Goal: Task Accomplishment & Management: Complete application form

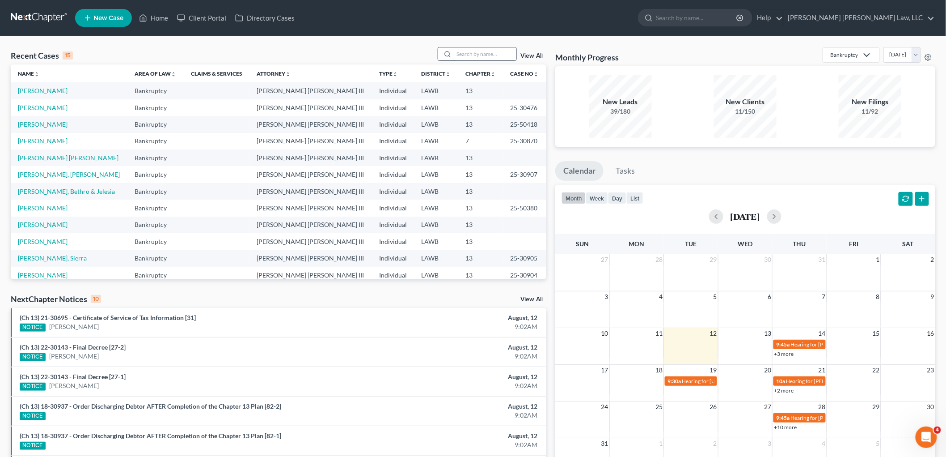
click at [466, 48] on input "search" at bounding box center [485, 53] width 63 height 13
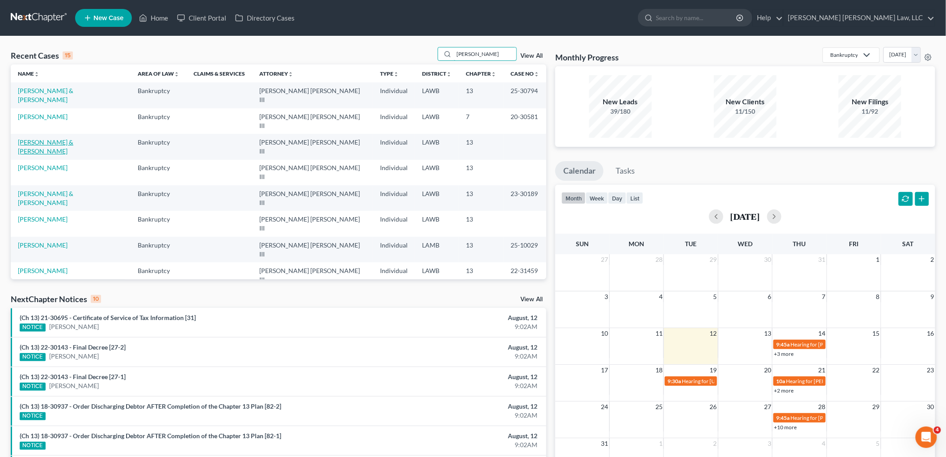
type input "[PERSON_NAME]"
click at [61, 138] on link "[PERSON_NAME] & [PERSON_NAME]" at bounding box center [45, 146] width 55 height 17
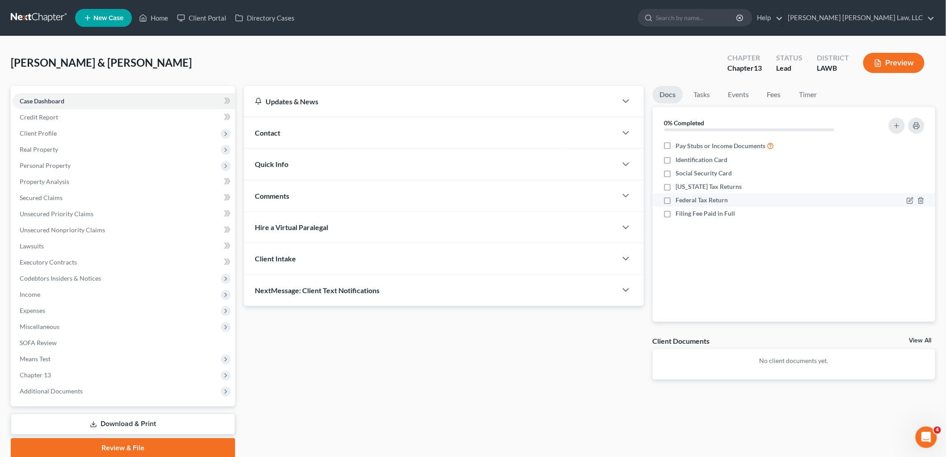
drag, startPoint x: 665, startPoint y: 202, endPoint x: 662, endPoint y: 193, distance: 9.5
click at [676, 200] on label "Federal Tax Return" at bounding box center [702, 199] width 52 height 9
click at [680, 200] on input "Federal Tax Return" at bounding box center [683, 198] width 6 height 6
checkbox input "true"
drag, startPoint x: 666, startPoint y: 186, endPoint x: 666, endPoint y: 180, distance: 5.8
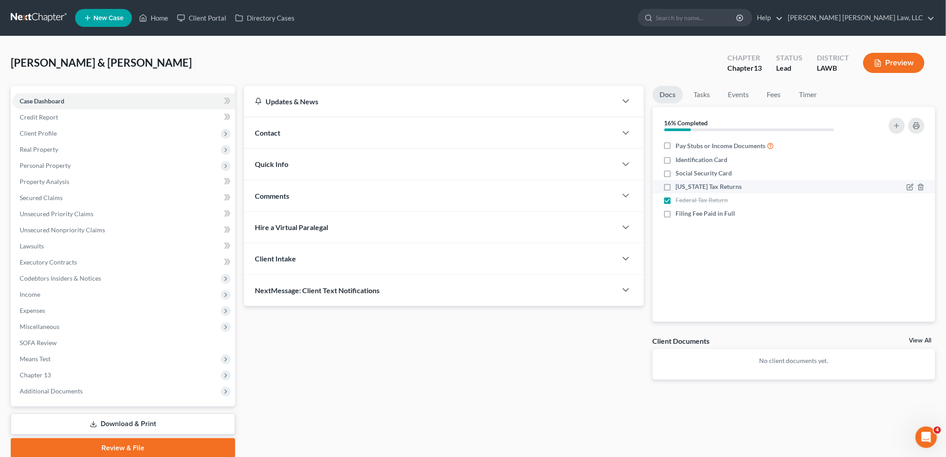
click at [676, 187] on label "[US_STATE] Tax Returns" at bounding box center [709, 186] width 66 height 9
click at [680, 187] on input "[US_STATE] Tax Returns" at bounding box center [683, 185] width 6 height 6
checkbox input "true"
click at [676, 174] on label "Social Security Card" at bounding box center [704, 173] width 56 height 9
click at [680, 174] on input "Social Security Card" at bounding box center [683, 172] width 6 height 6
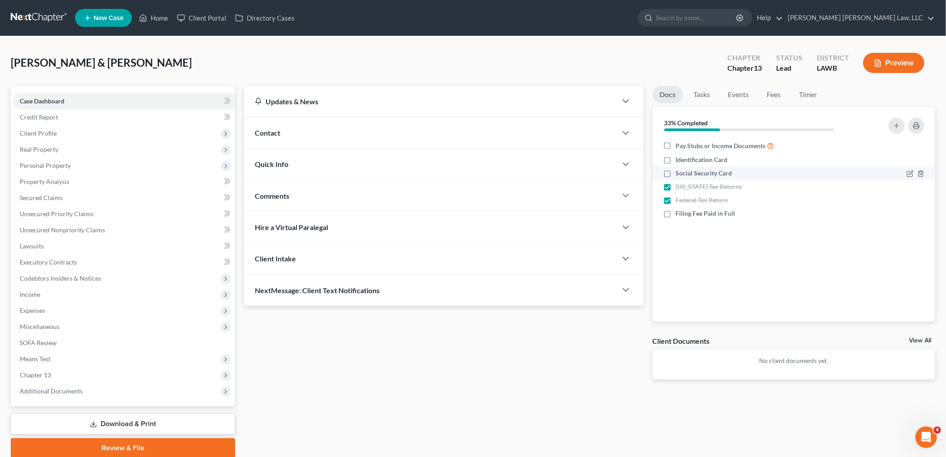
checkbox input "true"
click at [676, 157] on label "Identification Card" at bounding box center [702, 159] width 52 height 9
click at [680, 157] on input "Identification Card" at bounding box center [683, 158] width 6 height 6
checkbox input "true"
click at [676, 148] on label "Pay Stubs or Income Documents" at bounding box center [725, 145] width 98 height 10
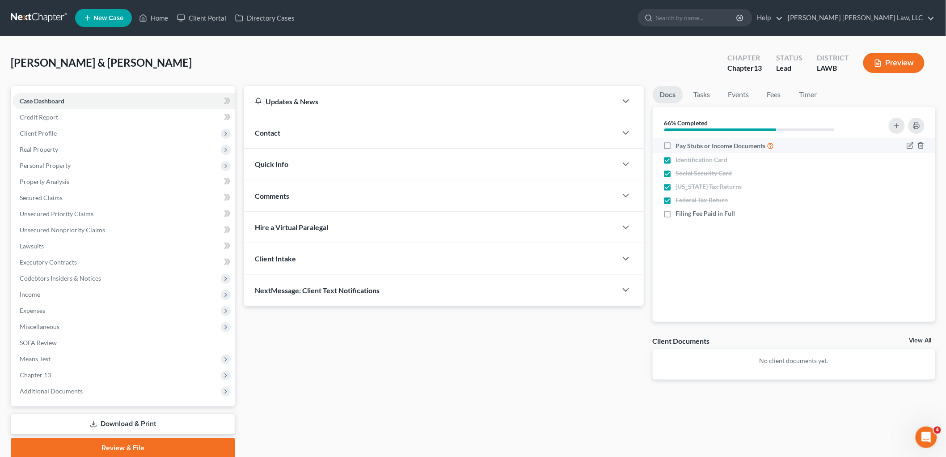
click at [680, 146] on input "Pay Stubs or Income Documents" at bounding box center [683, 143] width 6 height 6
checkbox input "true"
click at [56, 296] on span "Income" at bounding box center [124, 294] width 223 height 16
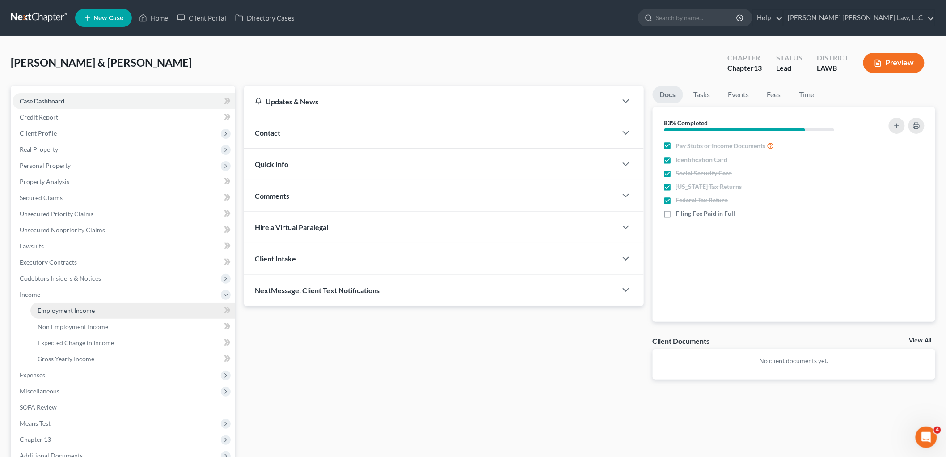
click at [66, 306] on span "Employment Income" at bounding box center [66, 310] width 57 height 8
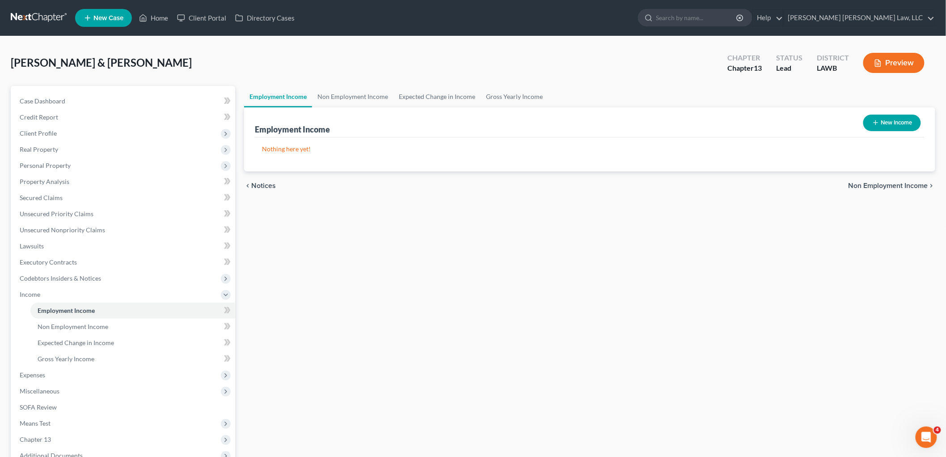
click at [875, 127] on button "New Income" at bounding box center [893, 122] width 58 height 17
select select "0"
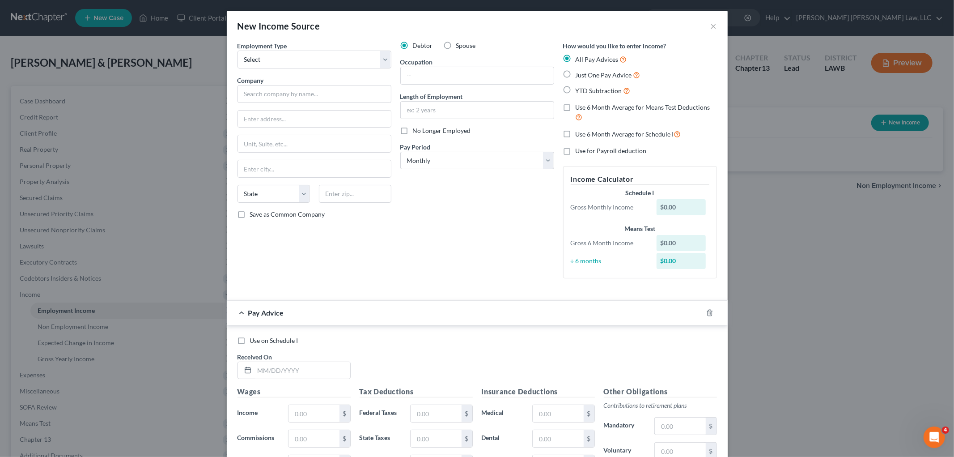
click at [576, 75] on label "Just One Pay Advice" at bounding box center [608, 75] width 65 height 10
click at [579, 75] on input "Just One Pay Advice" at bounding box center [582, 73] width 6 height 6
radio input "true"
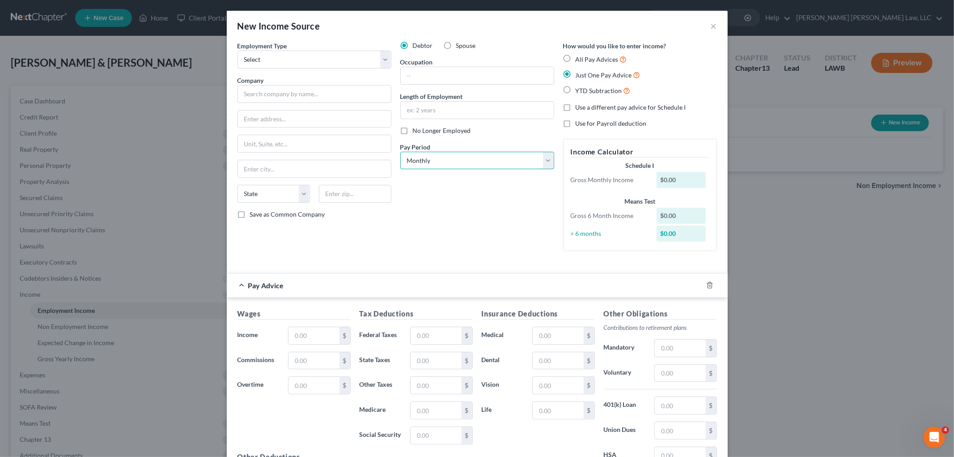
click at [437, 163] on select "Select Monthly Twice Monthly Every Other Week Weekly" at bounding box center [477, 161] width 154 height 18
select select "2"
click at [400, 152] on select "Select Monthly Twice Monthly Every Other Week Weekly" at bounding box center [477, 161] width 154 height 18
click at [449, 114] on input "text" at bounding box center [477, 110] width 153 height 17
type input "14 years"
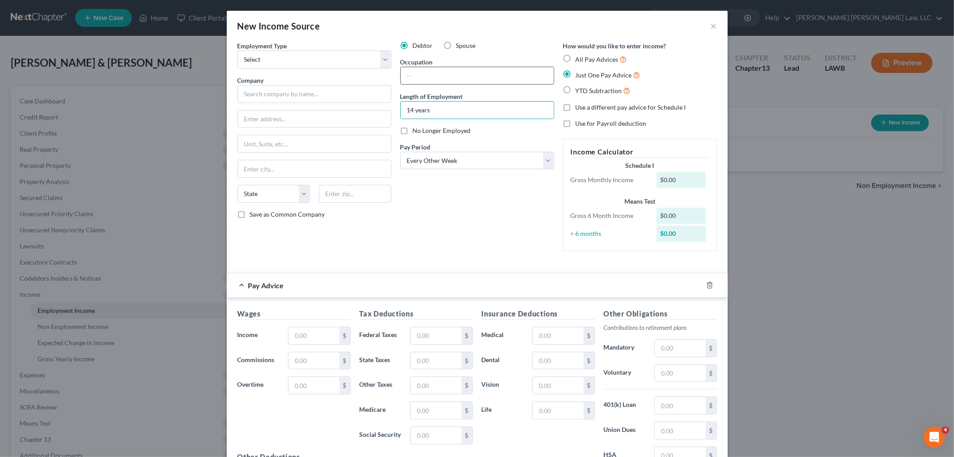
click at [440, 69] on input "text" at bounding box center [477, 75] width 153 height 17
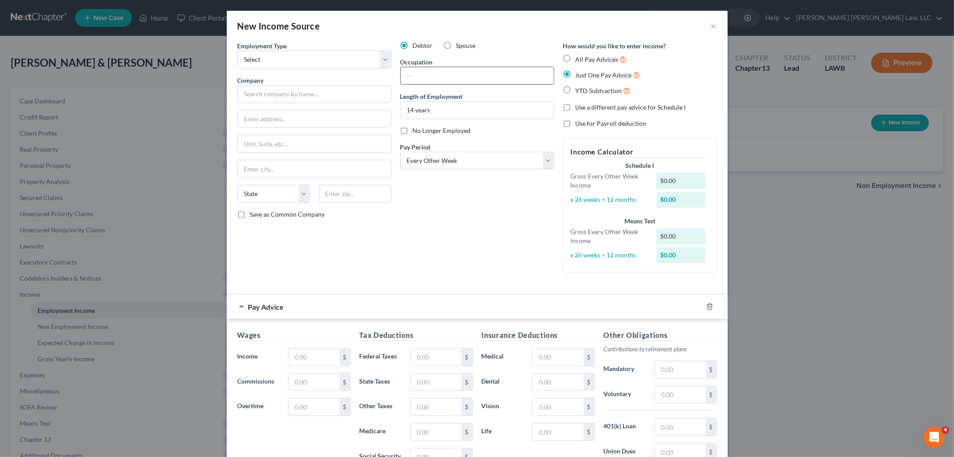
click at [436, 78] on input "text" at bounding box center [477, 75] width 153 height 17
type input "assistant supervisor"
click at [371, 60] on select "Select Full or Part Time Employment Self Employment" at bounding box center [314, 60] width 154 height 18
select select "0"
click at [237, 51] on select "Select Full or Part Time Employment Self Employment" at bounding box center [314, 60] width 154 height 18
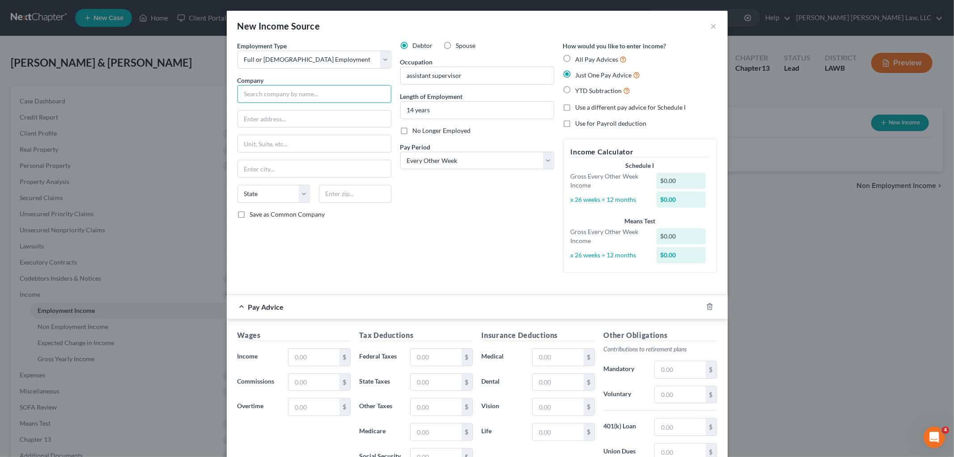
click at [338, 98] on input "text" at bounding box center [314, 94] width 154 height 18
click at [296, 90] on input "text" at bounding box center [314, 94] width 154 height 18
type input "Berry Global Inc."
type input "PO Box 959"
click at [283, 121] on input "PO Box 959" at bounding box center [314, 118] width 153 height 17
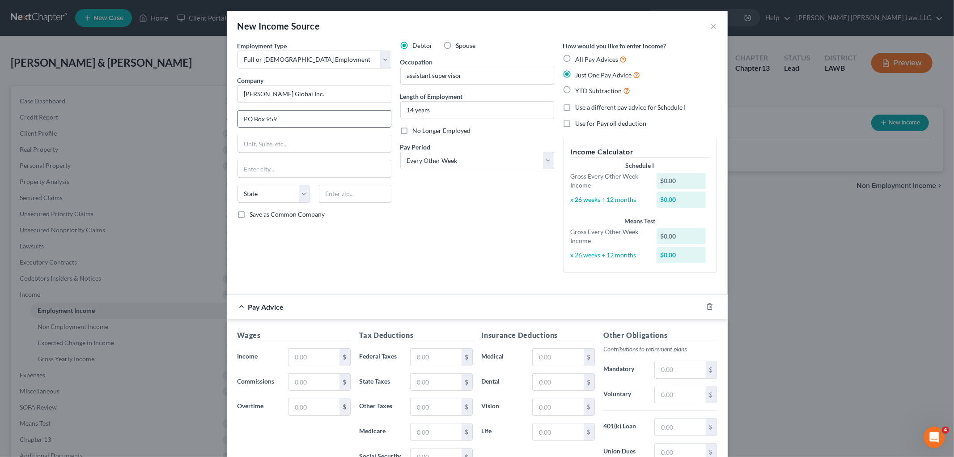
click at [283, 121] on input "PO Box 959" at bounding box center [314, 118] width 153 height 17
click at [282, 121] on input "PO Box 959" at bounding box center [314, 118] width 153 height 17
drag, startPoint x: 284, startPoint y: 141, endPoint x: 282, endPoint y: 136, distance: 4.7
click at [284, 141] on input "text" at bounding box center [314, 143] width 153 height 17
type input "101 Oakley Street"
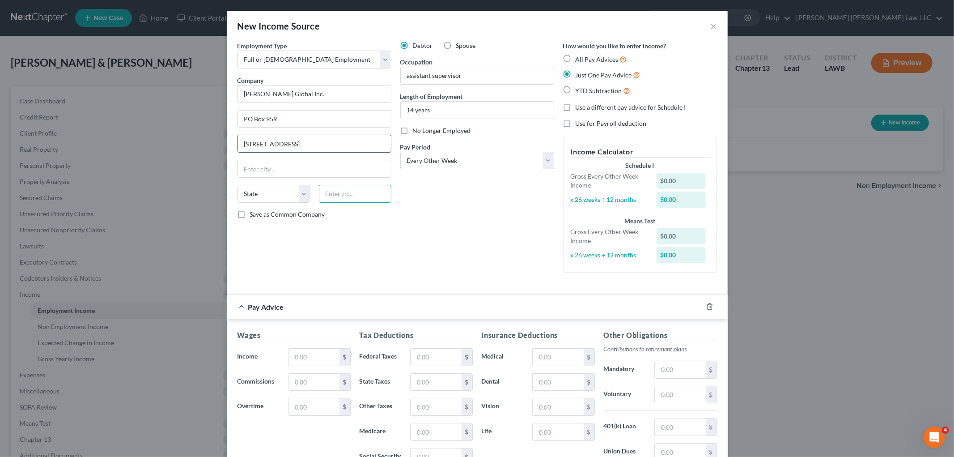
type input "7"
type input "47706"
type input "Evansville"
select select "15"
click at [250, 218] on label "Save as Common Company" at bounding box center [287, 214] width 75 height 9
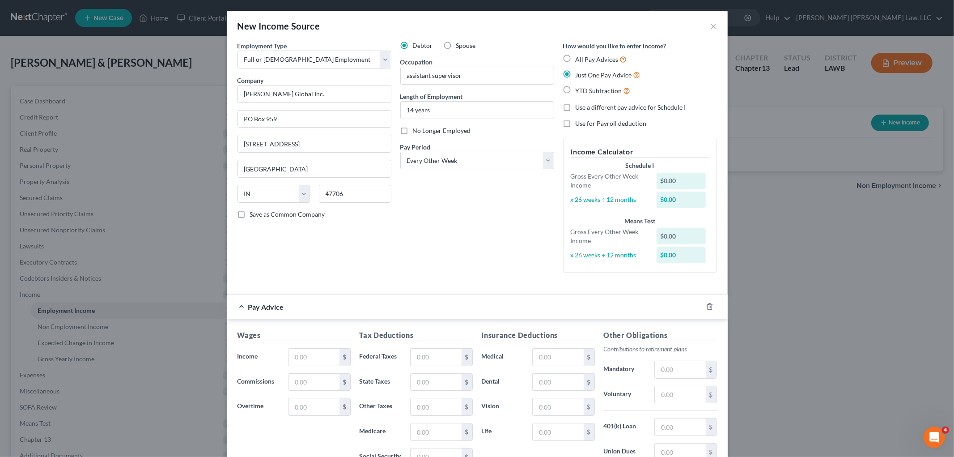
click at [254, 216] on input "Save as Common Company" at bounding box center [257, 213] width 6 height 6
checkbox input "true"
drag, startPoint x: 305, startPoint y: 351, endPoint x: 411, endPoint y: 300, distance: 117.4
click at [305, 351] on input "text" at bounding box center [313, 356] width 51 height 17
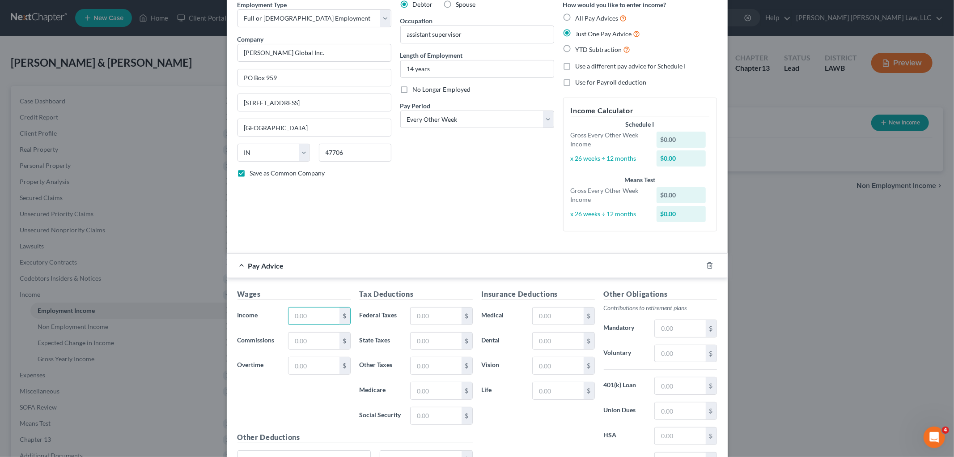
scroll to position [130, 0]
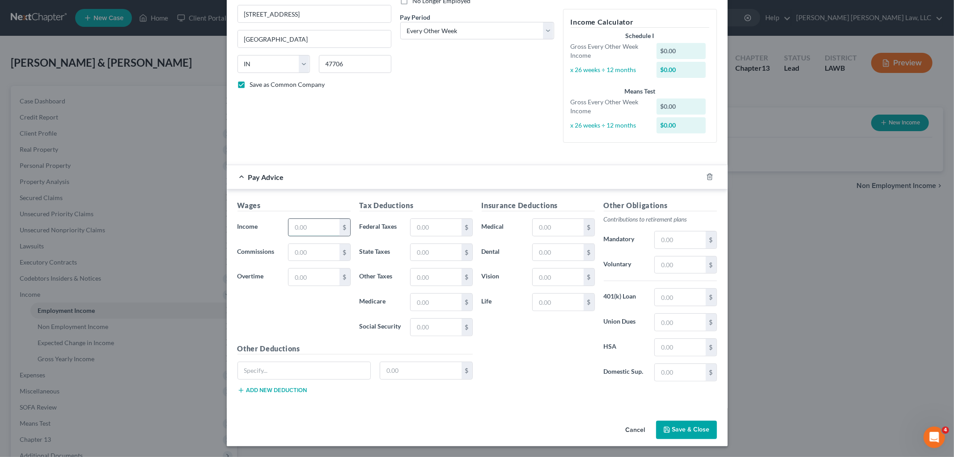
click at [306, 220] on input "text" at bounding box center [313, 227] width 51 height 17
type input "2,068.89"
click at [443, 222] on input "text" at bounding box center [436, 227] width 51 height 17
type input "74.57"
type input "53.59"
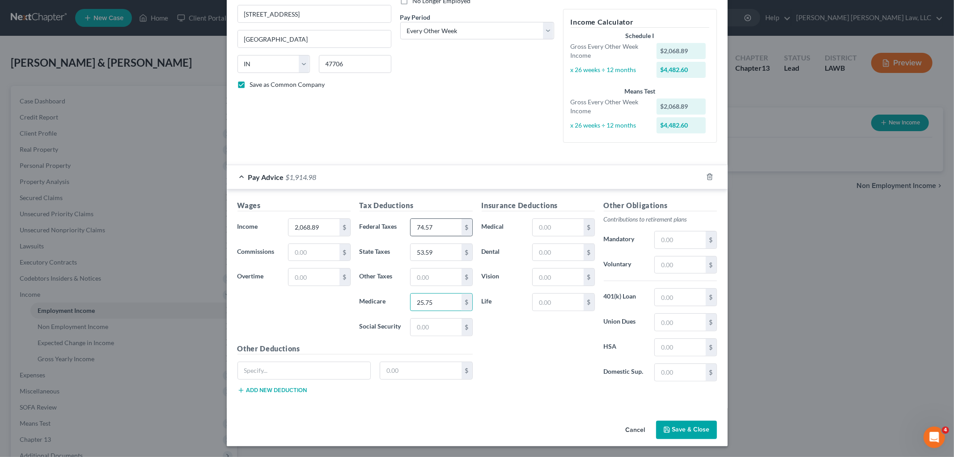
type input "25.75"
type input "110.08"
click at [555, 220] on input "text" at bounding box center [558, 227] width 51 height 17
click at [675, 242] on input "text" at bounding box center [680, 239] width 51 height 17
type input "41.36"
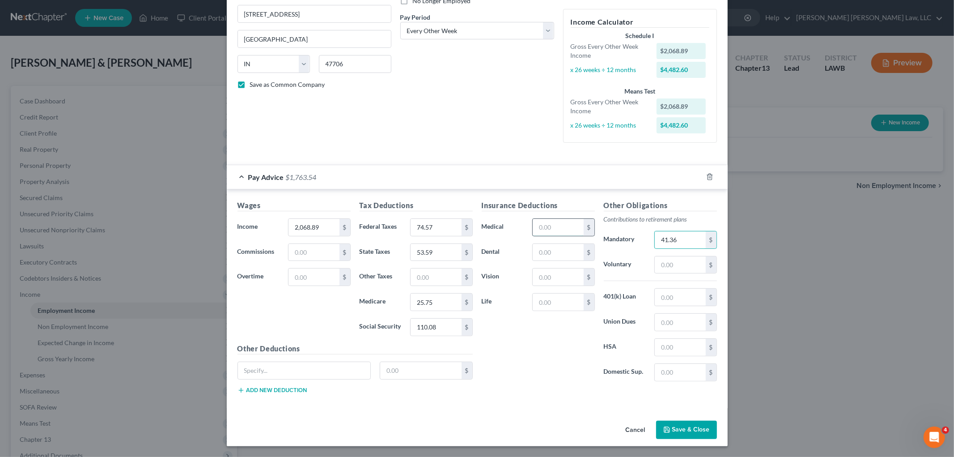
click at [558, 226] on input "text" at bounding box center [558, 227] width 51 height 17
type input "197.96"
type input "38.18"
type input "11.04"
drag, startPoint x: 419, startPoint y: 277, endPoint x: 446, endPoint y: 276, distance: 27.7
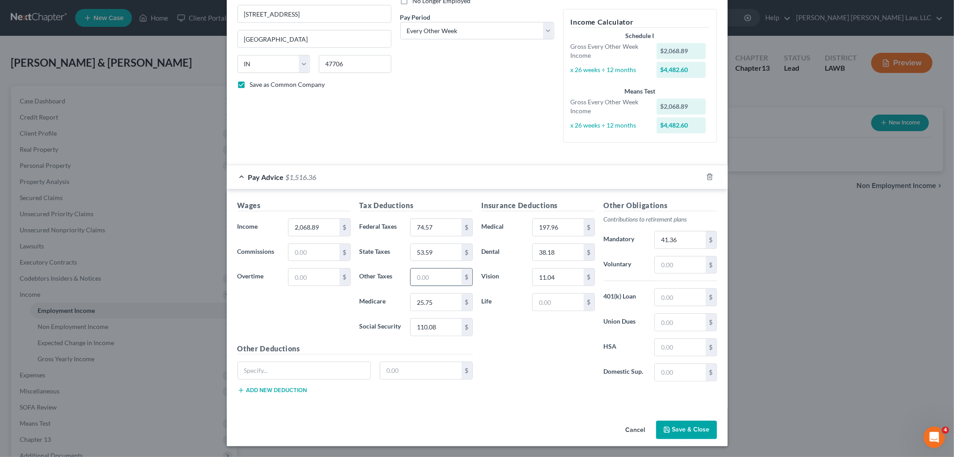
click at [419, 277] on input "text" at bounding box center [436, 276] width 51 height 17
type input "46.15"
click at [557, 305] on input "text" at bounding box center [558, 301] width 51 height 17
type input "13.67"
click at [442, 281] on input "46.15" at bounding box center [436, 276] width 51 height 17
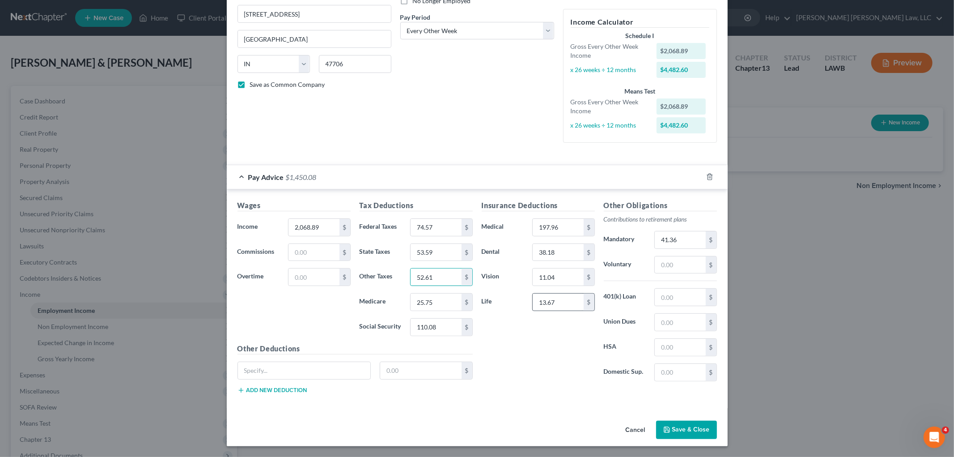
type input "52.61"
click at [562, 305] on input "13.67" at bounding box center [558, 301] width 51 height 17
click at [288, 222] on input "2,068.89" at bounding box center [313, 227] width 51 height 17
type input "2"
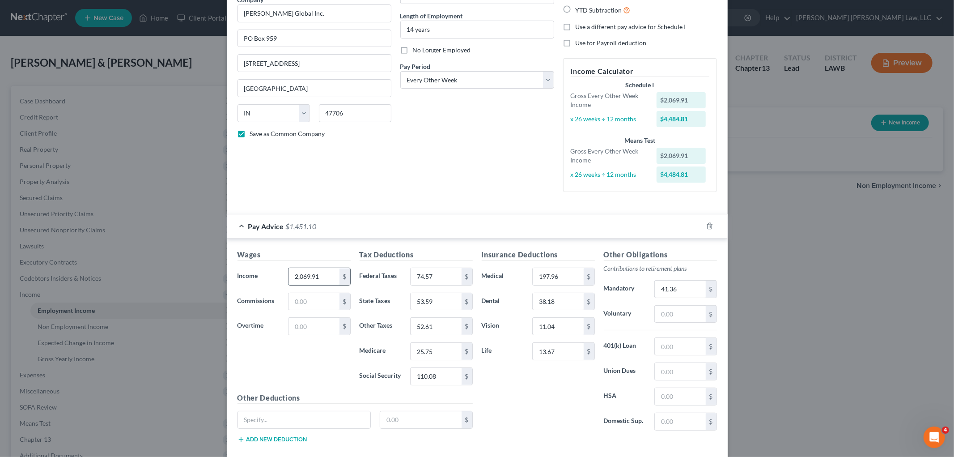
click at [322, 274] on input "2,069.91" at bounding box center [313, 276] width 51 height 17
type input "2,068.89"
click at [449, 326] on input "52.61" at bounding box center [436, 326] width 51 height 17
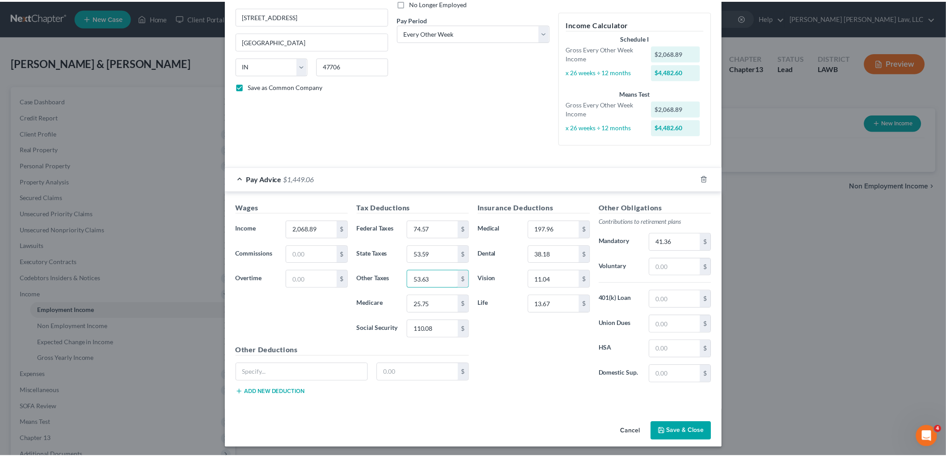
scroll to position [130, 0]
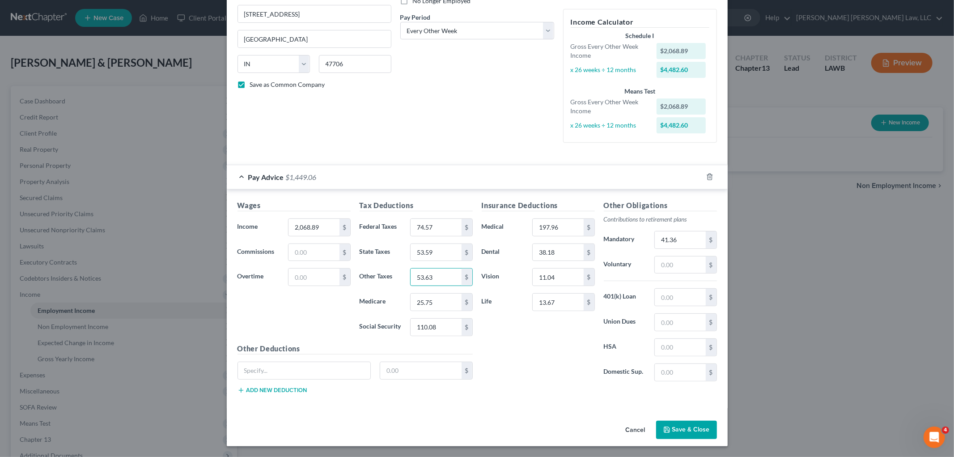
type input "53.63"
click at [689, 432] on button "Save & Close" at bounding box center [686, 429] width 61 height 19
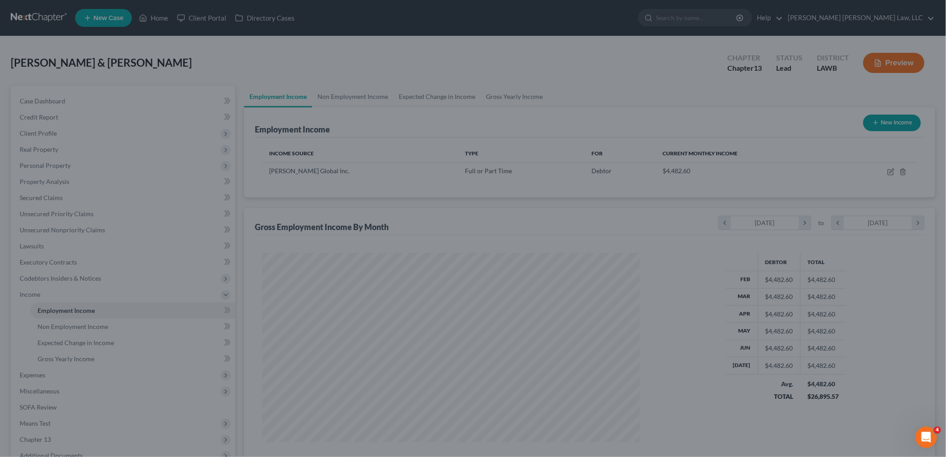
scroll to position [447068, 446862]
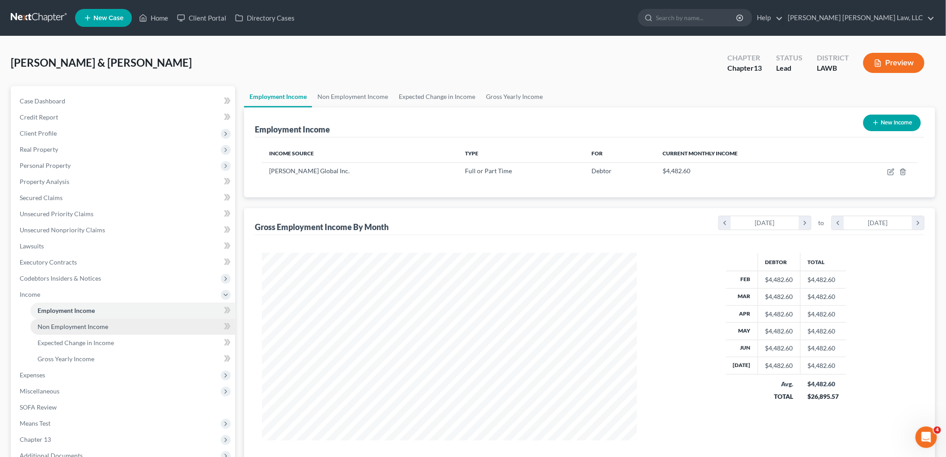
click at [86, 330] on link "Non Employment Income" at bounding box center [132, 326] width 205 height 16
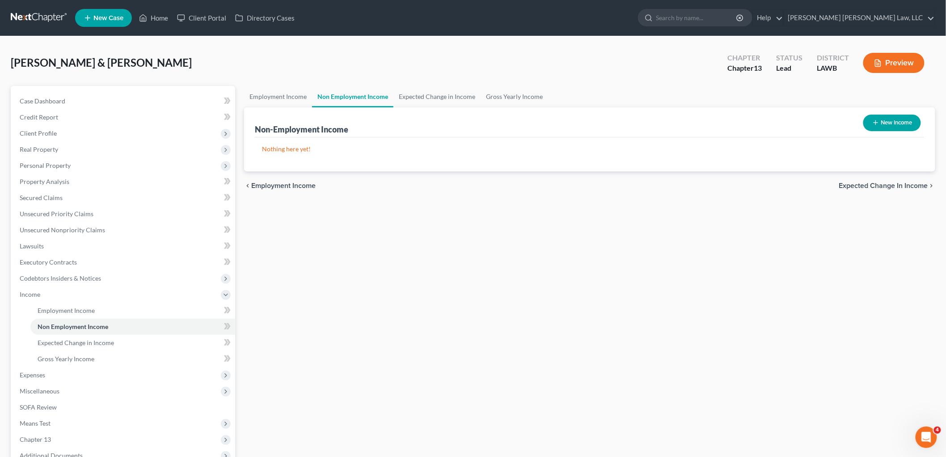
click at [880, 117] on button "New Income" at bounding box center [893, 122] width 58 height 17
select select "0"
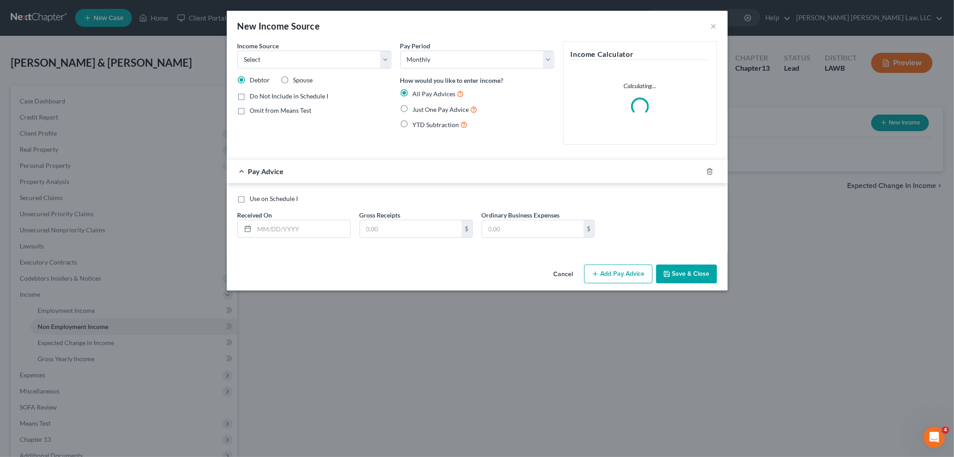
click at [293, 81] on label "Spouse" at bounding box center [303, 80] width 20 height 9
click at [297, 81] on input "Spouse" at bounding box center [300, 79] width 6 height 6
radio input "true"
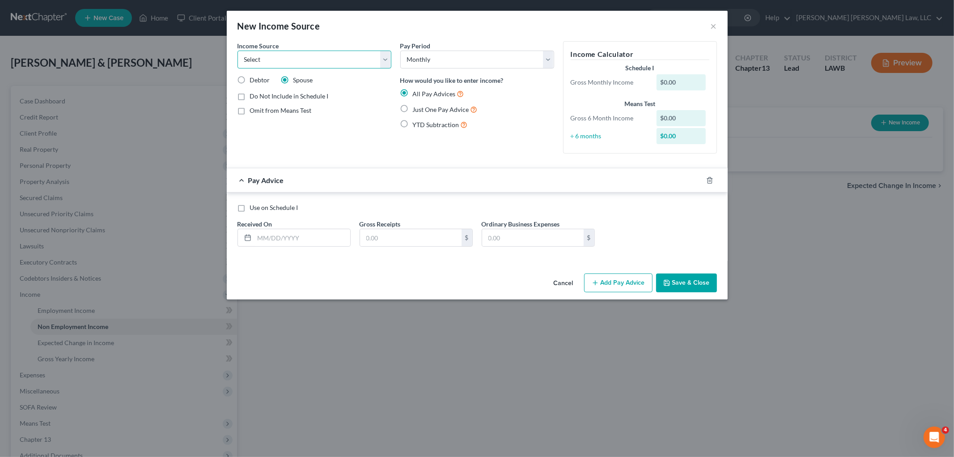
click at [302, 56] on select "Select Unemployment Disability (from employer) Pension Retirement Social Securi…" at bounding box center [314, 60] width 154 height 18
select select "1"
click at [237, 51] on select "Select Unemployment Disability (from employer) Pension Retirement Social Securi…" at bounding box center [314, 60] width 154 height 18
click at [445, 58] on select "Select Monthly Twice Monthly Every Other Week Weekly" at bounding box center [477, 60] width 154 height 18
select select "1"
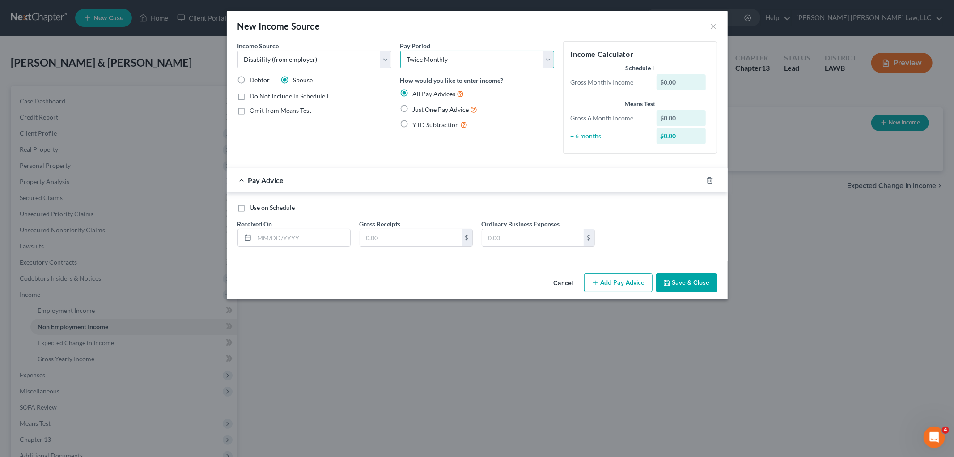
click at [400, 51] on select "Select Monthly Twice Monthly Every Other Week Weekly" at bounding box center [477, 60] width 154 height 18
click at [382, 144] on div "Income Source * Select Unemployment Disability (from employer) Pension Retireme…" at bounding box center [314, 100] width 163 height 119
click at [305, 238] on input "text" at bounding box center [302, 237] width 96 height 17
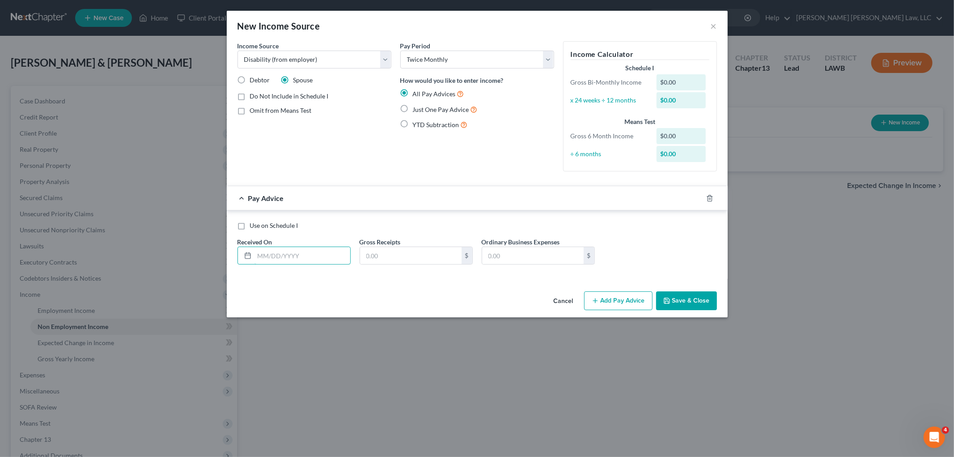
drag, startPoint x: 293, startPoint y: 261, endPoint x: 640, endPoint y: 261, distance: 347.1
click at [293, 261] on input "text" at bounding box center [302, 255] width 96 height 17
type input "0"
type input "02/14/2025"
click at [410, 254] on input "text" at bounding box center [411, 255] width 102 height 17
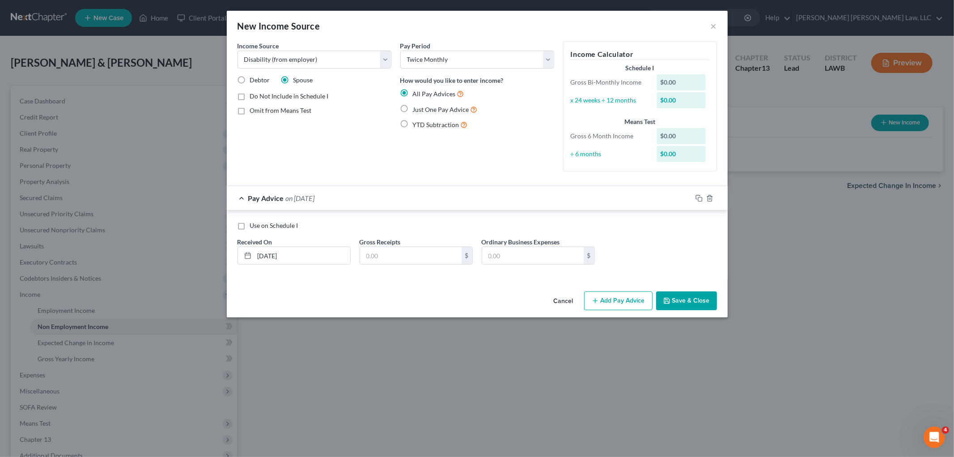
click at [555, 303] on button "Cancel" at bounding box center [564, 301] width 34 height 18
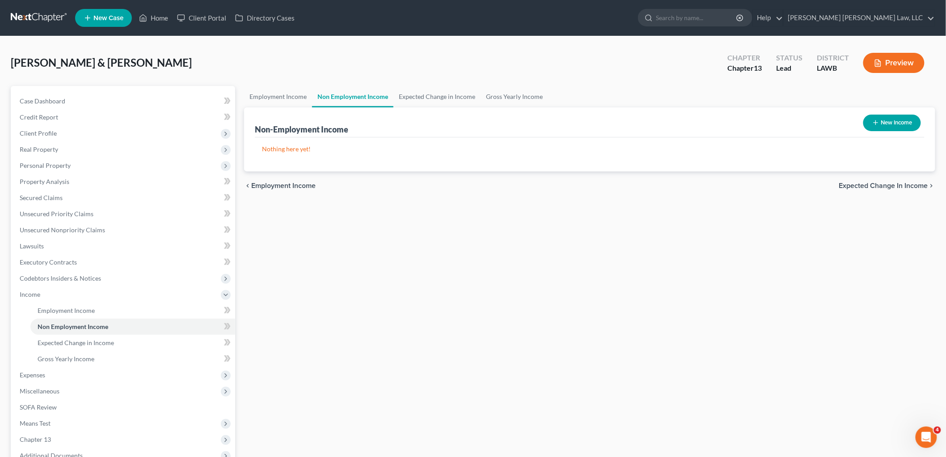
click at [17, 16] on link at bounding box center [39, 18] width 57 height 16
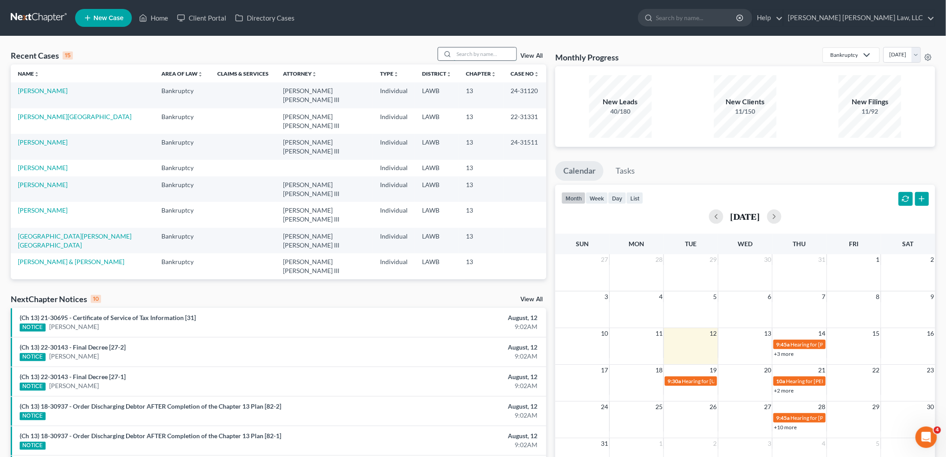
click at [476, 57] on input "search" at bounding box center [485, 53] width 63 height 13
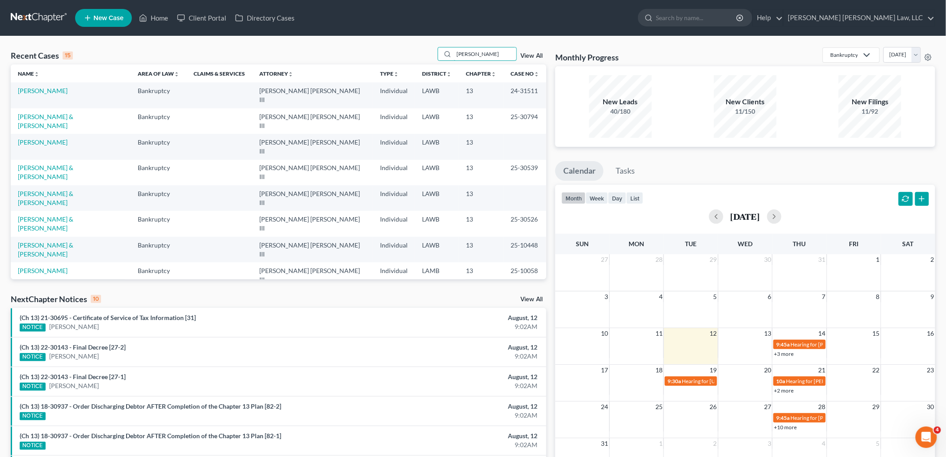
type input "james"
click at [119, 15] on span "New Case" at bounding box center [108, 18] width 30 height 7
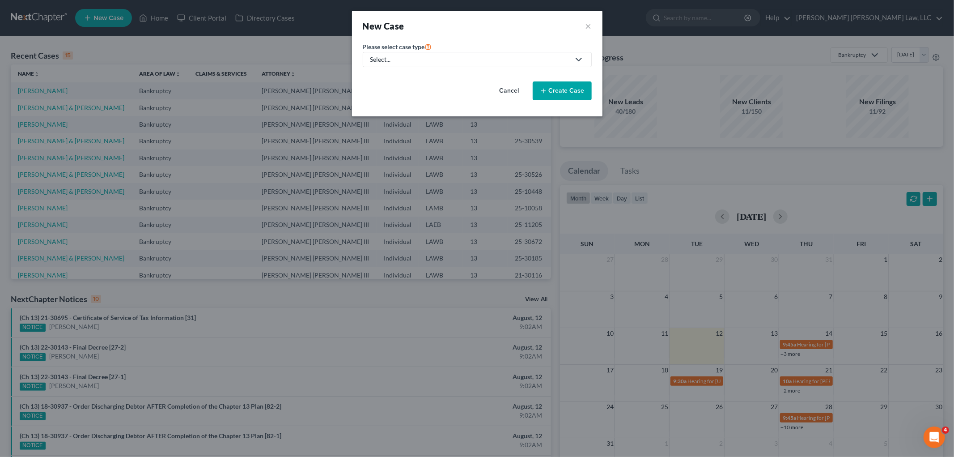
click at [426, 63] on div "Select..." at bounding box center [469, 59] width 199 height 9
click at [404, 80] on div "Bankruptcy" at bounding box center [411, 77] width 80 height 9
select select "36"
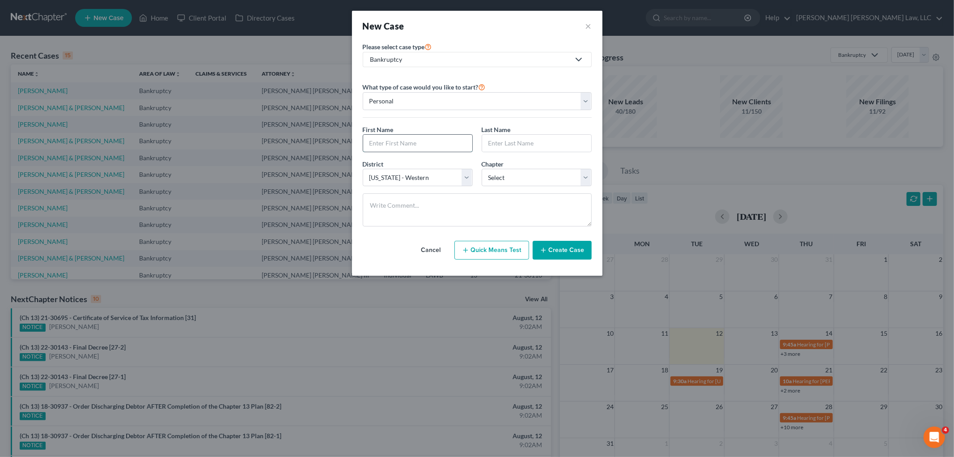
click at [403, 145] on input "text" at bounding box center [417, 143] width 109 height 17
type input "m"
type input "Mark"
type input "James"
drag, startPoint x: 495, startPoint y: 174, endPoint x: 498, endPoint y: 179, distance: 5.8
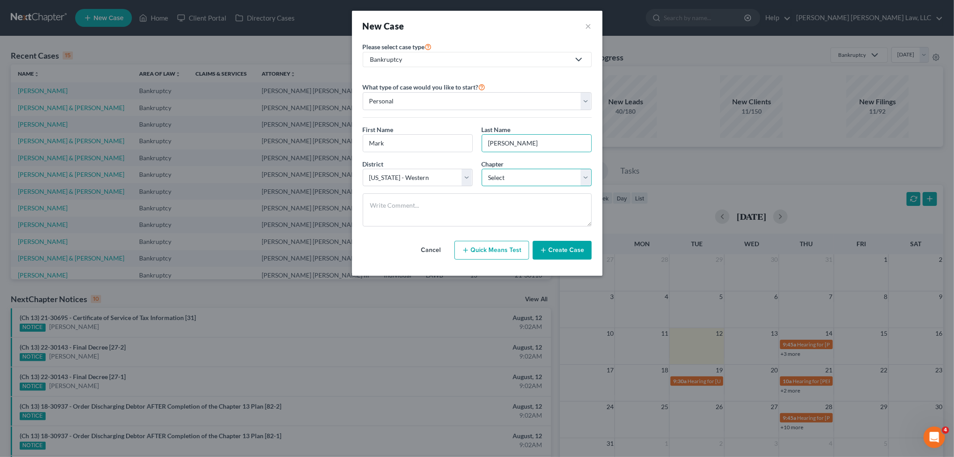
click at [495, 174] on select "Select 7 11 12 13" at bounding box center [537, 178] width 110 height 18
select select "3"
click at [482, 169] on select "Select 7 11 12 13" at bounding box center [537, 178] width 110 height 18
click at [555, 251] on button "Create Case" at bounding box center [562, 250] width 59 height 19
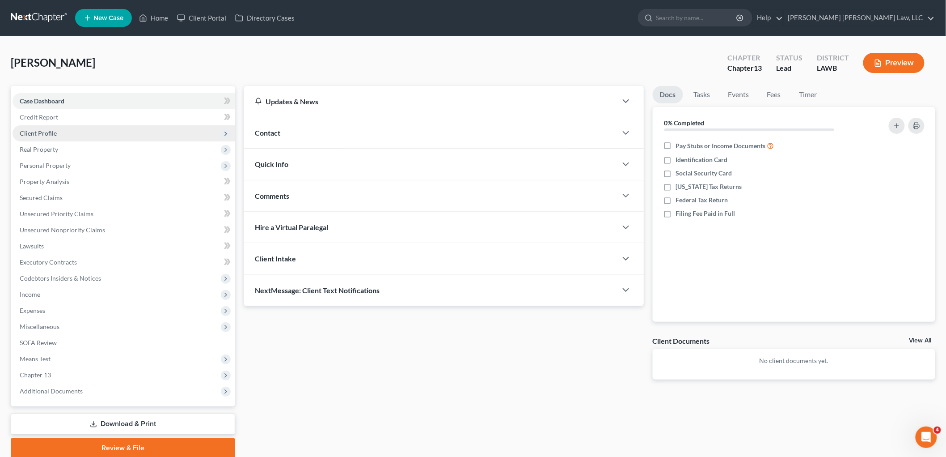
click at [51, 132] on span "Client Profile" at bounding box center [38, 133] width 37 height 8
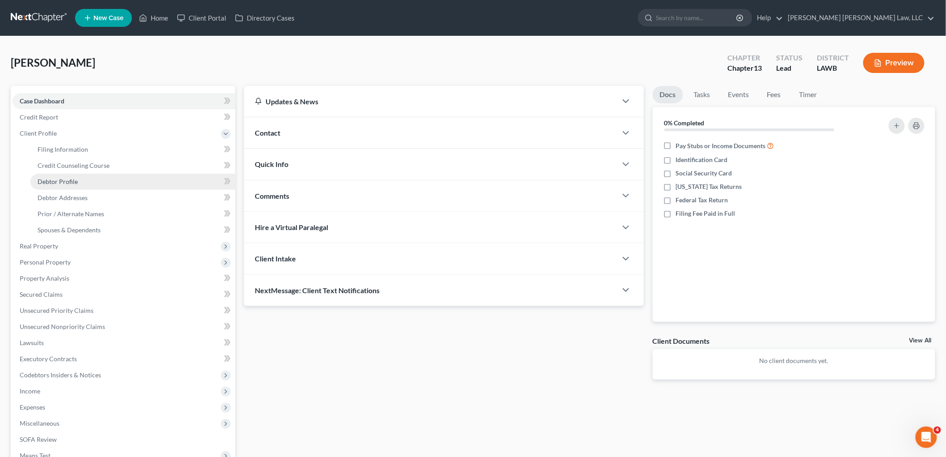
click at [59, 175] on link "Debtor Profile" at bounding box center [132, 182] width 205 height 16
select select "0"
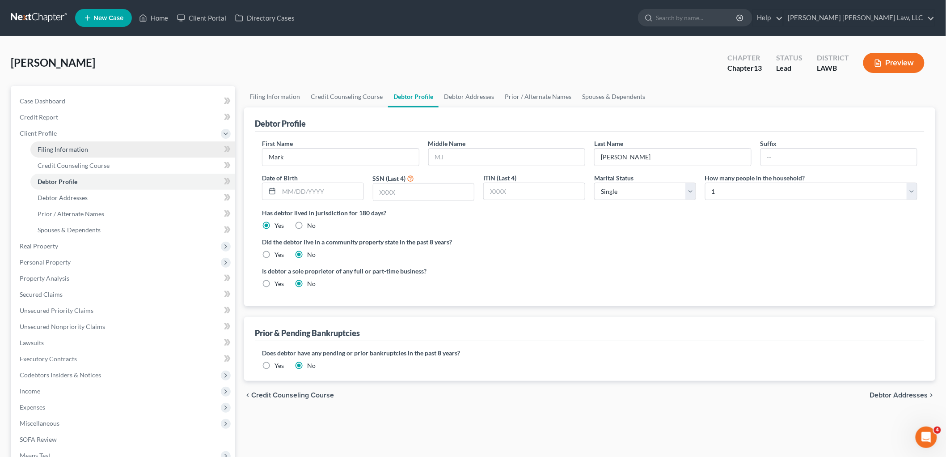
click at [95, 144] on link "Filing Information" at bounding box center [132, 149] width 205 height 16
select select "1"
select select "0"
select select "3"
select select "36"
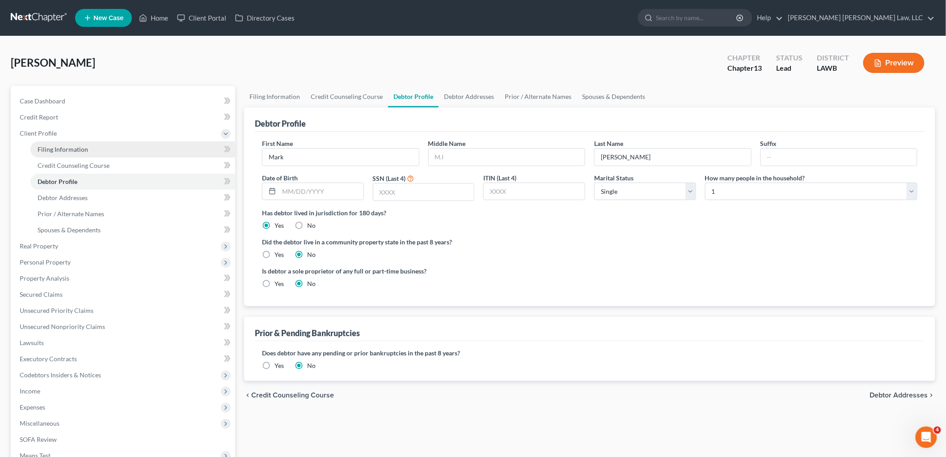
select select "19"
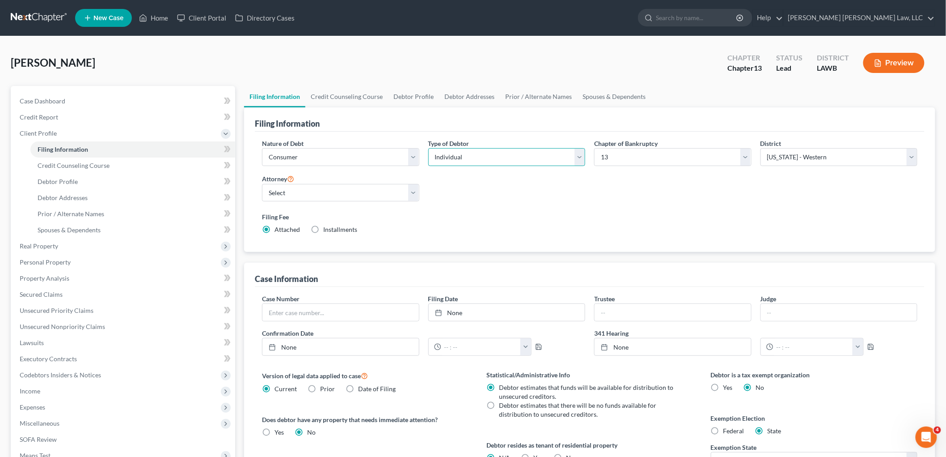
click at [488, 165] on select "Select Individual Joint" at bounding box center [506, 157] width 157 height 18
select select "1"
click at [428, 148] on select "Select Individual Joint" at bounding box center [506, 157] width 157 height 18
click at [399, 187] on select "Select E. Orum Young III - LAWB E. Orum Young III - LAMB E. Orum Young III - LA…" at bounding box center [340, 193] width 157 height 18
select select "0"
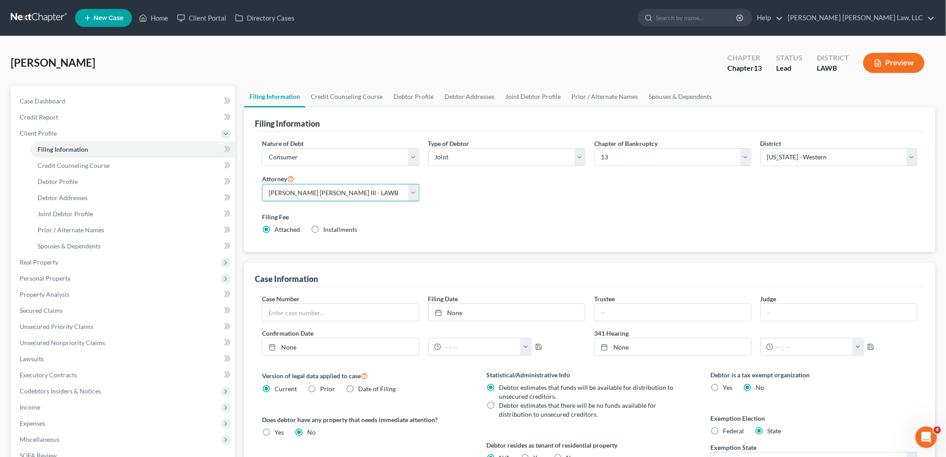
click at [262, 184] on select "Select E. Orum Young III - LAWB E. Orum Young III - LAMB E. Orum Young III - LA…" at bounding box center [340, 193] width 157 height 18
click at [498, 225] on div "Filing Fee Attached Installments Installments" at bounding box center [590, 223] width 656 height 22
click at [94, 179] on link "Debtor Profile" at bounding box center [132, 182] width 205 height 16
select select "1"
select select "0"
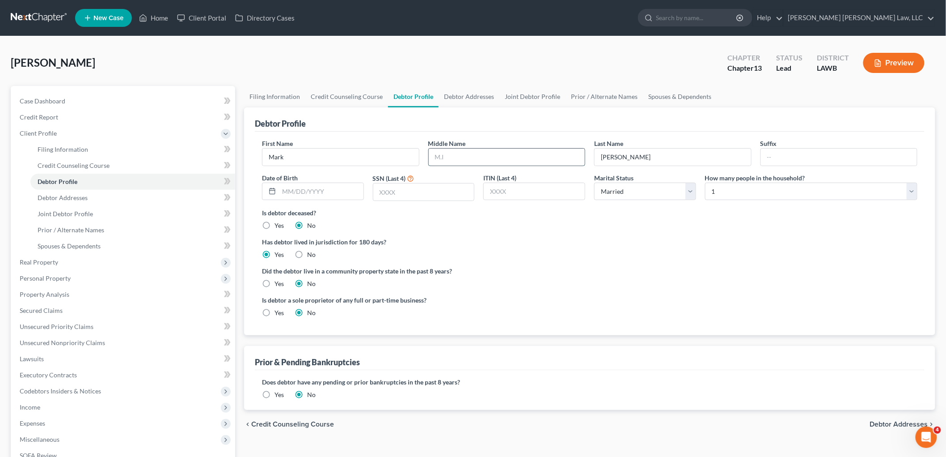
click at [480, 157] on input "text" at bounding box center [507, 156] width 157 height 17
click at [473, 156] on input "text" at bounding box center [507, 156] width 157 height 17
type input "Anthony"
type input "01/15/1974"
click at [416, 191] on input "text" at bounding box center [423, 191] width 101 height 17
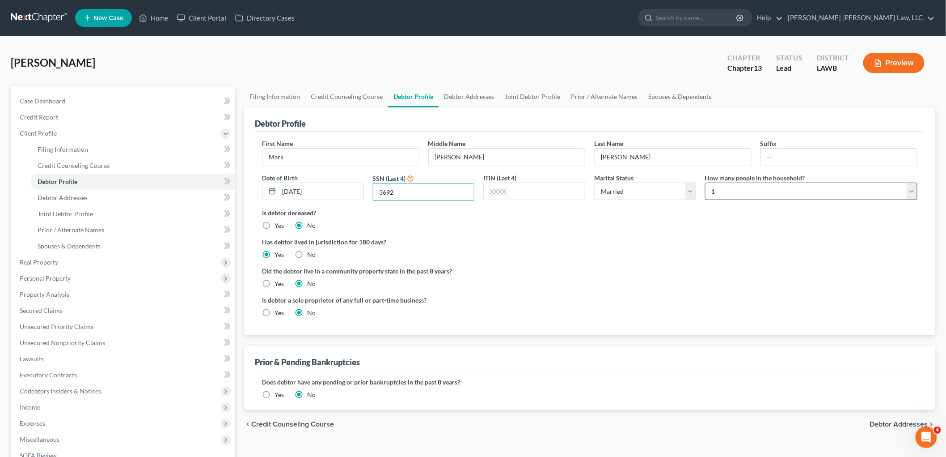
type input "3692"
drag, startPoint x: 732, startPoint y: 191, endPoint x: 733, endPoint y: 199, distance: 8.7
click at [732, 191] on select "Select 1 2 3 4 5 6 7 8 9 10 11 12 13 14 15 16 17 18 19 20" at bounding box center [811, 191] width 212 height 18
select select "1"
click at [705, 182] on select "Select 1 2 3 4 5 6 7 8 9 10 11 12 13 14 15 16 17 18 19 20" at bounding box center [811, 191] width 212 height 18
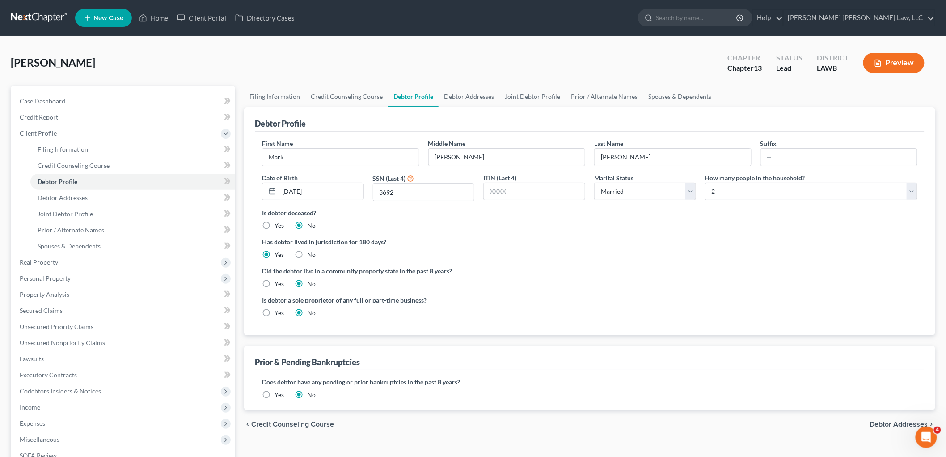
click at [702, 233] on ng-include "First Name Mark Middle Name Anthony Last Name James Suffix Date of Birth 01/15/…" at bounding box center [590, 232] width 656 height 186
click at [275, 280] on label "Yes" at bounding box center [279, 283] width 9 height 9
click at [278, 280] on input "Yes" at bounding box center [281, 282] width 6 height 6
radio input "true"
radio input "false"
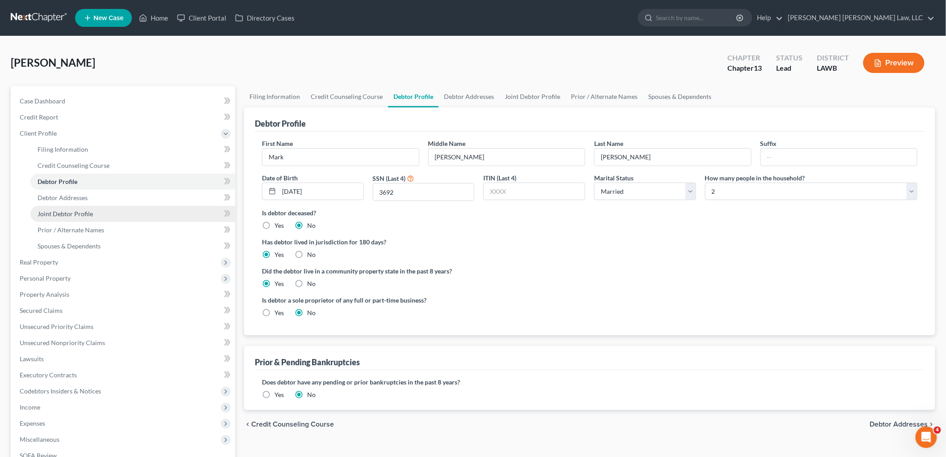
click at [74, 212] on span "Joint Debtor Profile" at bounding box center [65, 214] width 55 height 8
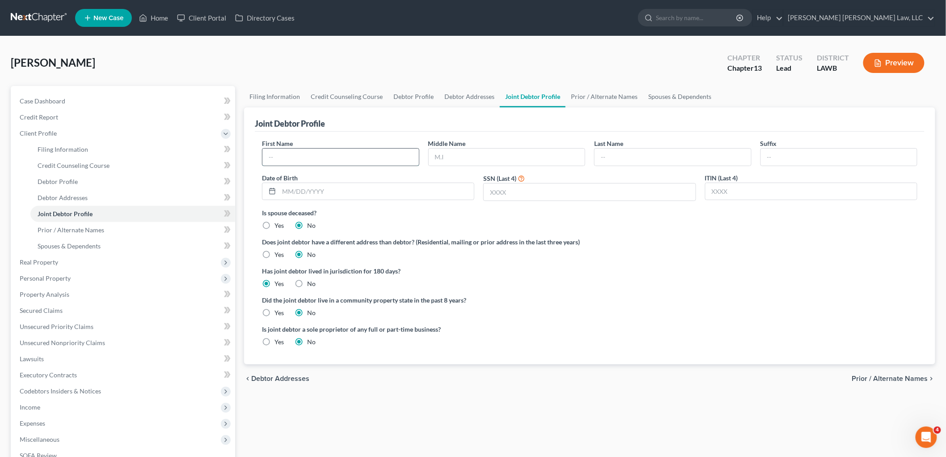
click at [316, 157] on input "text" at bounding box center [341, 156] width 157 height 17
type input "Kimberly"
type input "Deanna"
type input "James"
click at [338, 190] on input "text" at bounding box center [376, 191] width 195 height 17
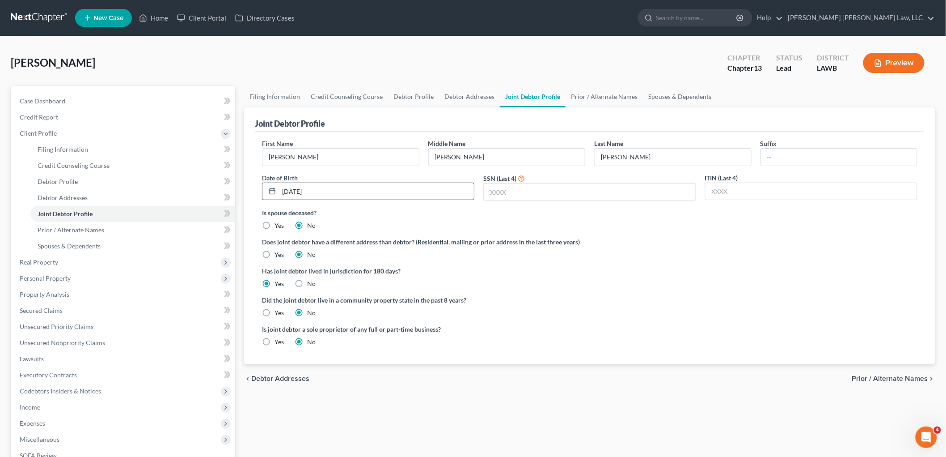
type input "01/23/1985"
drag, startPoint x: 508, startPoint y: 190, endPoint x: 499, endPoint y: 186, distance: 9.8
click at [508, 190] on input "text" at bounding box center [590, 191] width 212 height 17
type input "4602"
click at [275, 312] on label "Yes" at bounding box center [279, 312] width 9 height 9
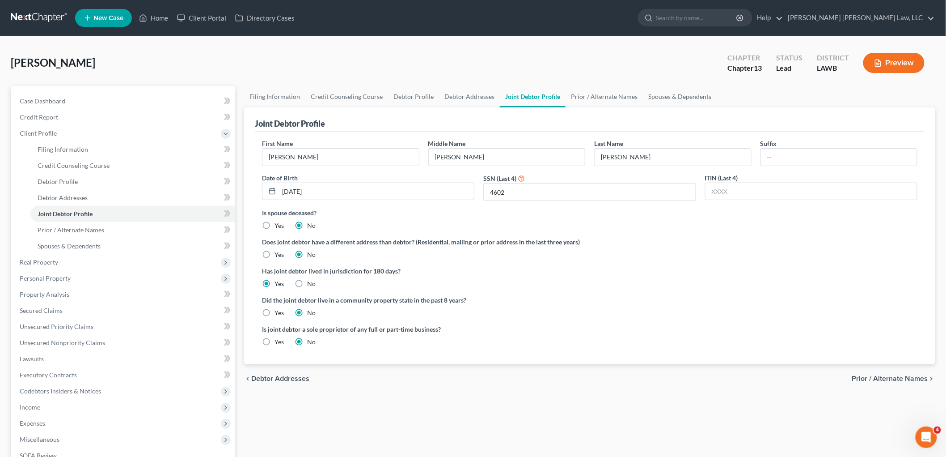
click at [278, 312] on input "Yes" at bounding box center [281, 311] width 6 height 6
radio input "true"
radio input "false"
click at [104, 197] on link "Debtor Addresses" at bounding box center [132, 198] width 205 height 16
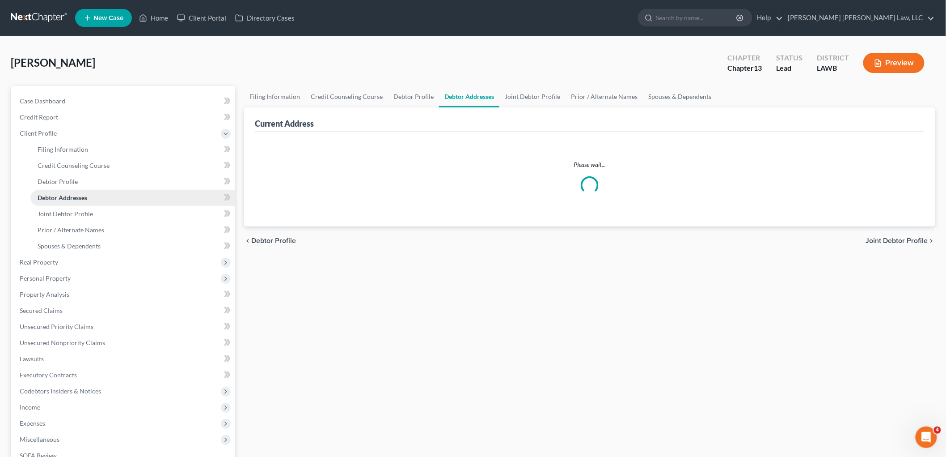
select select "0"
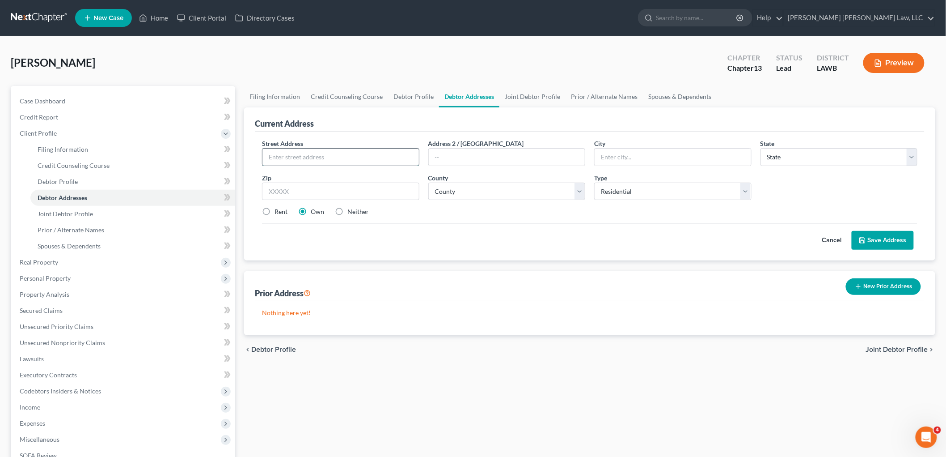
click at [396, 156] on input "text" at bounding box center [341, 156] width 157 height 17
type input "206 Verona Street"
type input "P"
type input "71357"
type input "Newellton"
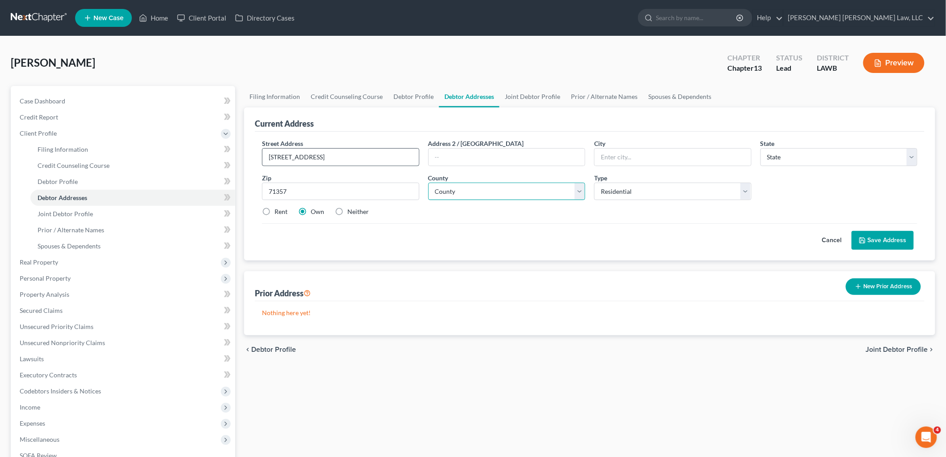
select select "19"
click at [464, 190] on select "County Acadia Allen Ascension Assumption Avoyelles Beauregard Bienville Bossier…" at bounding box center [506, 191] width 157 height 18
select select "53"
click at [428, 182] on select "County Acadia Allen Ascension Assumption Avoyelles Beauregard Bienville Bossier…" at bounding box center [506, 191] width 157 height 18
click at [400, 240] on div "Cancel Save Address" at bounding box center [590, 236] width 656 height 26
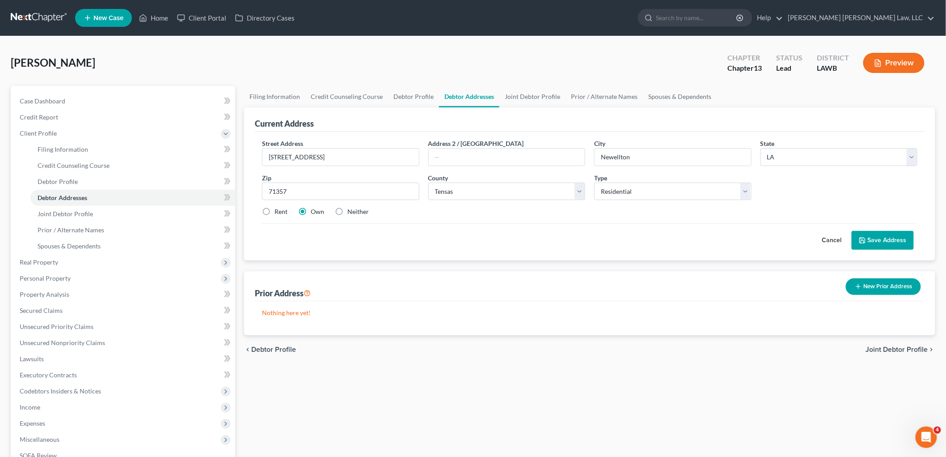
click at [348, 211] on label "Neither" at bounding box center [358, 211] width 21 height 9
click at [351, 211] on input "Neither" at bounding box center [354, 210] width 6 height 6
radio input "true"
click at [871, 239] on button "Save Address" at bounding box center [883, 240] width 62 height 19
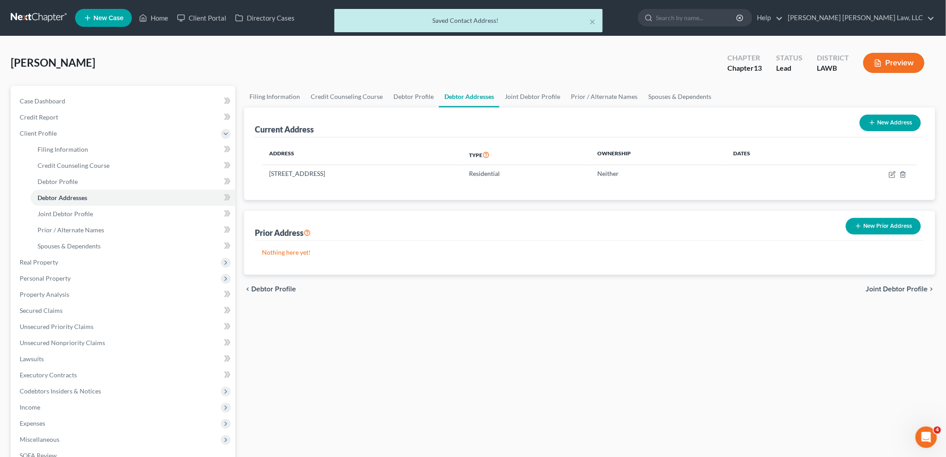
click at [882, 121] on button "New Address" at bounding box center [890, 122] width 61 height 17
select select "0"
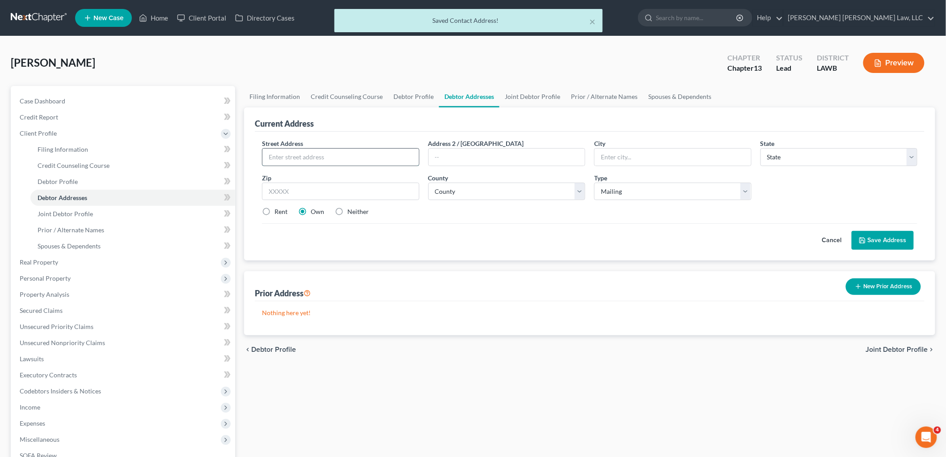
click at [360, 159] on input "text" at bounding box center [341, 156] width 157 height 17
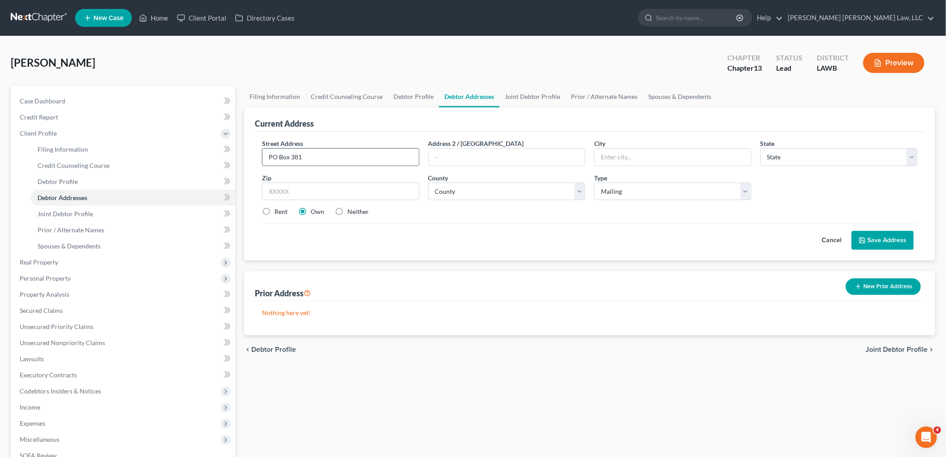
type input "PO Box 381"
type input "71357"
type input "Newellton"
select select "19"
select select "53"
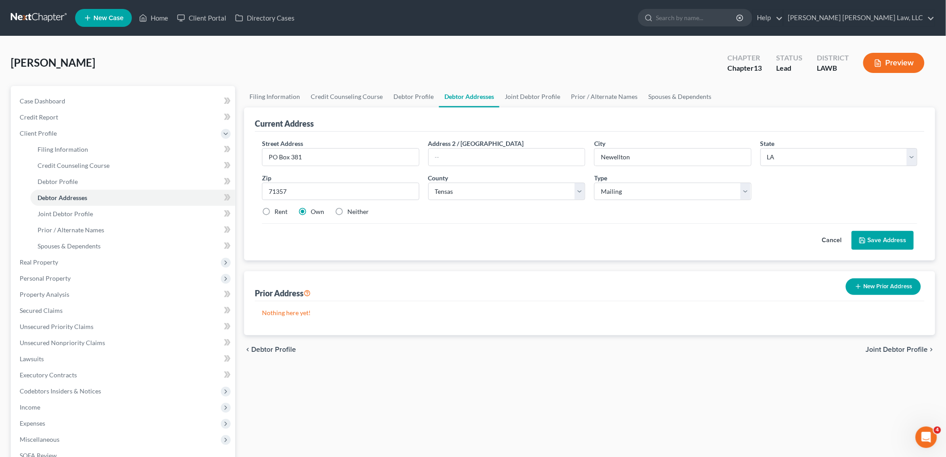
click at [348, 214] on label "Neither" at bounding box center [358, 211] width 21 height 9
click at [351, 213] on input "Neither" at bounding box center [354, 210] width 6 height 6
radio input "true"
click at [871, 240] on button "Save Address" at bounding box center [883, 240] width 62 height 19
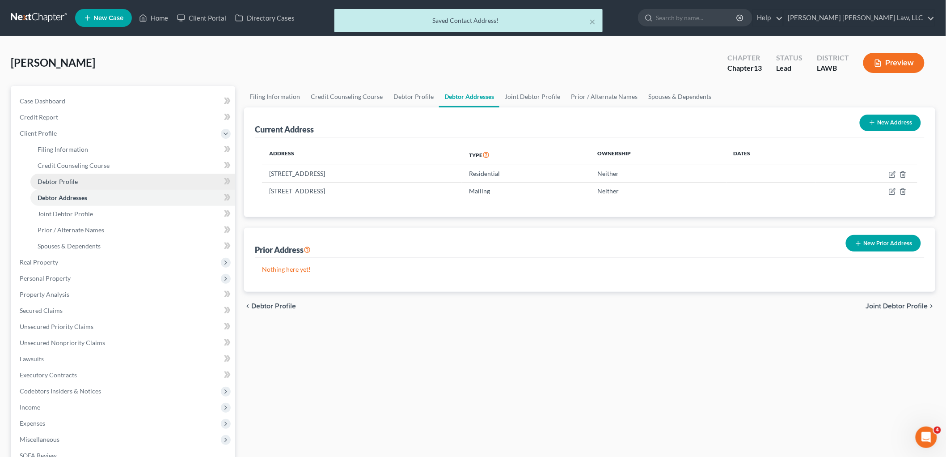
click at [130, 184] on link "Debtor Profile" at bounding box center [132, 182] width 205 height 16
select select "1"
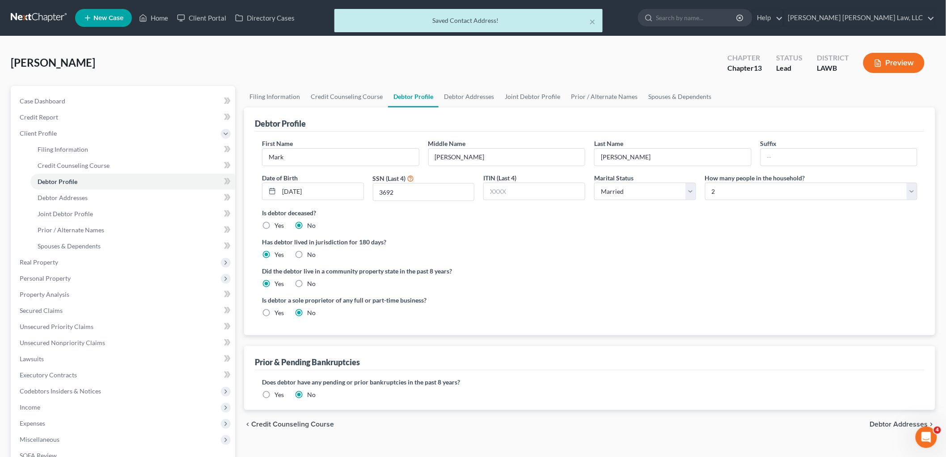
click at [517, 240] on label "Has debtor lived in jurisdiction for 180 days?" at bounding box center [590, 241] width 656 height 9
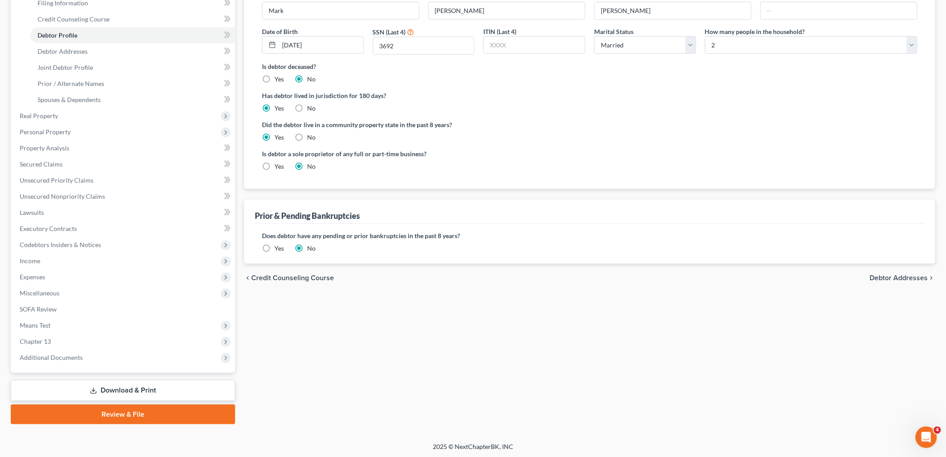
click at [168, 389] on link "Download & Print" at bounding box center [123, 390] width 225 height 21
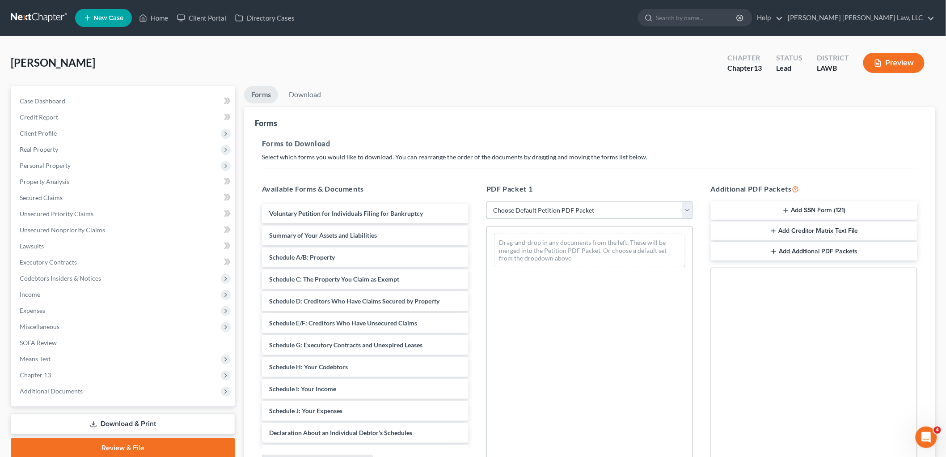
click at [541, 207] on select "Choose Default Petition PDF Packet Complete Bankruptcy Petition (all forms and …" at bounding box center [590, 210] width 207 height 18
select select "3"
click at [487, 201] on select "Choose Default Petition PDF Packet Complete Bankruptcy Petition (all forms and …" at bounding box center [590, 210] width 207 height 18
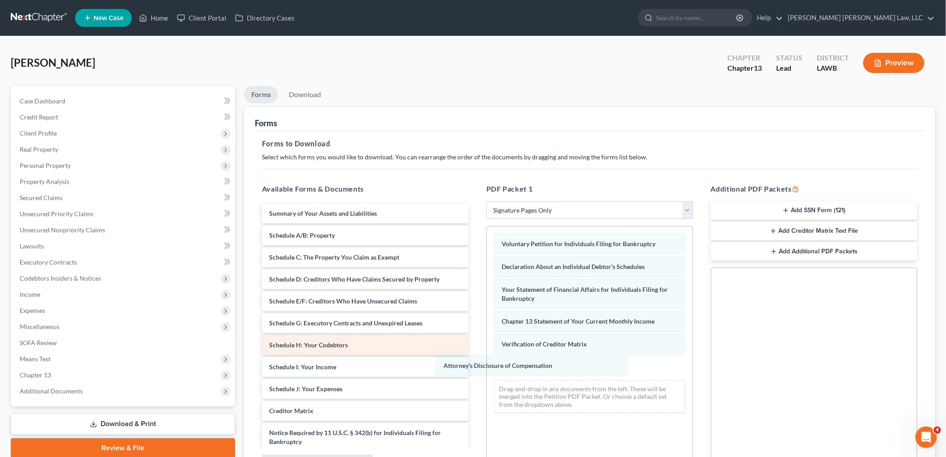
drag, startPoint x: 544, startPoint y: 365, endPoint x: 435, endPoint y: 339, distance: 112.2
click at [487, 362] on div "Attorney's Disclosure of Compensation Voluntary Petition for Individuals Filing…" at bounding box center [590, 323] width 206 height 194
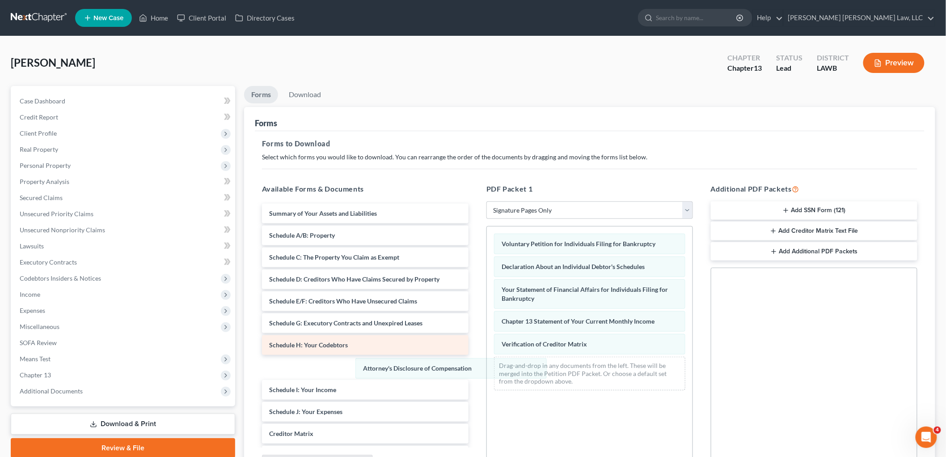
drag, startPoint x: 511, startPoint y: 365, endPoint x: 368, endPoint y: 352, distance: 143.7
click at [487, 365] on div "Attorney's Disclosure of Compensation Voluntary Petition for Individuals Filing…" at bounding box center [590, 311] width 206 height 171
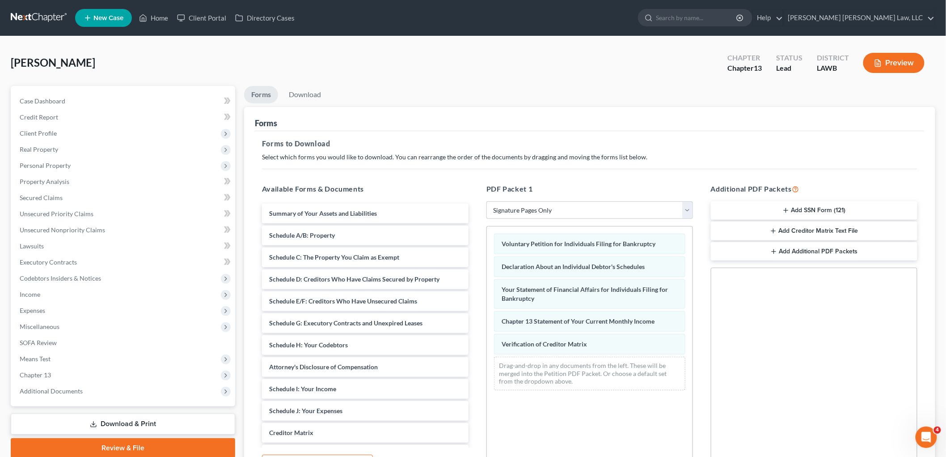
click at [327, 87] on li "Download" at bounding box center [305, 96] width 47 height 21
click at [316, 89] on link "Download" at bounding box center [305, 94] width 47 height 17
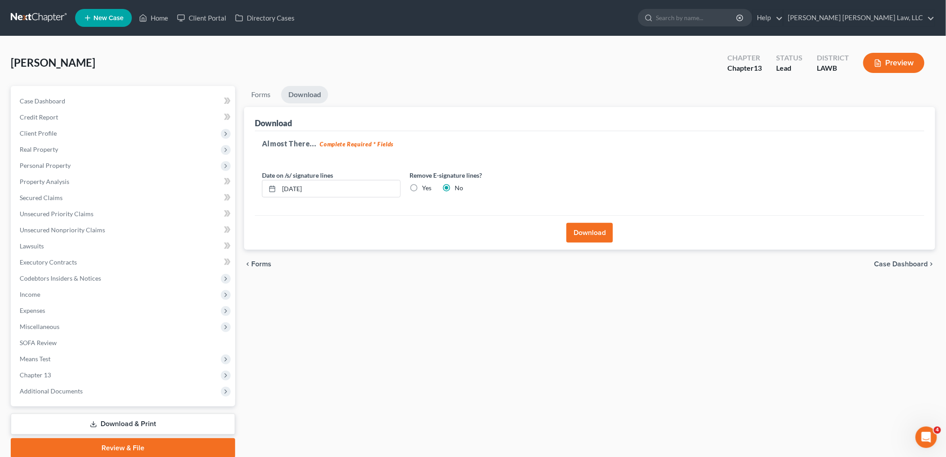
click at [585, 234] on button "Download" at bounding box center [590, 233] width 47 height 20
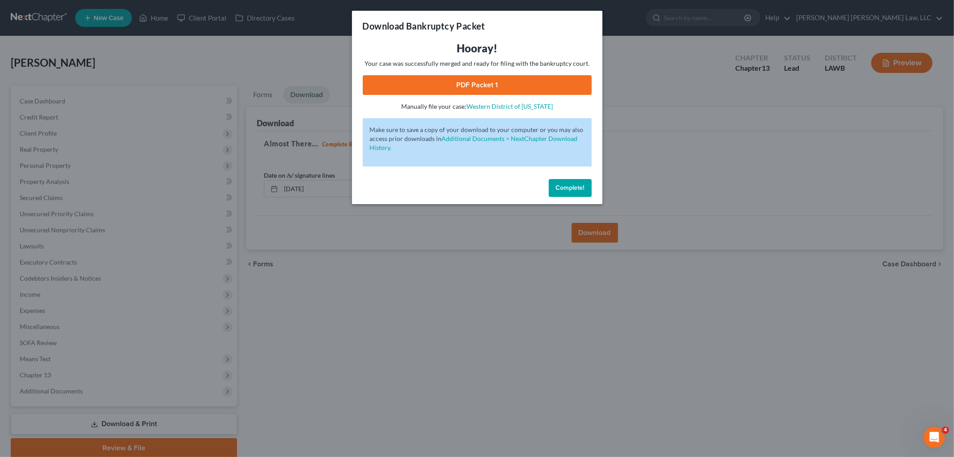
click at [382, 85] on link "PDF Packet 1" at bounding box center [477, 85] width 229 height 20
click at [694, 195] on div "Download Bankruptcy Packet Hooray! Your case was successfully merged and ready …" at bounding box center [477, 228] width 954 height 457
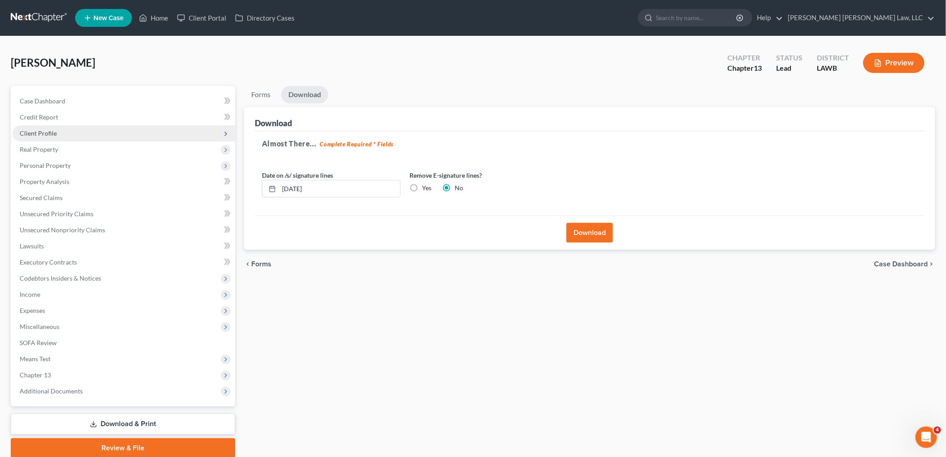
click at [57, 131] on span "Client Profile" at bounding box center [124, 133] width 223 height 16
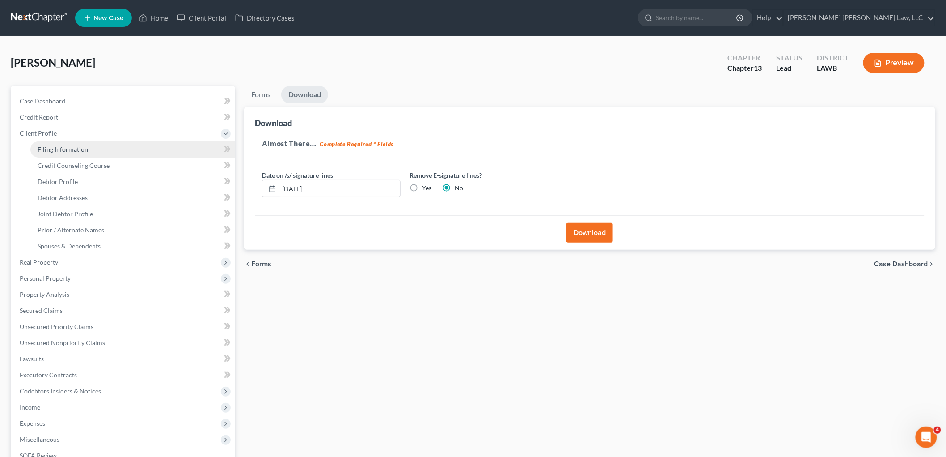
click at [65, 149] on span "Filing Information" at bounding box center [63, 149] width 51 height 8
select select "1"
select select "3"
select select "36"
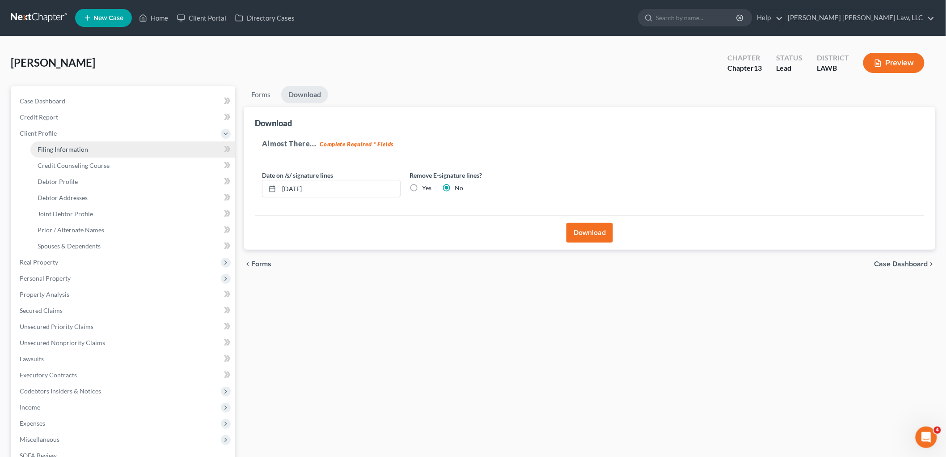
select select "0"
select select "19"
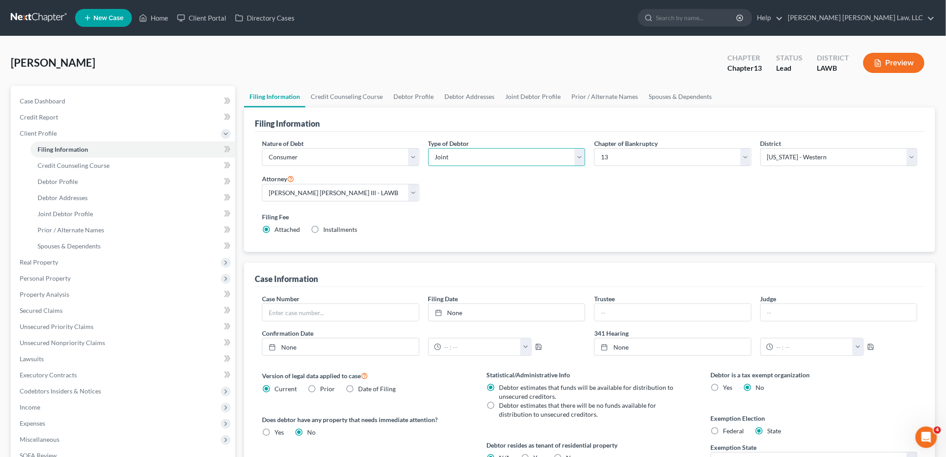
click at [488, 153] on select "Select Individual Joint" at bounding box center [506, 157] width 157 height 18
select select "0"
click at [428, 148] on select "Select Individual Joint" at bounding box center [506, 157] width 157 height 18
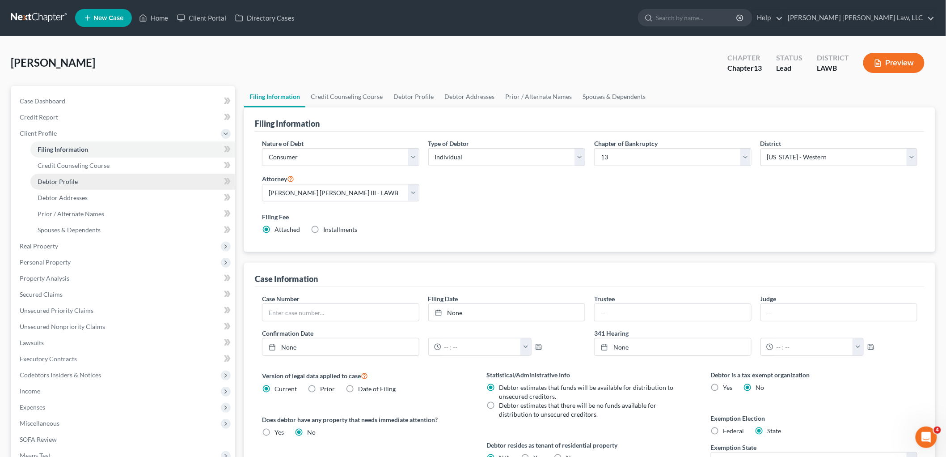
click at [92, 185] on link "Debtor Profile" at bounding box center [132, 182] width 205 height 16
select select "1"
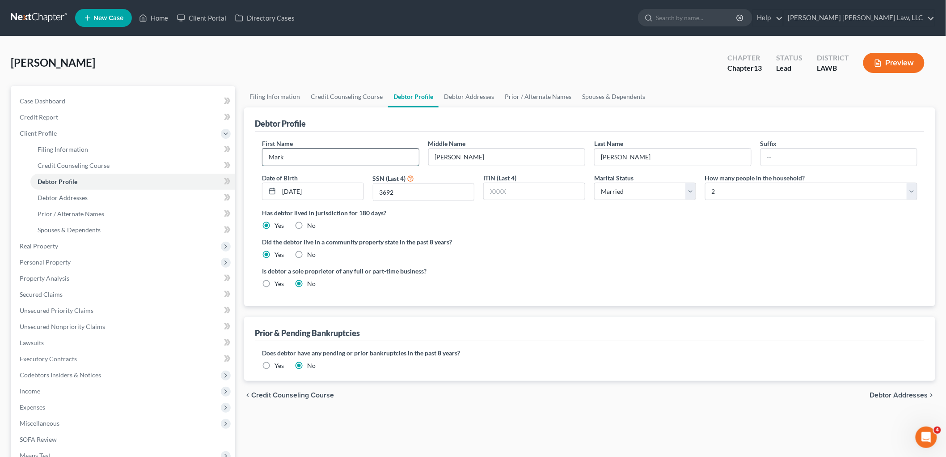
click at [323, 157] on input "Mark" at bounding box center [341, 156] width 157 height 17
type input "Kimberly"
type input "Deanna"
click at [355, 187] on input "01/15/1974" at bounding box center [321, 191] width 85 height 17
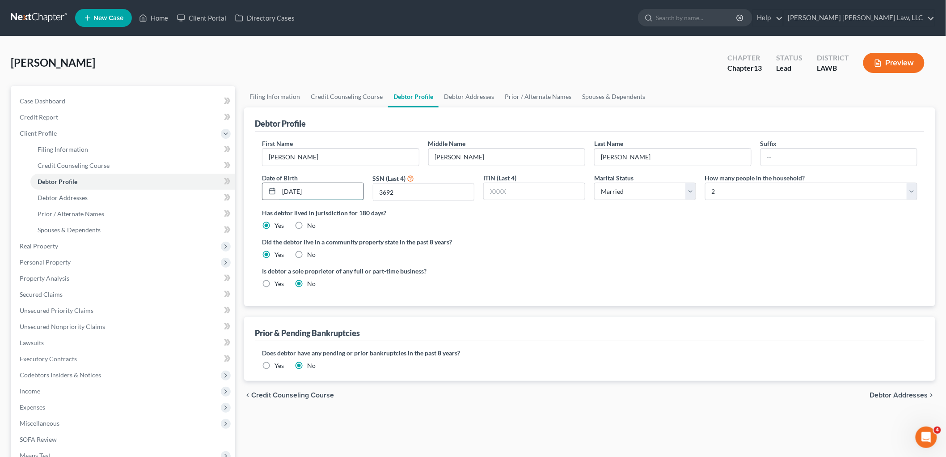
click at [355, 187] on input "01/15/1974" at bounding box center [321, 191] width 85 height 17
type input "01/23/1985"
click at [416, 194] on input "3692" at bounding box center [423, 191] width 101 height 17
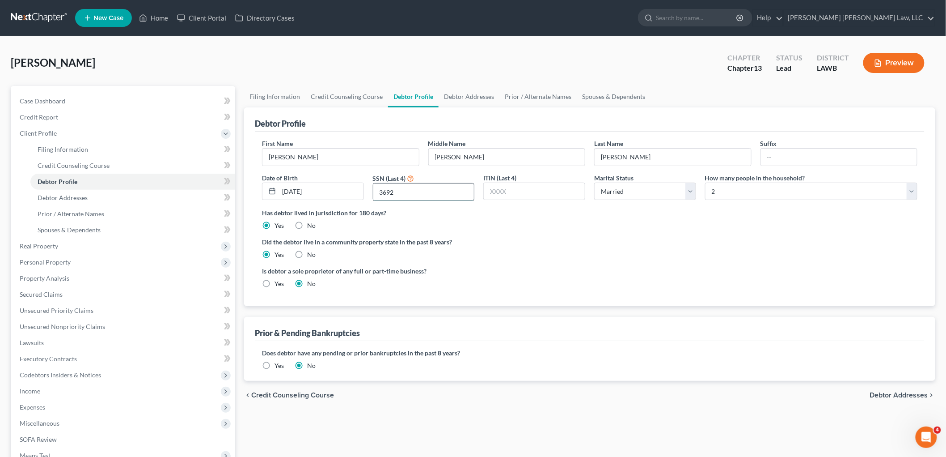
click at [416, 194] on input "3692" at bounding box center [423, 191] width 101 height 17
type input "4602"
drag, startPoint x: 731, startPoint y: 188, endPoint x: 721, endPoint y: 198, distance: 13.9
click at [731, 188] on select "Select 1 2 3 4 5 6 7 8 9 10 11 12 13 14 15 16 17 18 19 20" at bounding box center [811, 191] width 212 height 18
select select "3"
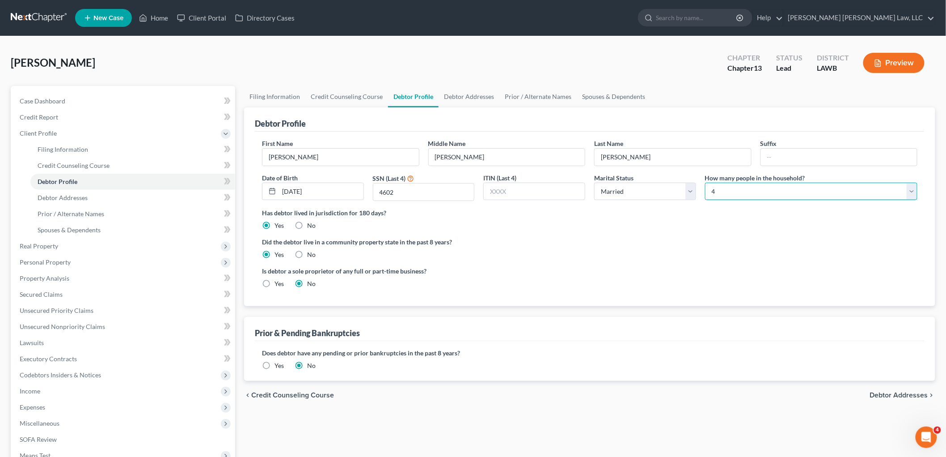
click at [705, 182] on select "Select 1 2 3 4 5 6 7 8 9 10 11 12 13 14 15 16 17 18 19 20" at bounding box center [811, 191] width 212 height 18
click at [710, 242] on label "Did the debtor live in a community property state in the past 8 years?" at bounding box center [590, 241] width 656 height 9
click at [90, 233] on link "Spouses & Dependents" at bounding box center [132, 230] width 205 height 16
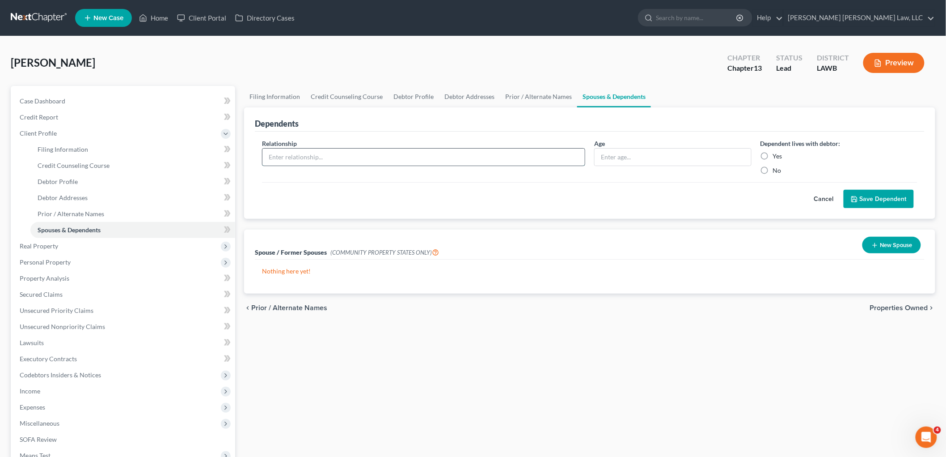
click at [312, 149] on input "text" at bounding box center [424, 156] width 322 height 17
type input "son"
click at [773, 155] on label "Yes" at bounding box center [777, 156] width 9 height 9
click at [777, 155] on input "Yes" at bounding box center [780, 155] width 6 height 6
radio input "true"
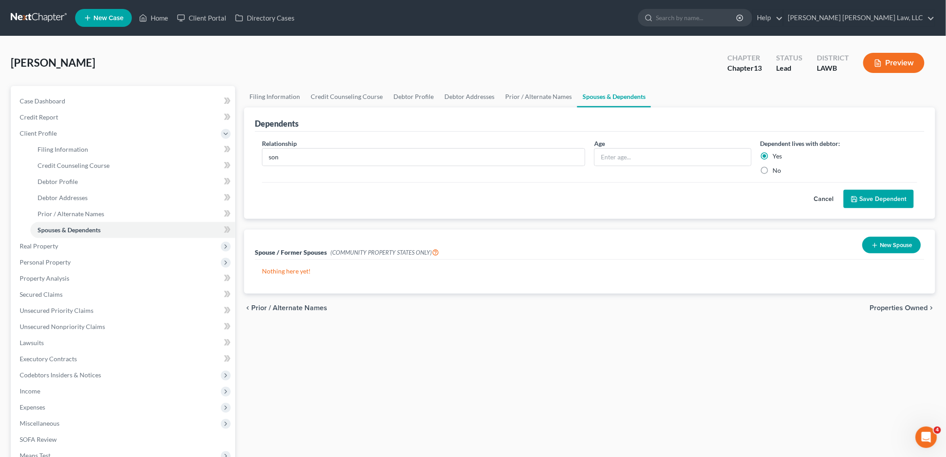
click at [878, 195] on button "Save Dependent" at bounding box center [879, 199] width 70 height 19
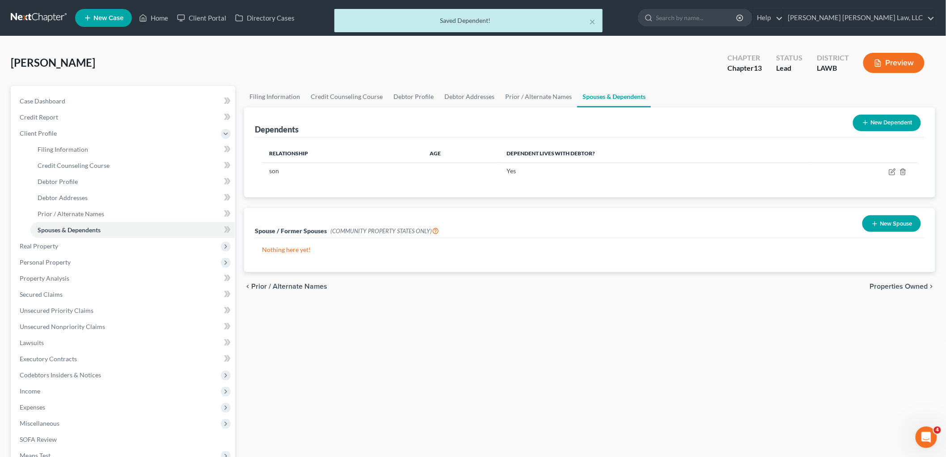
click at [891, 129] on button "New Dependent" at bounding box center [887, 122] width 68 height 17
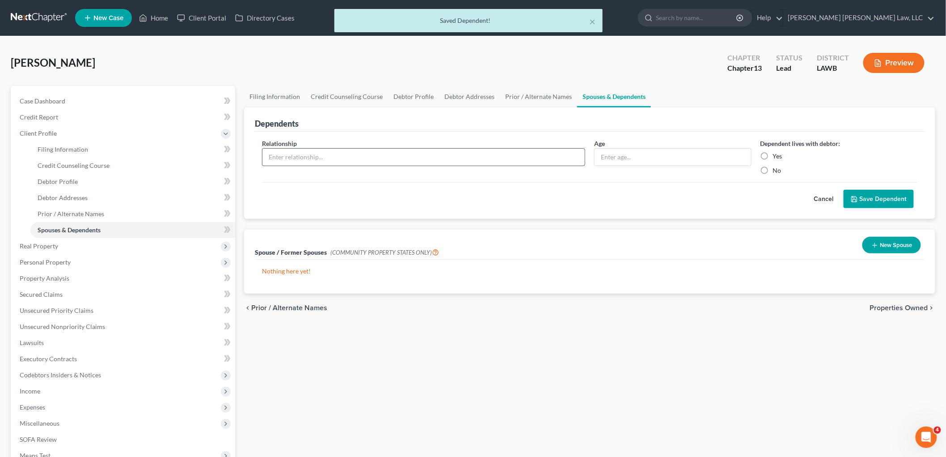
drag, startPoint x: 399, startPoint y: 153, endPoint x: 377, endPoint y: 165, distance: 25.1
click at [399, 153] on input "text" at bounding box center [424, 156] width 322 height 17
type input "daughter"
click at [773, 156] on label "Yes" at bounding box center [777, 156] width 9 height 9
click at [777, 156] on input "Yes" at bounding box center [780, 155] width 6 height 6
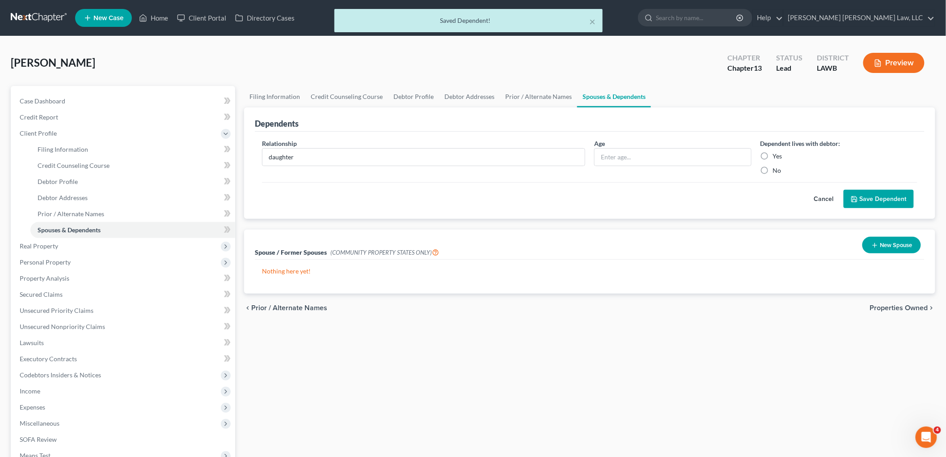
radio input "true"
click at [859, 186] on div "Cancel Save Dependent" at bounding box center [590, 195] width 656 height 26
click at [861, 190] on button "Save Dependent" at bounding box center [879, 199] width 70 height 19
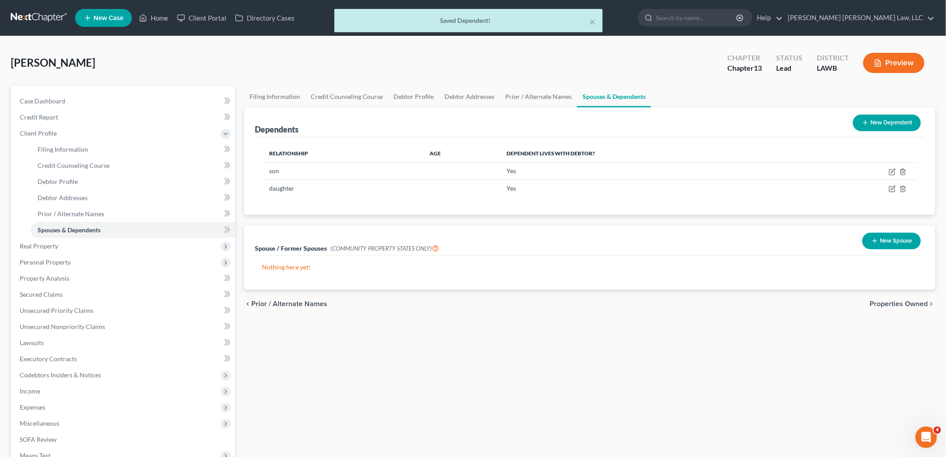
click at [892, 241] on button "New Spouse" at bounding box center [892, 241] width 59 height 17
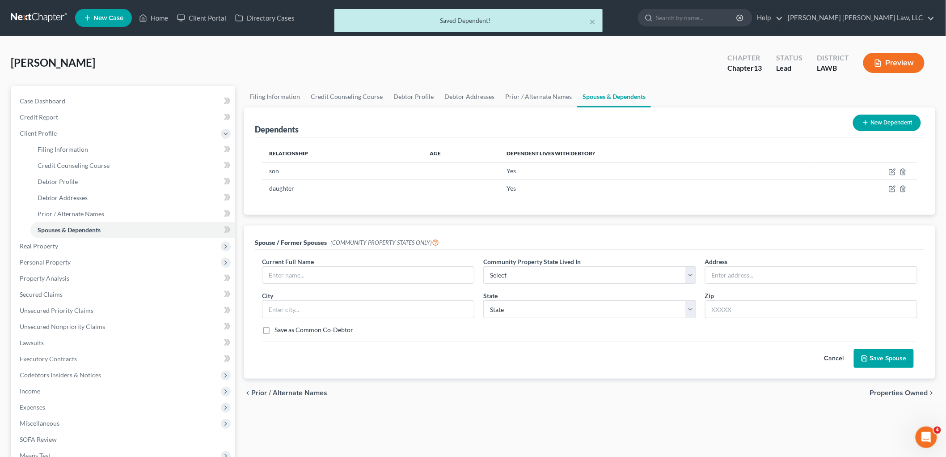
click at [421, 265] on div "Current Full Name *" at bounding box center [368, 270] width 221 height 27
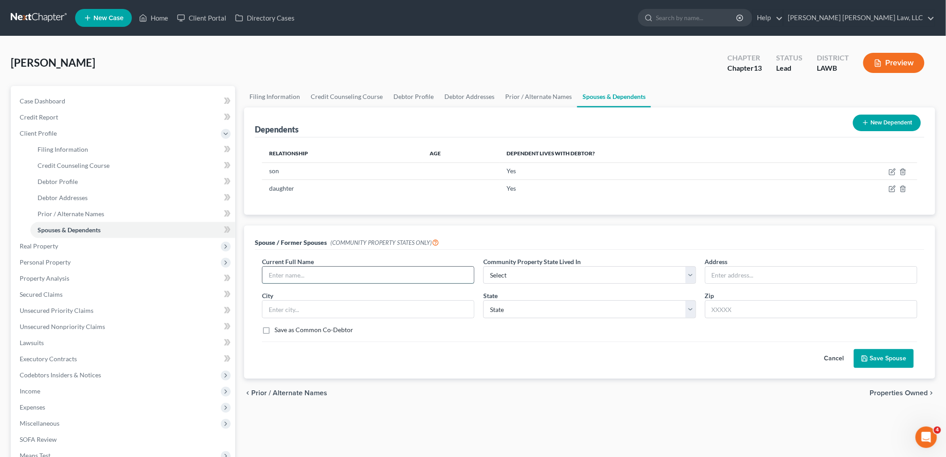
click at [410, 274] on input "text" at bounding box center [369, 275] width 212 height 17
type input "Mark James"
select select "4"
click at [753, 267] on input "206" at bounding box center [812, 275] width 212 height 17
type input "206 Verona Street"
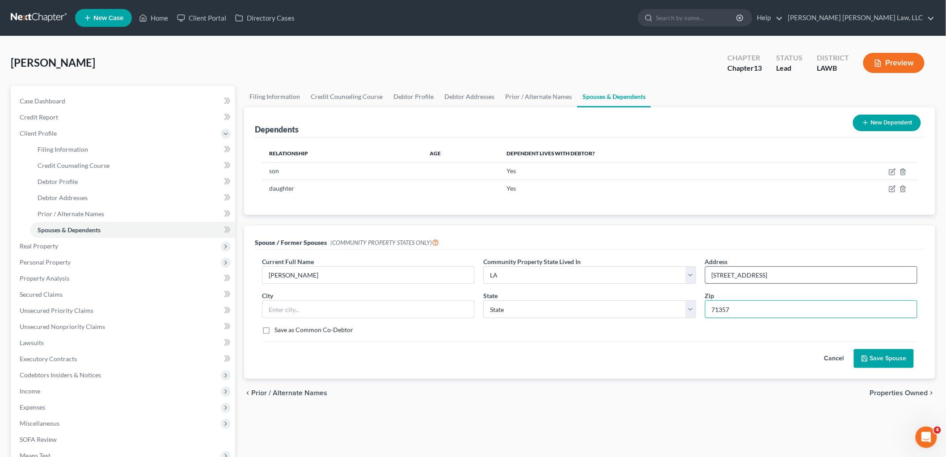
type input "71357"
type input "Newellton"
select select "19"
click at [872, 359] on button "Save Spouse" at bounding box center [884, 358] width 60 height 19
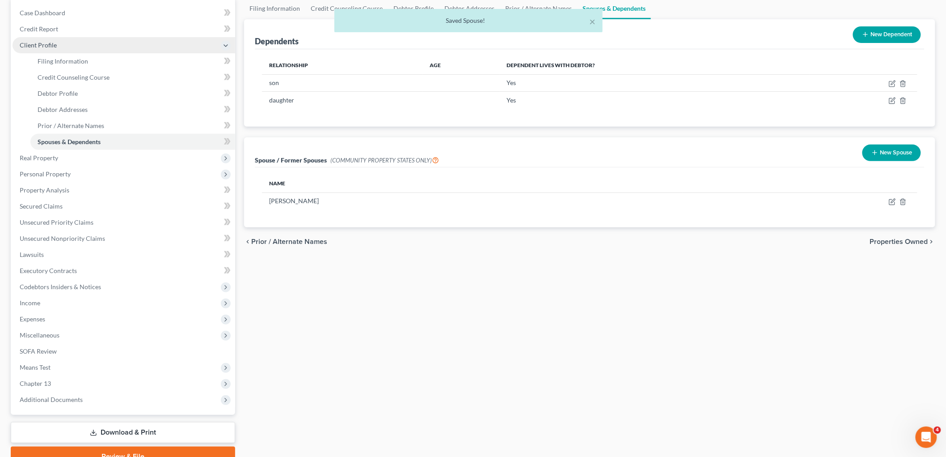
scroll to position [31, 0]
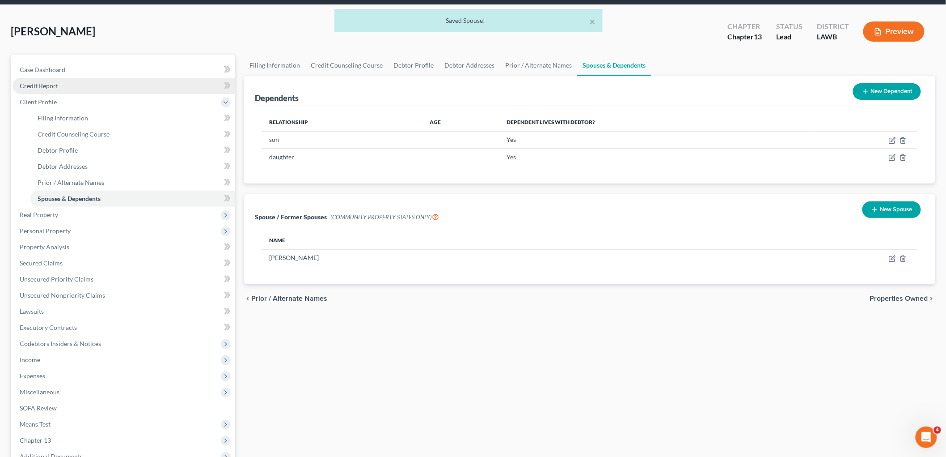
click at [74, 90] on link "Credit Report" at bounding box center [124, 86] width 223 height 16
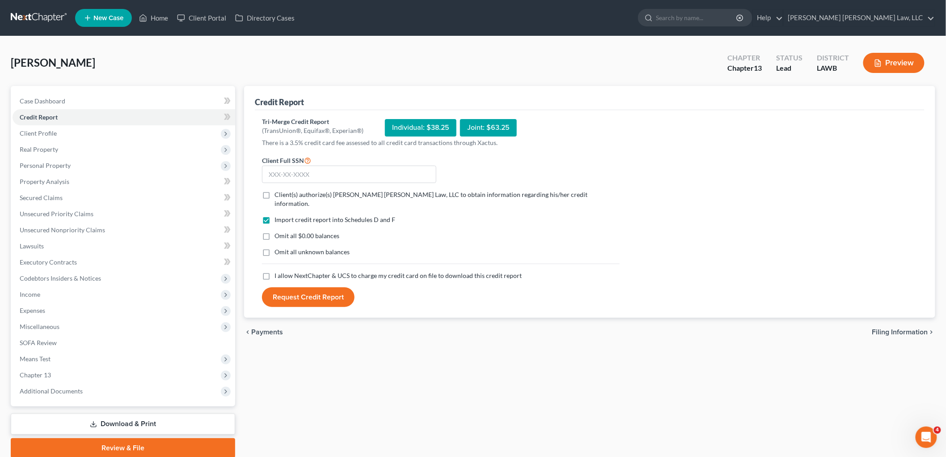
click at [275, 197] on label "Client(s) authorize(s) E. Orum Young Law, LLC to obtain information regarding h…" at bounding box center [447, 199] width 345 height 18
click at [278, 196] on input "Client(s) authorize(s) E. Orum Young Law, LLC to obtain information regarding h…" at bounding box center [281, 193] width 6 height 6
checkbox input "true"
drag, startPoint x: 267, startPoint y: 224, endPoint x: 267, endPoint y: 240, distance: 15.7
click at [275, 231] on label "Omit all $0.00 balances" at bounding box center [307, 235] width 65 height 9
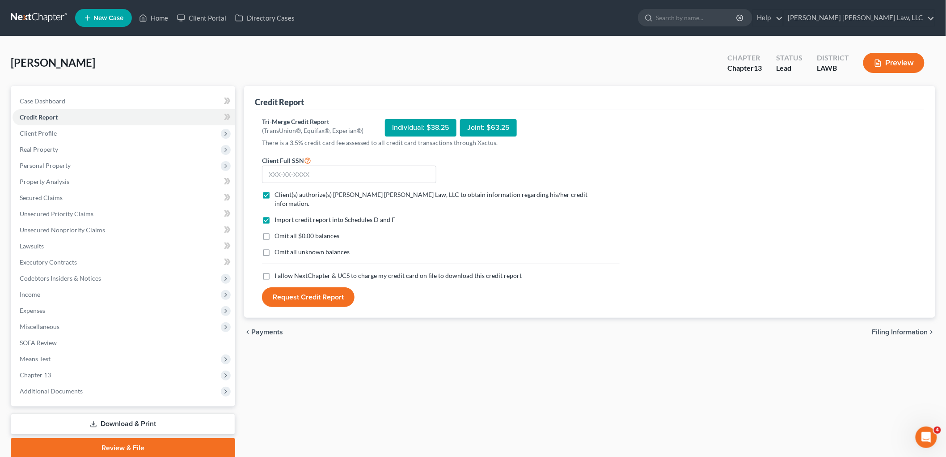
click at [278, 231] on input "Omit all $0.00 balances" at bounding box center [281, 234] width 6 height 6
checkbox input "true"
drag, startPoint x: 267, startPoint y: 243, endPoint x: 270, endPoint y: 262, distance: 19.4
click at [275, 247] on label "Omit all unknown balances" at bounding box center [312, 251] width 75 height 9
click at [278, 247] on input "Omit all unknown balances" at bounding box center [281, 250] width 6 height 6
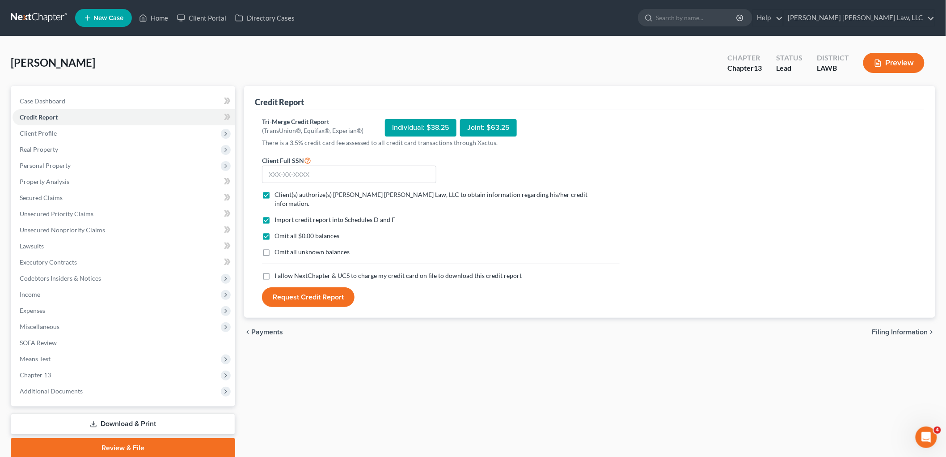
checkbox input "true"
click at [275, 271] on label "I allow NextChapter & UCS to charge my credit card on file to download this cre…" at bounding box center [398, 275] width 247 height 9
click at [278, 271] on input "I allow NextChapter & UCS to charge my credit card on file to download this cre…" at bounding box center [281, 274] width 6 height 6
checkbox input "true"
click at [326, 173] on input "text" at bounding box center [349, 174] width 174 height 18
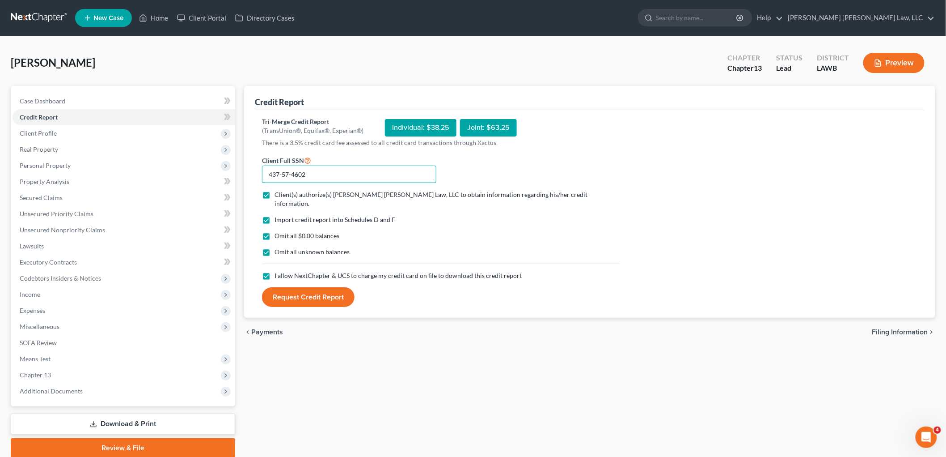
type input "437-57-4602"
click at [262, 287] on button "Request Credit Report" at bounding box center [308, 297] width 93 height 20
click at [113, 422] on link "Download & Print" at bounding box center [123, 423] width 225 height 21
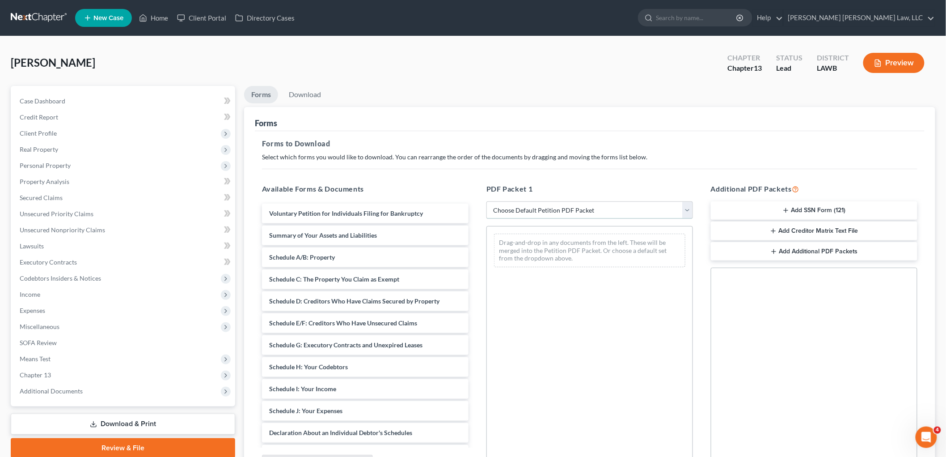
click at [595, 209] on select "Choose Default Petition PDF Packet Complete Bankruptcy Petition (all forms and …" at bounding box center [590, 210] width 207 height 18
select select "3"
click at [487, 201] on select "Choose Default Petition PDF Packet Complete Bankruptcy Petition (all forms and …" at bounding box center [590, 210] width 207 height 18
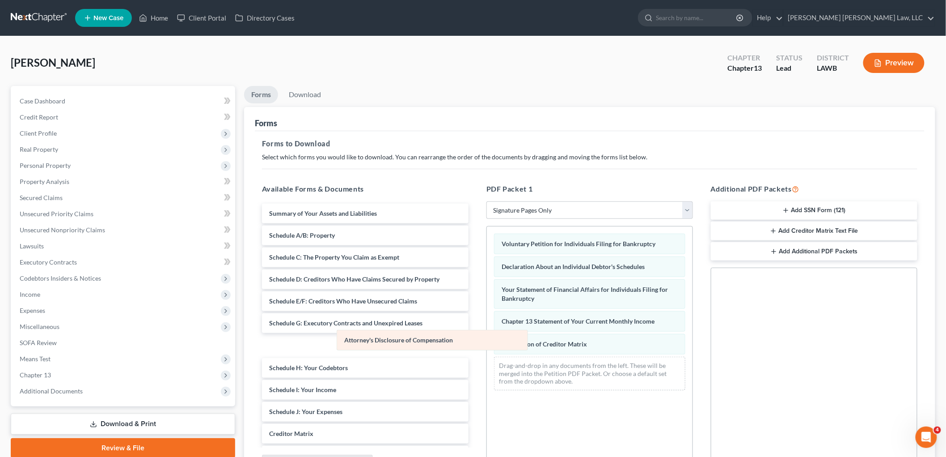
drag, startPoint x: 530, startPoint y: 369, endPoint x: 356, endPoint y: 337, distance: 176.8
click at [487, 340] on div "Attorney's Disclosure of Compensation Voluntary Petition for Individuals Filing…" at bounding box center [590, 311] width 206 height 171
click at [307, 90] on link "Download" at bounding box center [305, 94] width 47 height 17
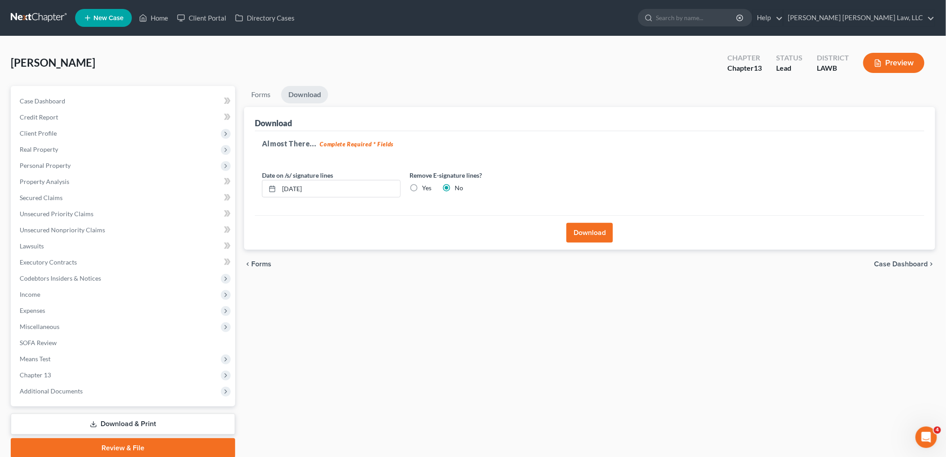
click at [596, 230] on button "Download" at bounding box center [590, 233] width 47 height 20
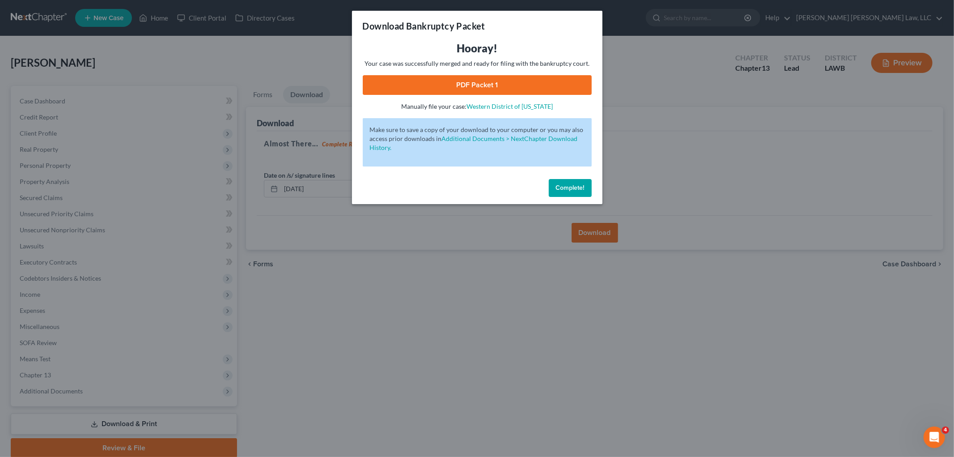
click at [476, 85] on link "PDF Packet 1" at bounding box center [477, 85] width 229 height 20
click at [572, 191] on span "Complete!" at bounding box center [570, 188] width 29 height 8
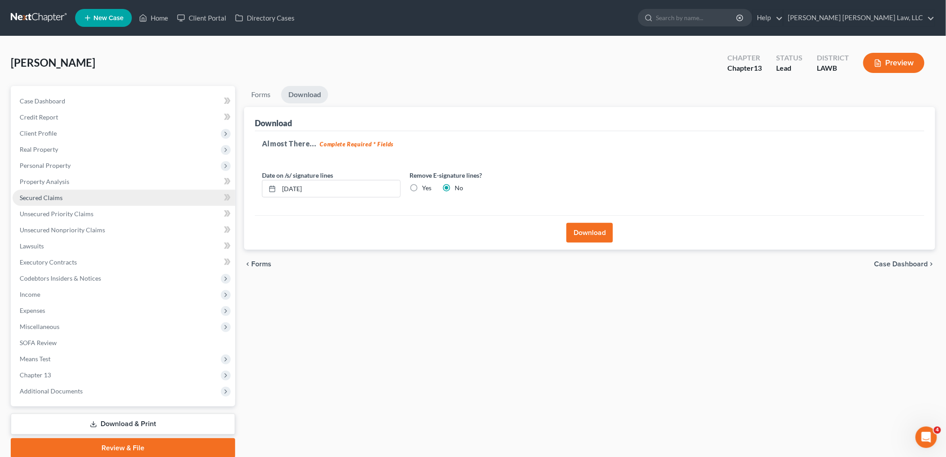
click at [68, 199] on link "Secured Claims" at bounding box center [124, 198] width 223 height 16
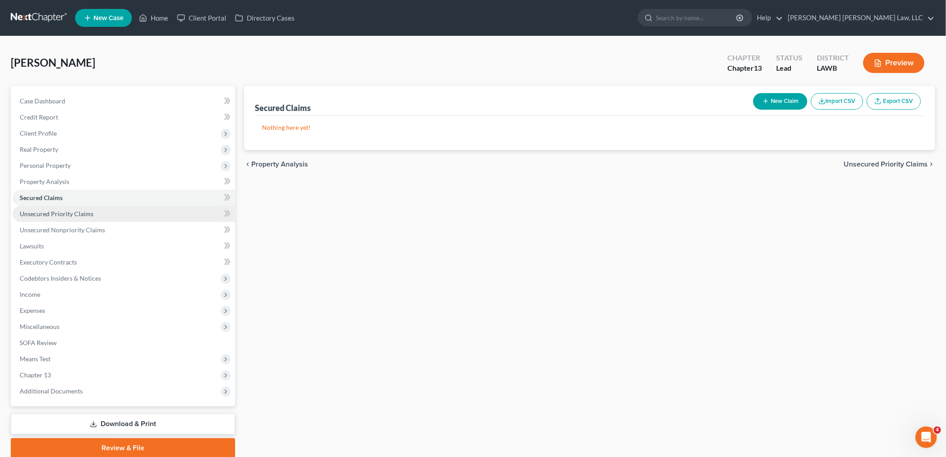
click at [92, 220] on link "Unsecured Priority Claims" at bounding box center [124, 214] width 223 height 16
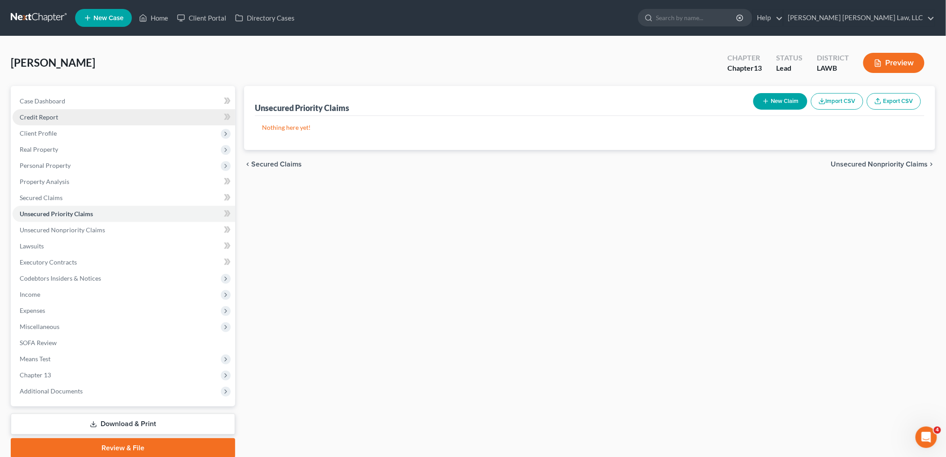
click at [70, 119] on link "Credit Report" at bounding box center [124, 117] width 223 height 16
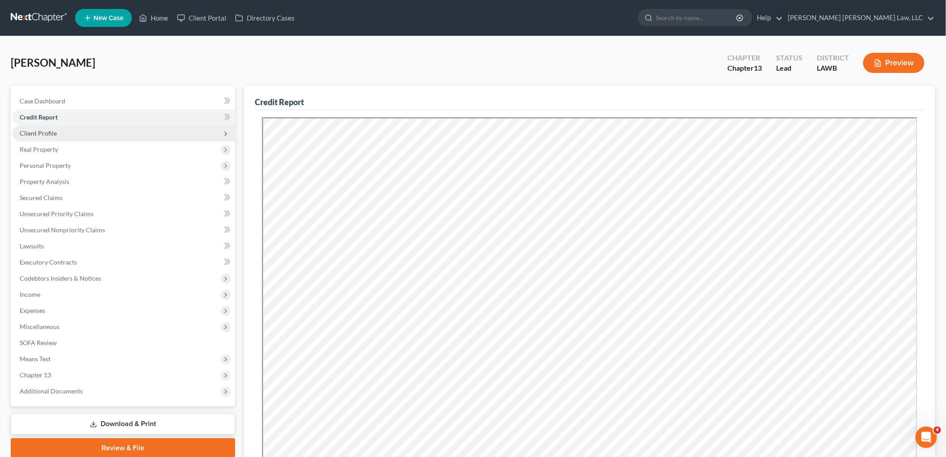
click at [65, 133] on span "Client Profile" at bounding box center [124, 133] width 223 height 16
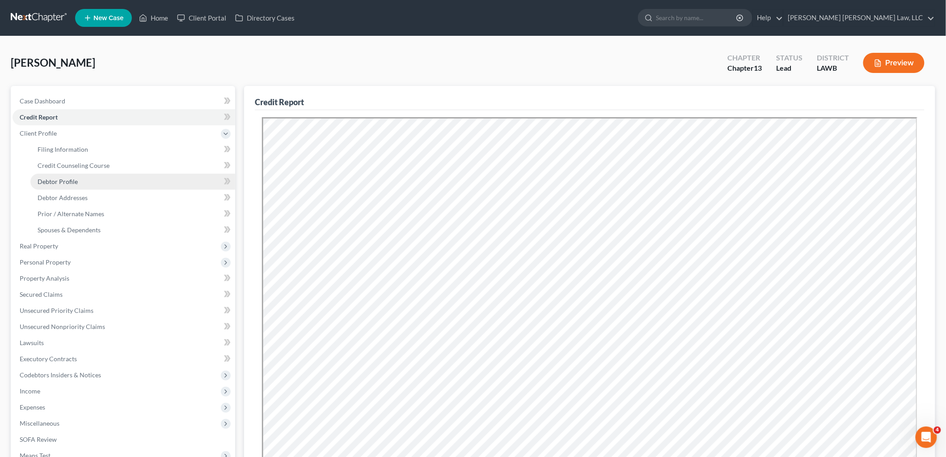
click at [66, 180] on span "Debtor Profile" at bounding box center [58, 182] width 40 height 8
select select "1"
select select "3"
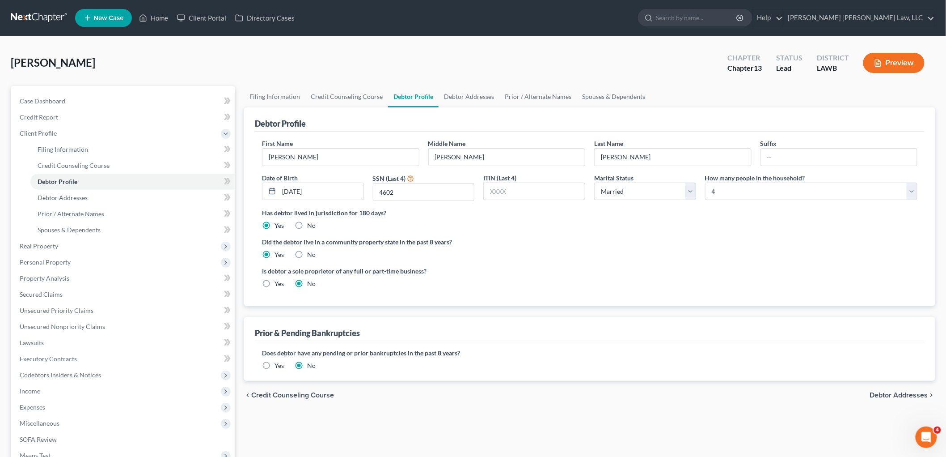
click at [38, 17] on link at bounding box center [39, 18] width 57 height 16
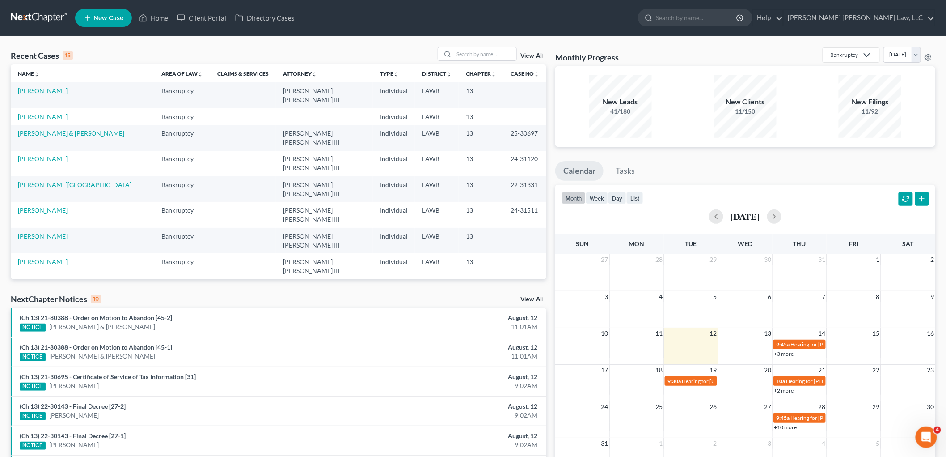
click at [57, 87] on link "James, Kimberly" at bounding box center [43, 91] width 50 height 8
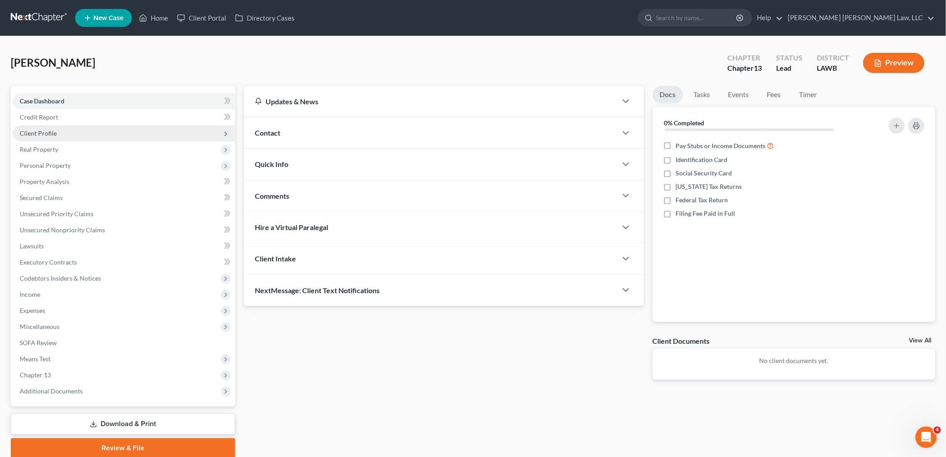
click at [53, 131] on span "Client Profile" at bounding box center [38, 133] width 37 height 8
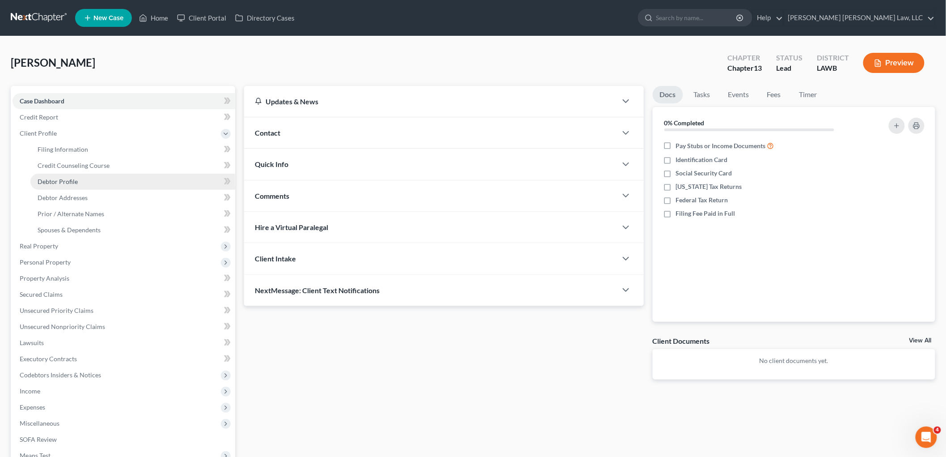
click at [72, 184] on span "Debtor Profile" at bounding box center [58, 182] width 40 height 8
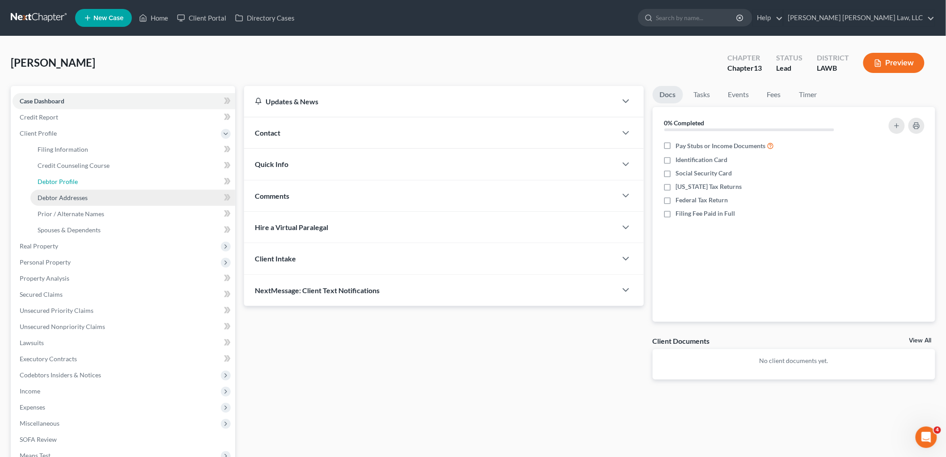
select select "1"
select select "3"
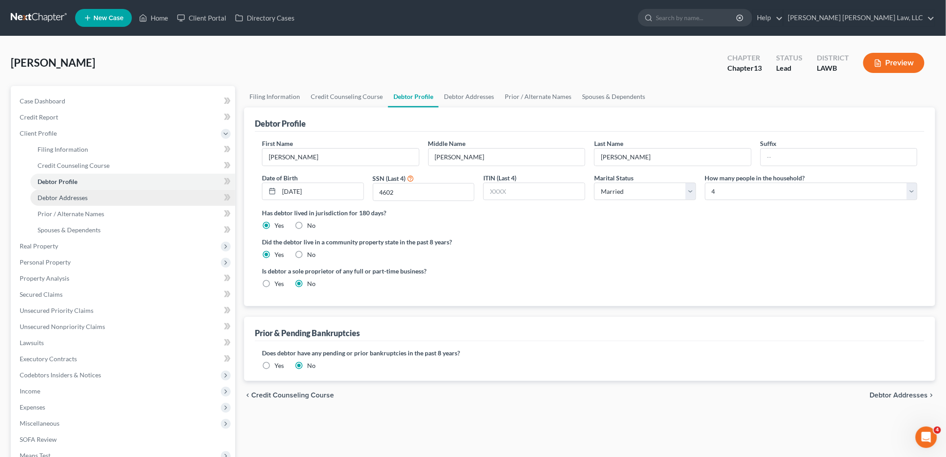
click at [81, 200] on span "Debtor Addresses" at bounding box center [63, 198] width 50 height 8
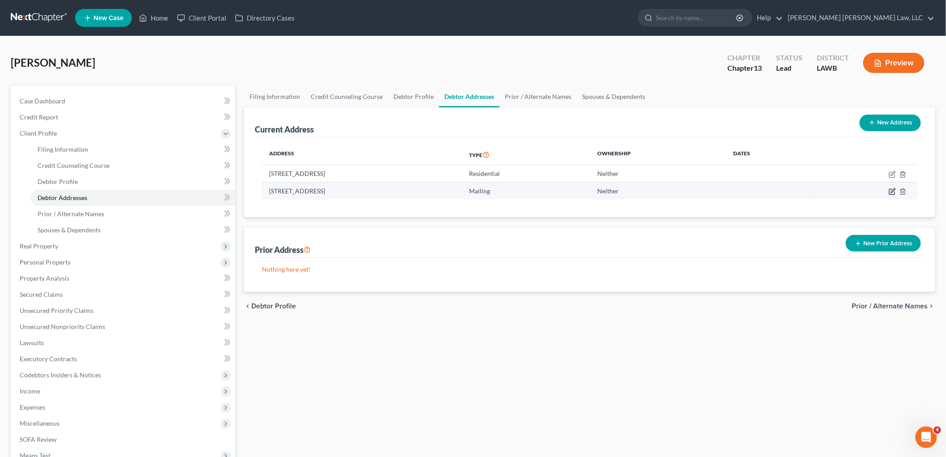
click at [893, 191] on icon "button" at bounding box center [893, 190] width 4 height 4
select select "19"
select select "0"
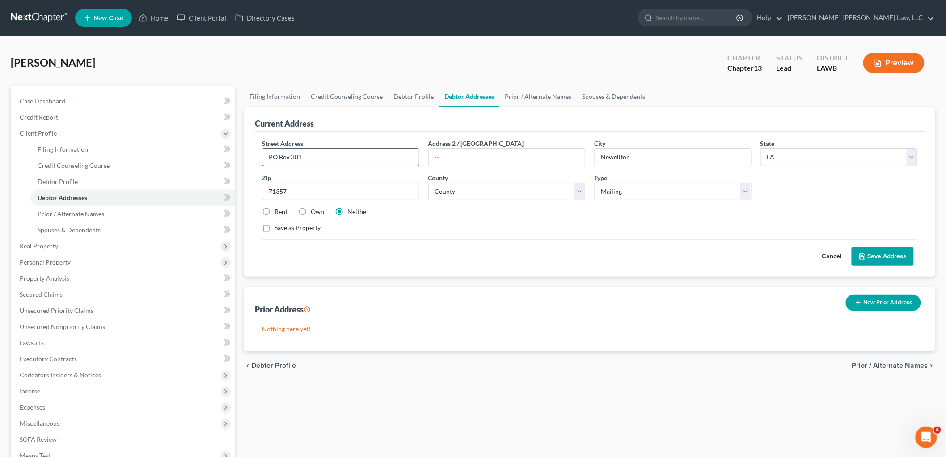
click at [318, 153] on input "PO Box 381" at bounding box center [341, 156] width 157 height 17
type input "PO Box 1004"
click at [873, 254] on button "Save Address" at bounding box center [883, 256] width 62 height 19
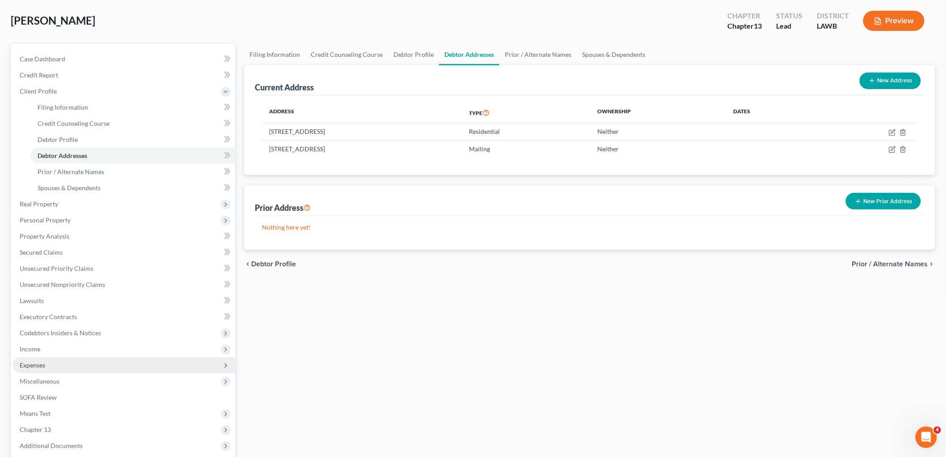
scroll to position [131, 0]
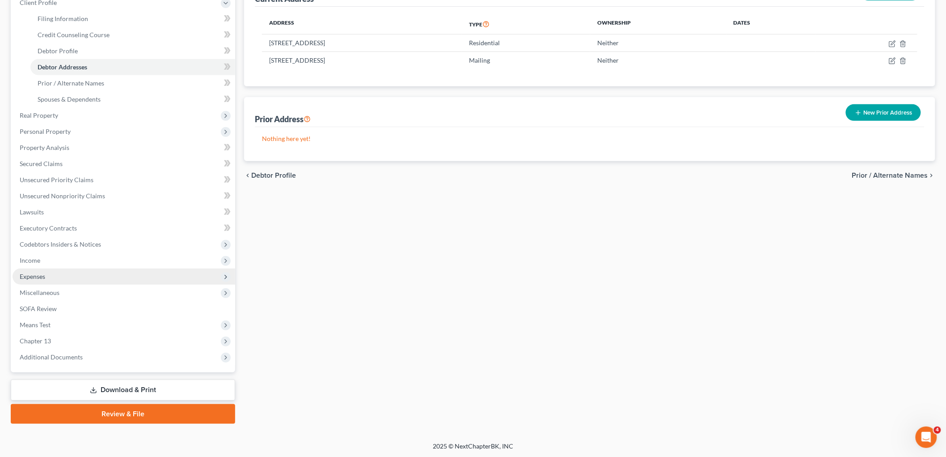
click at [89, 276] on span "Expenses" at bounding box center [124, 276] width 223 height 16
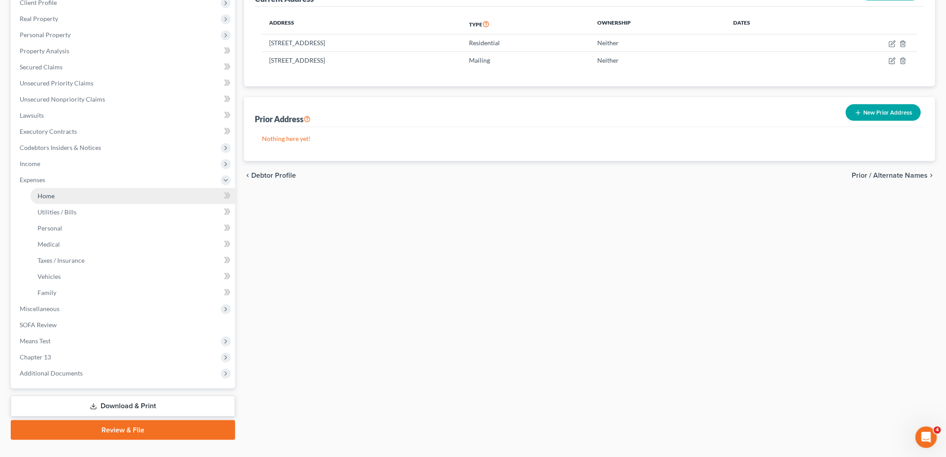
click at [91, 201] on link "Home" at bounding box center [132, 196] width 205 height 16
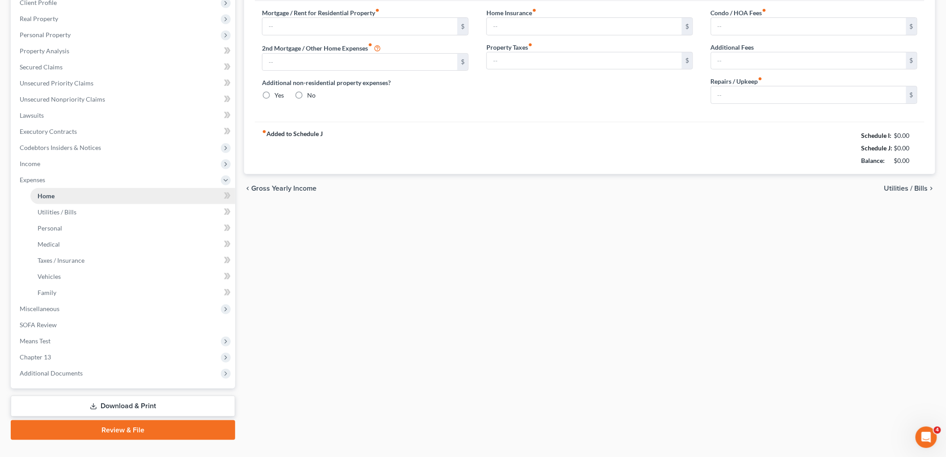
scroll to position [66, 0]
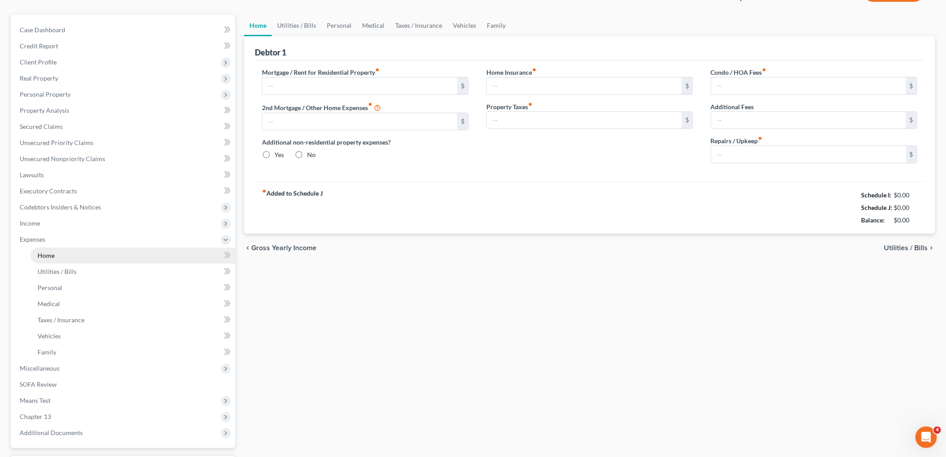
type input "0.00"
radio input "true"
type input "0.00"
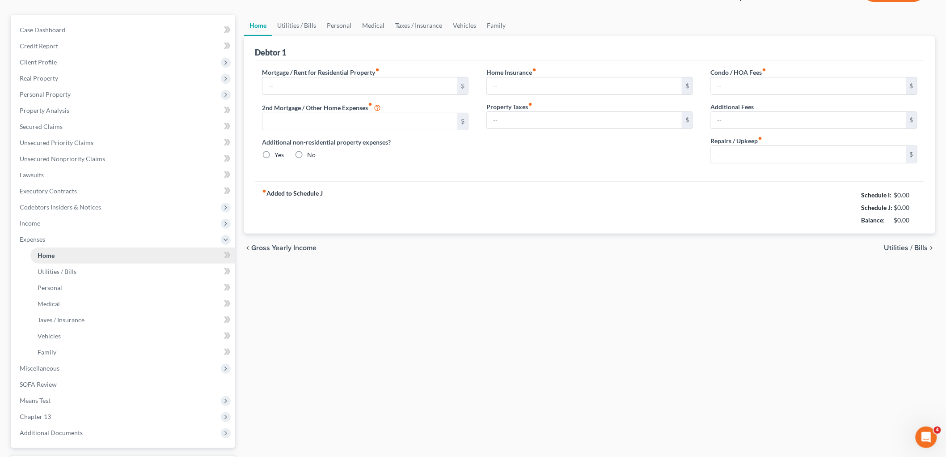
type input "0.00"
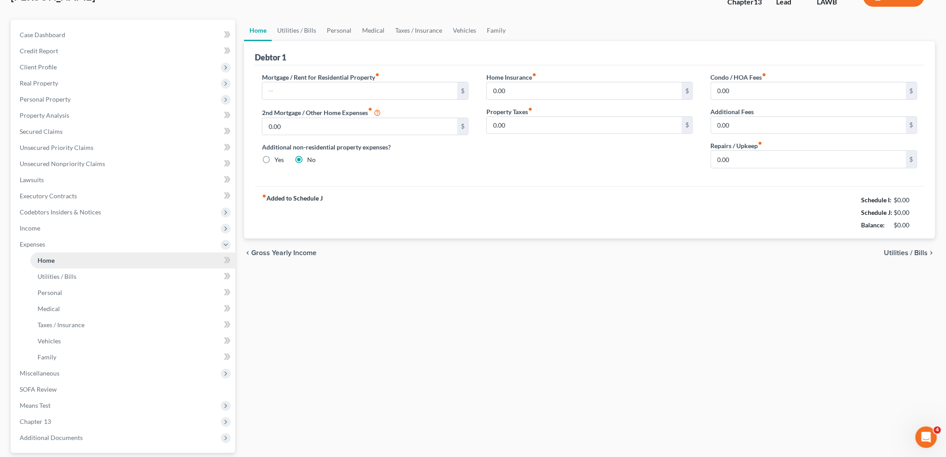
scroll to position [0, 0]
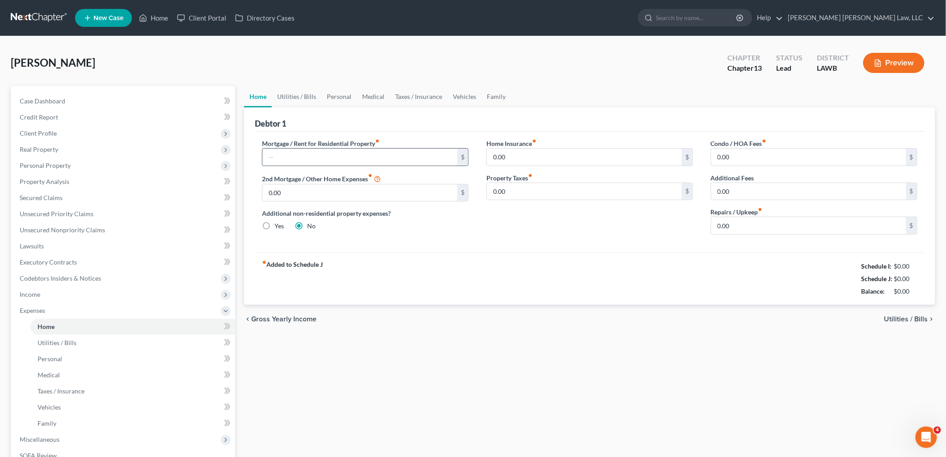
click at [289, 154] on input "text" at bounding box center [360, 156] width 195 height 17
type input "575.00"
click at [292, 87] on link "Utilities / Bills" at bounding box center [297, 96] width 50 height 21
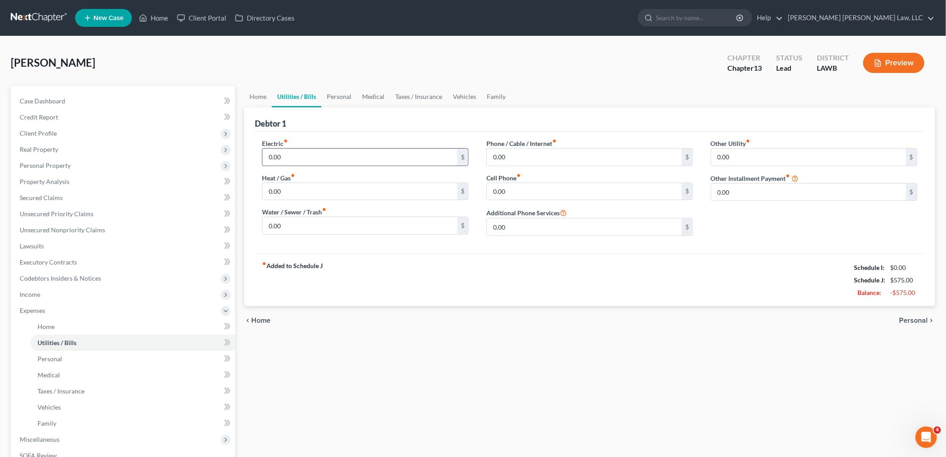
click at [304, 164] on input "0.00" at bounding box center [360, 156] width 195 height 17
type input "290.00"
click at [289, 229] on input "0.00" at bounding box center [360, 225] width 195 height 17
type input "250.00"
click at [333, 194] on input "0.00" at bounding box center [360, 191] width 195 height 17
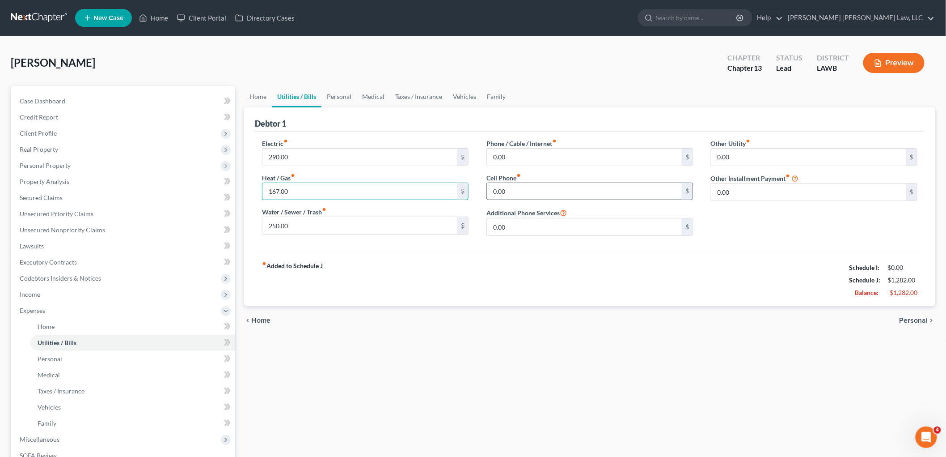
type input "167.00"
click at [516, 194] on input "0.00" at bounding box center [584, 191] width 195 height 17
type input "100.00"
click at [530, 159] on input "0.00" at bounding box center [584, 156] width 195 height 17
type input "218.00"
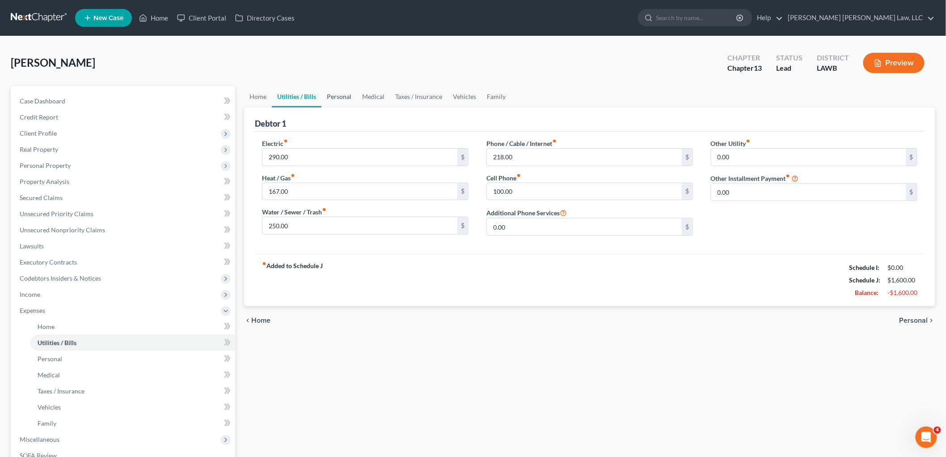
click at [349, 91] on link "Personal" at bounding box center [339, 96] width 35 height 21
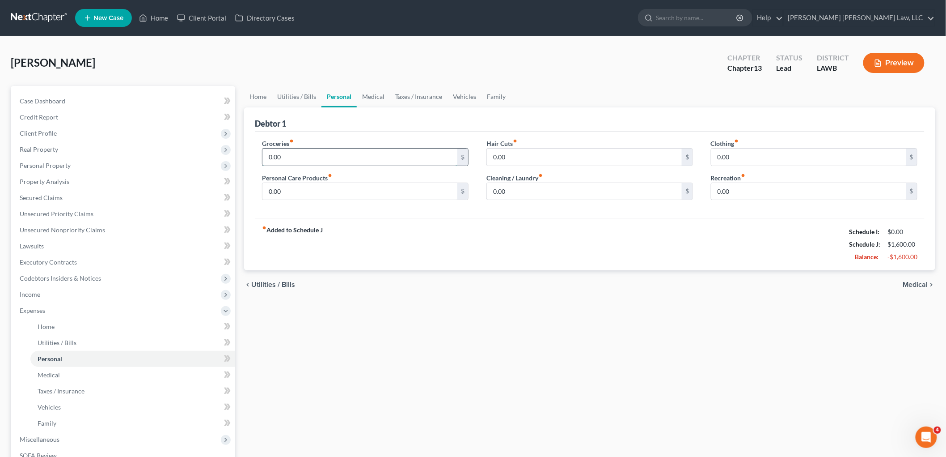
click at [294, 159] on input "0.00" at bounding box center [360, 156] width 195 height 17
type input "994.00"
click at [310, 193] on input "0.00" at bounding box center [360, 191] width 195 height 17
type input "500.00"
click at [547, 156] on input "0.00" at bounding box center [584, 156] width 195 height 17
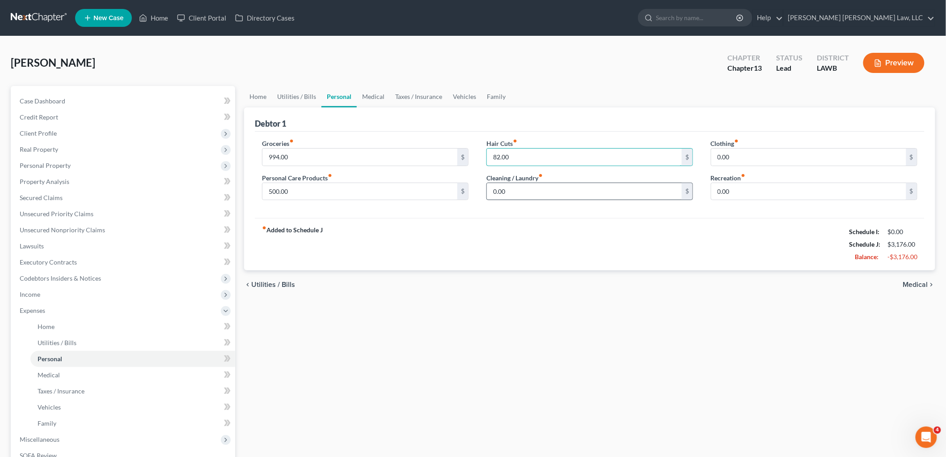
type input "82.00"
click at [526, 189] on input "0.00" at bounding box center [584, 191] width 195 height 17
click at [736, 153] on input "0.00" at bounding box center [809, 156] width 195 height 17
click at [493, 93] on link "Family" at bounding box center [497, 96] width 30 height 21
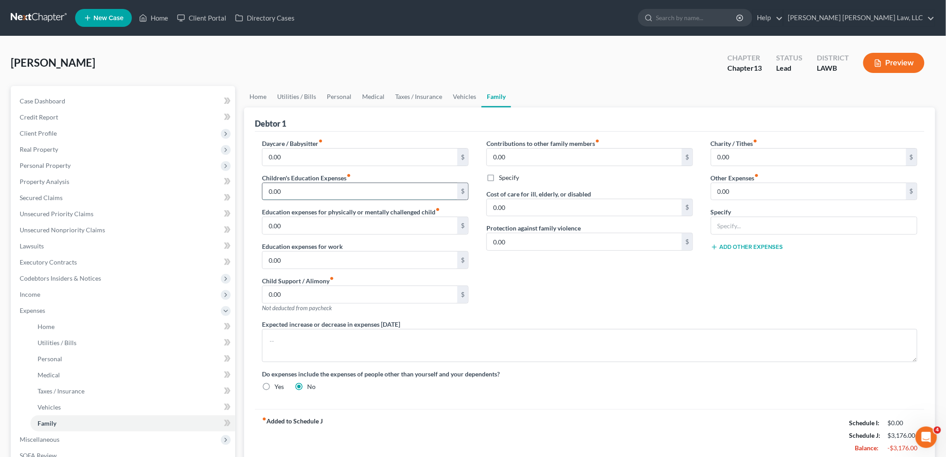
click at [307, 185] on input "0.00" at bounding box center [360, 191] width 195 height 17
type input "240.00"
click at [318, 161] on input "0.00" at bounding box center [360, 156] width 195 height 17
type input "300.00"
click at [374, 94] on link "Medical" at bounding box center [373, 96] width 33 height 21
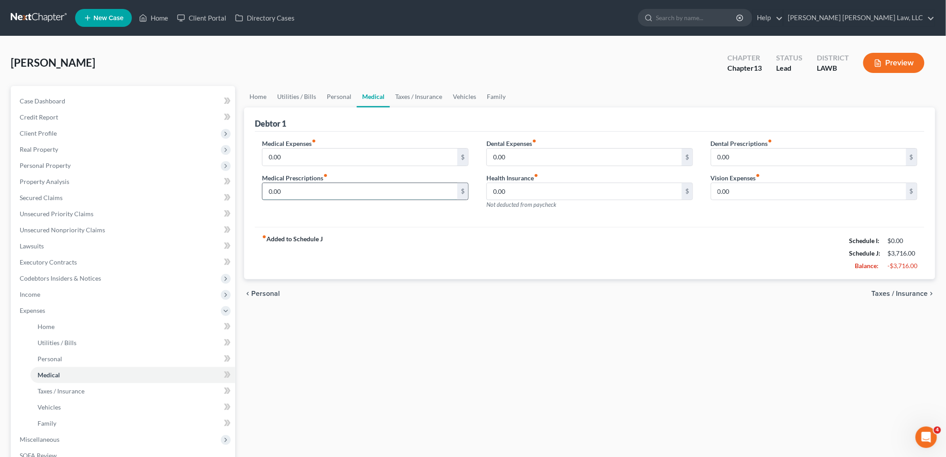
click at [370, 195] on input "0.00" at bounding box center [360, 191] width 195 height 17
type input "50.00"
click at [453, 92] on link "Vehicles" at bounding box center [465, 96] width 34 height 21
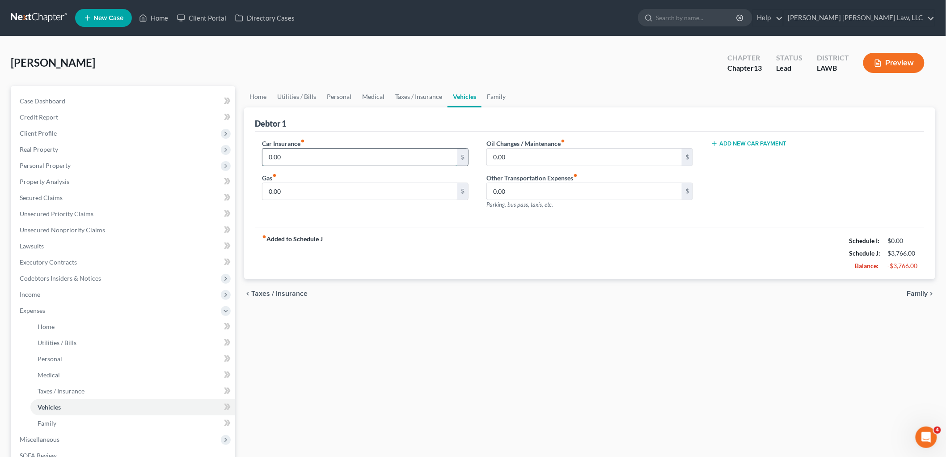
click at [321, 154] on input "0.00" at bounding box center [360, 156] width 195 height 17
type input "300.00"
click at [292, 191] on input "0.00" at bounding box center [360, 191] width 195 height 17
type input "400.00"
click at [525, 154] on input "0.00" at bounding box center [584, 156] width 195 height 17
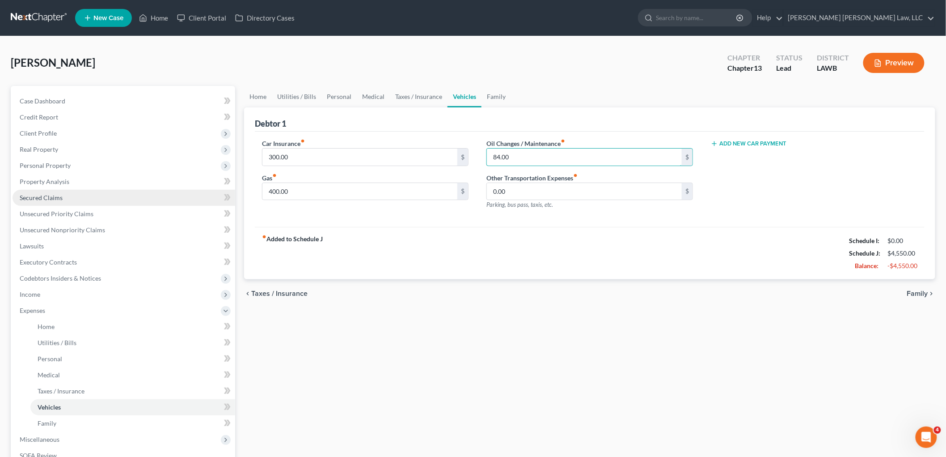
type input "84.00"
click at [25, 194] on span "Secured Claims" at bounding box center [41, 198] width 43 height 8
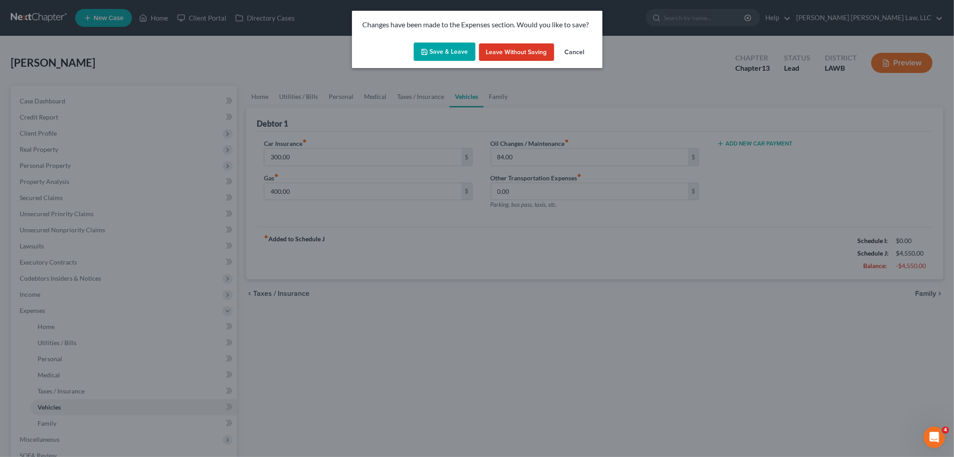
click at [436, 40] on div "Save & Leave Leave without Saving Cancel" at bounding box center [477, 54] width 250 height 30
click at [436, 49] on button "Save & Leave" at bounding box center [445, 51] width 62 height 19
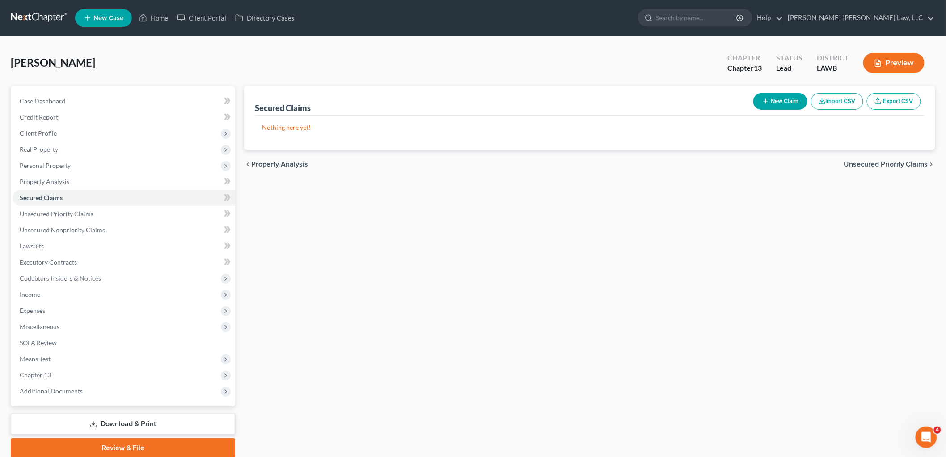
click at [50, 13] on link at bounding box center [39, 18] width 57 height 16
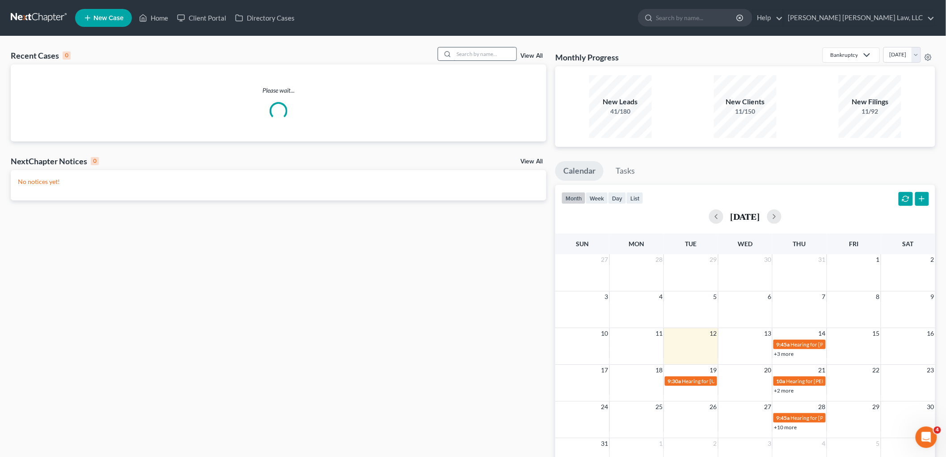
click at [484, 56] on input "search" at bounding box center [485, 53] width 63 height 13
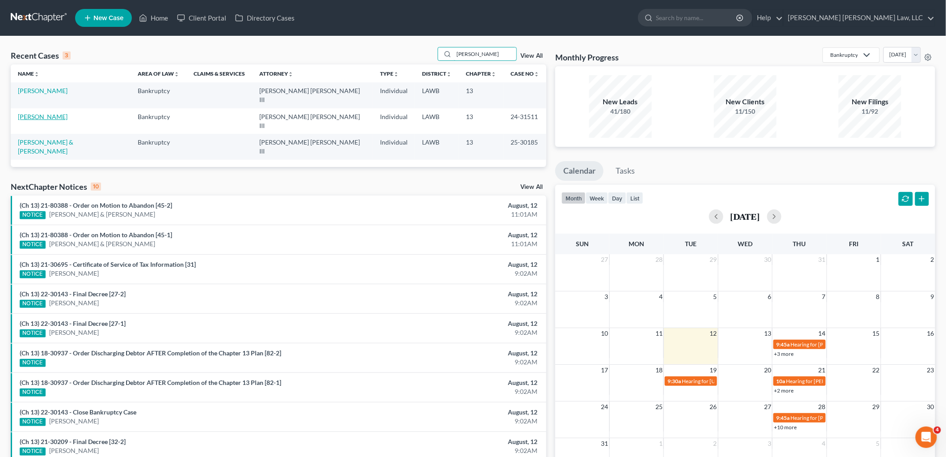
type input "kimberly james"
click at [52, 113] on link "James, Kimberly" at bounding box center [43, 117] width 50 height 8
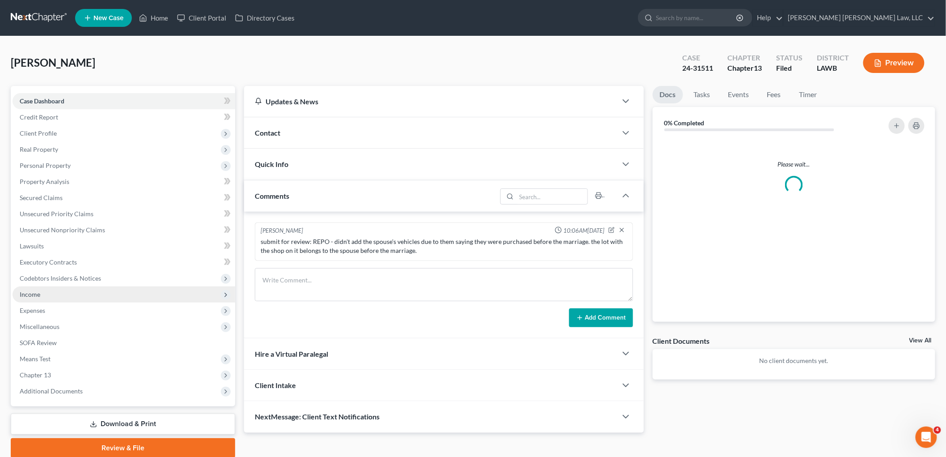
click at [42, 297] on span "Income" at bounding box center [124, 294] width 223 height 16
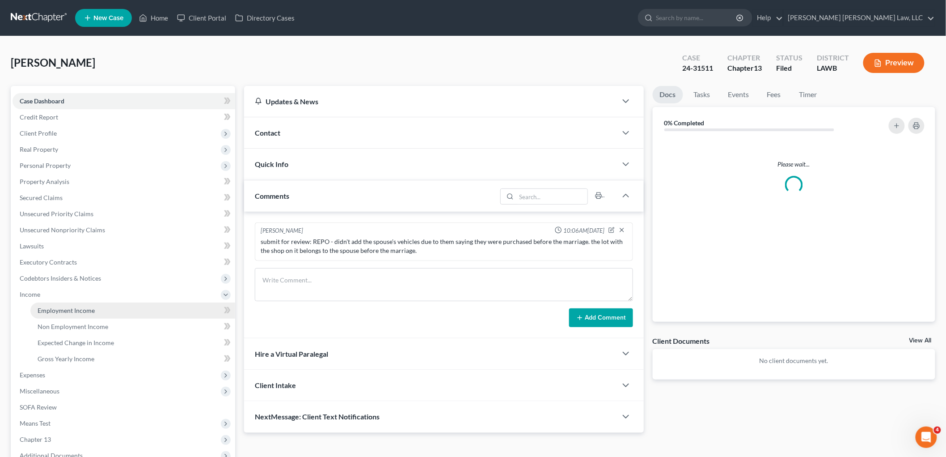
click at [48, 305] on link "Employment Income" at bounding box center [132, 310] width 205 height 16
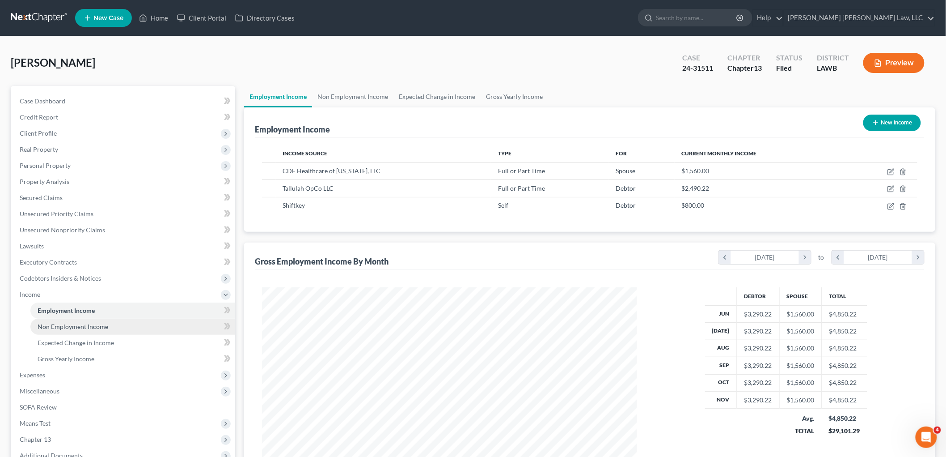
scroll to position [187, 393]
click at [54, 322] on span "Non Employment Income" at bounding box center [73, 326] width 71 height 8
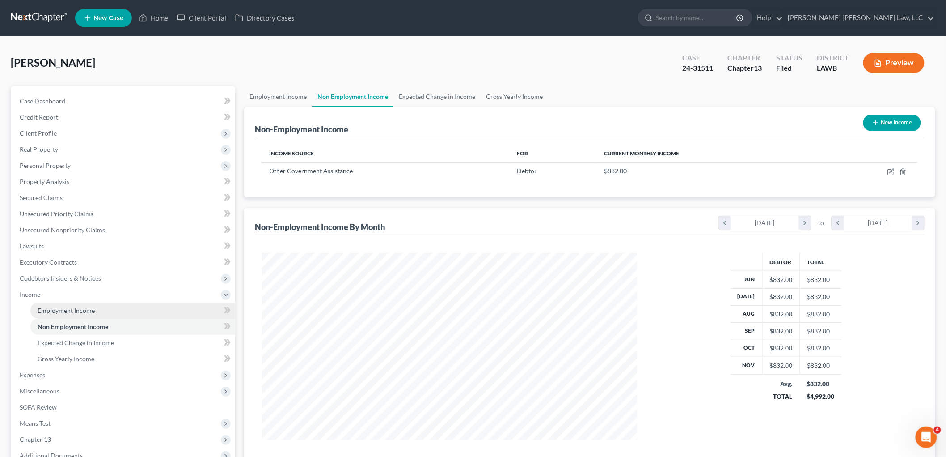
scroll to position [187, 393]
click at [56, 309] on span "Employment Income" at bounding box center [66, 310] width 57 height 8
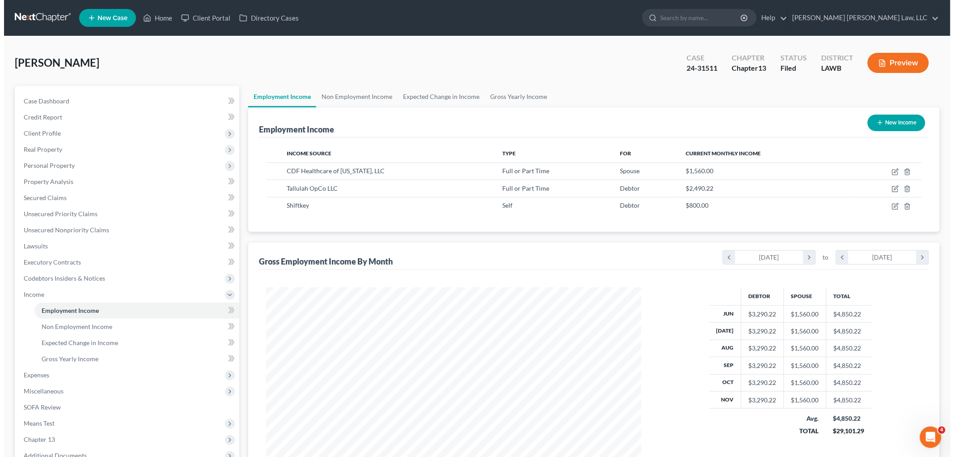
scroll to position [187, 393]
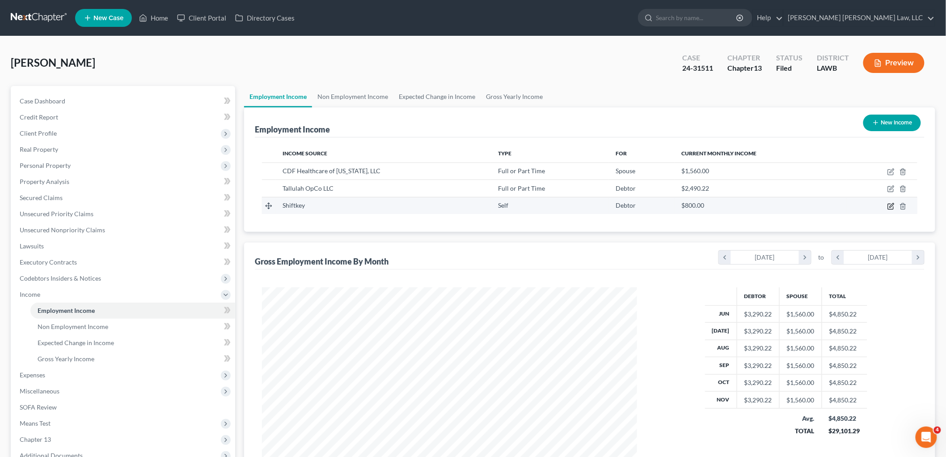
click at [889, 206] on icon "button" at bounding box center [891, 206] width 7 height 7
select select "1"
select select "45"
select select "0"
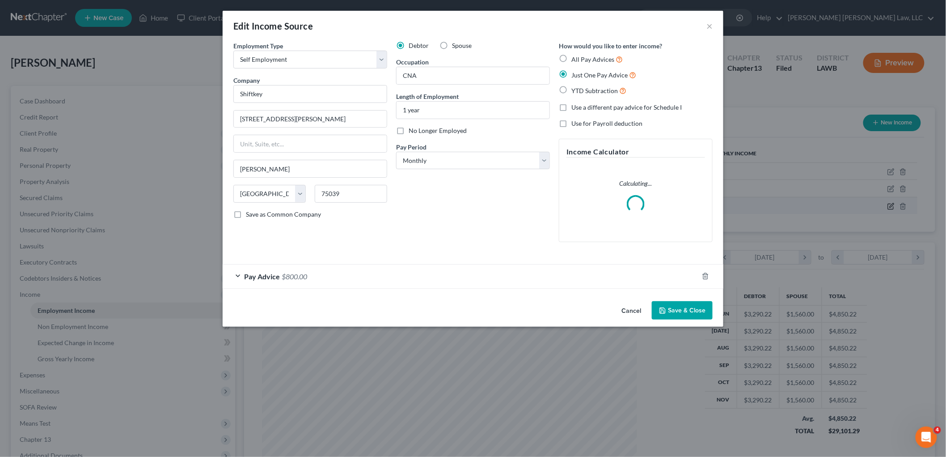
scroll to position [189, 396]
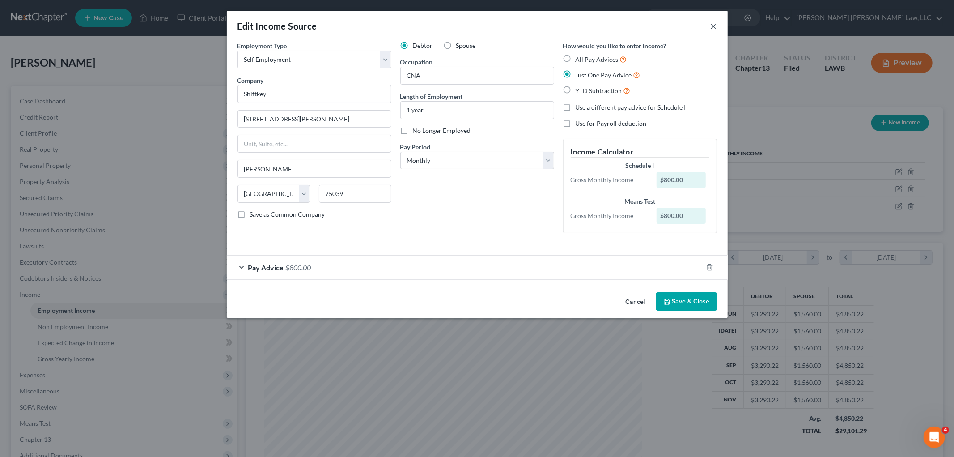
click at [713, 25] on button "×" at bounding box center [714, 26] width 6 height 11
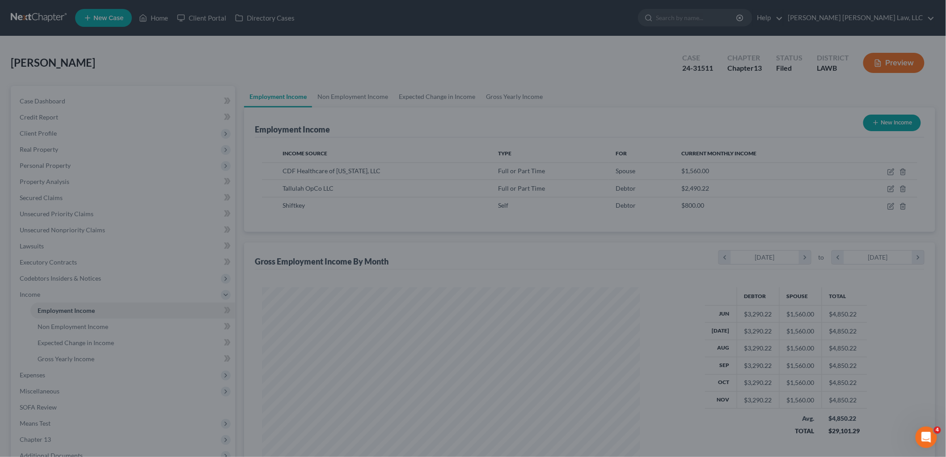
scroll to position [447068, 446862]
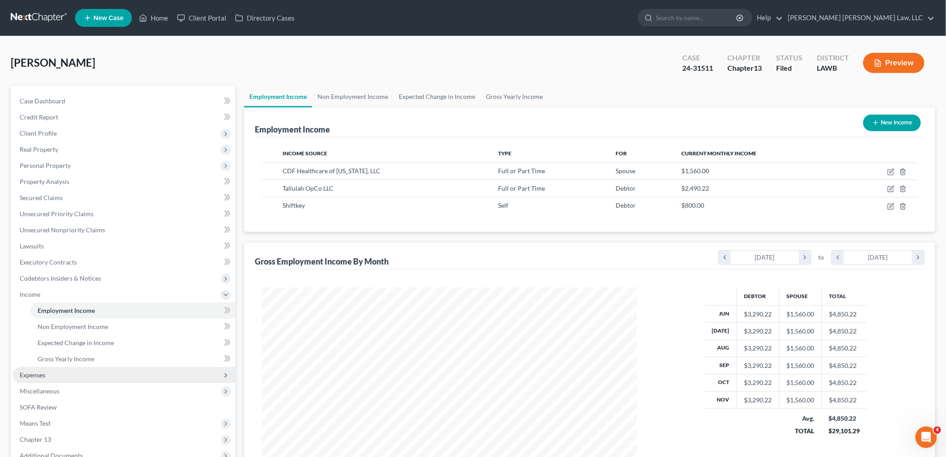
click at [79, 378] on span "Expenses" at bounding box center [124, 375] width 223 height 16
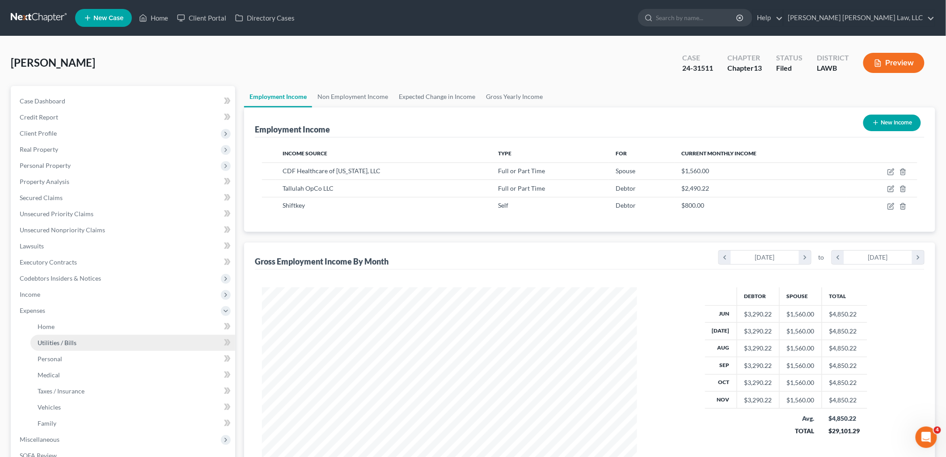
click at [87, 335] on link "Utilities / Bills" at bounding box center [132, 343] width 205 height 16
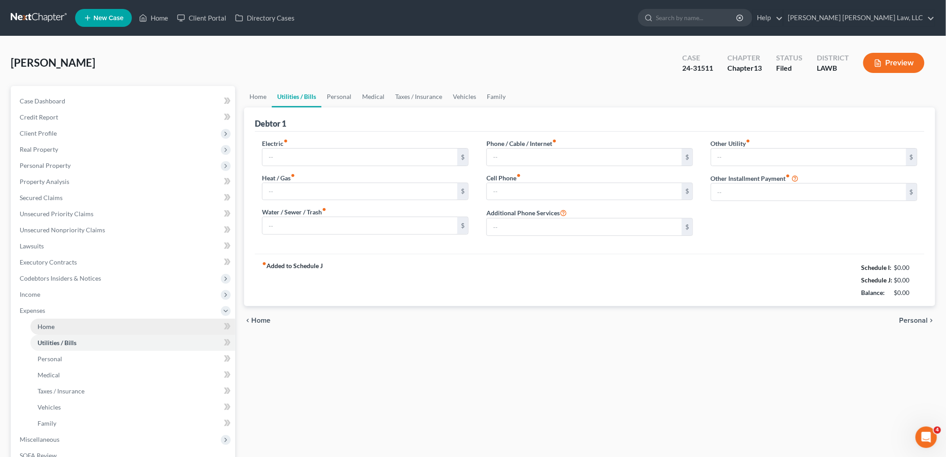
type input "260.76"
type input "167.00"
type input "200.00"
type input "218.00"
type input "100.00"
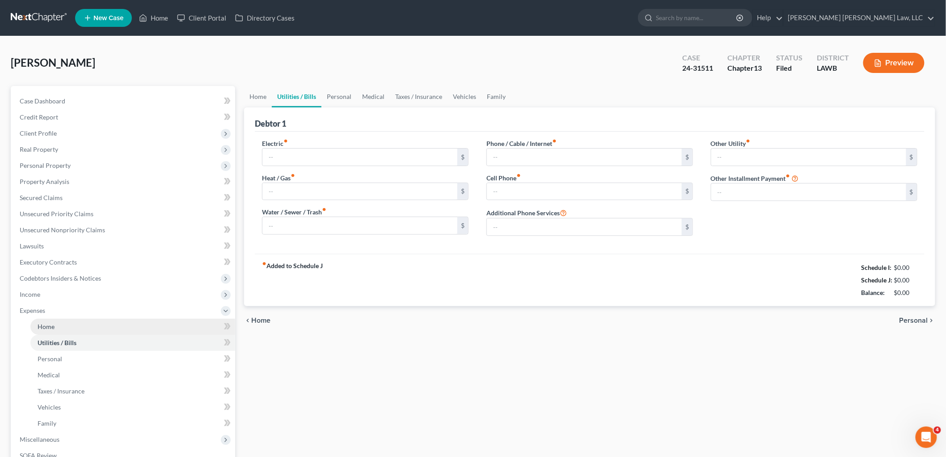
type input "0.00"
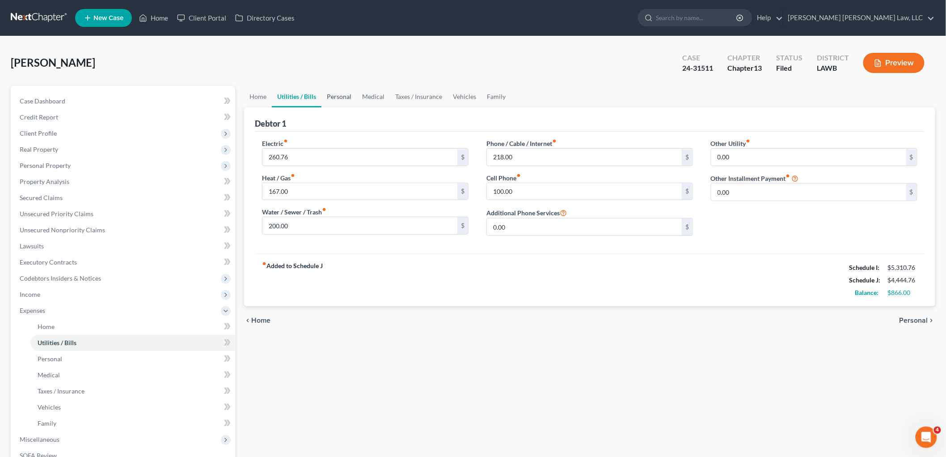
click at [342, 98] on link "Personal" at bounding box center [339, 96] width 35 height 21
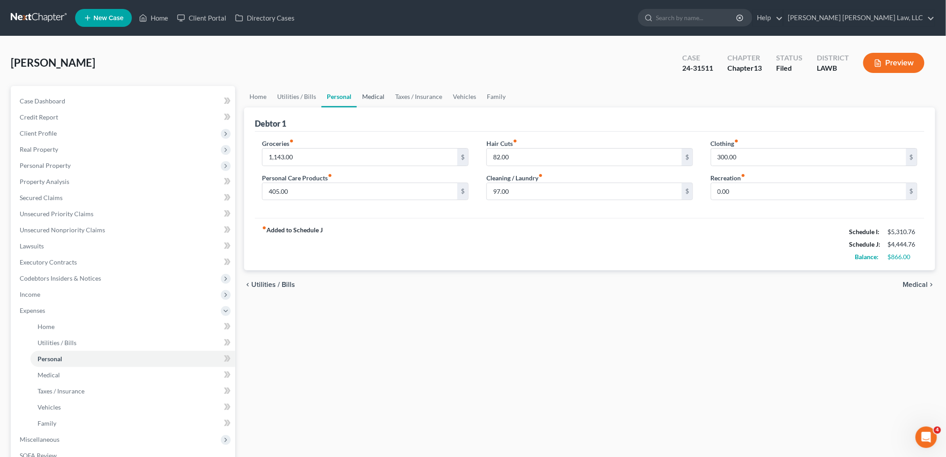
click at [367, 90] on link "Medical" at bounding box center [373, 96] width 33 height 21
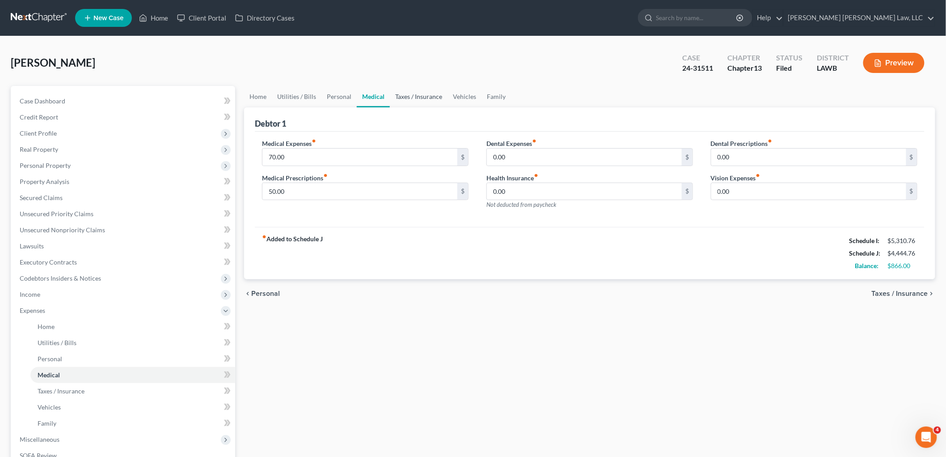
click at [431, 96] on link "Taxes / Insurance" at bounding box center [419, 96] width 58 height 21
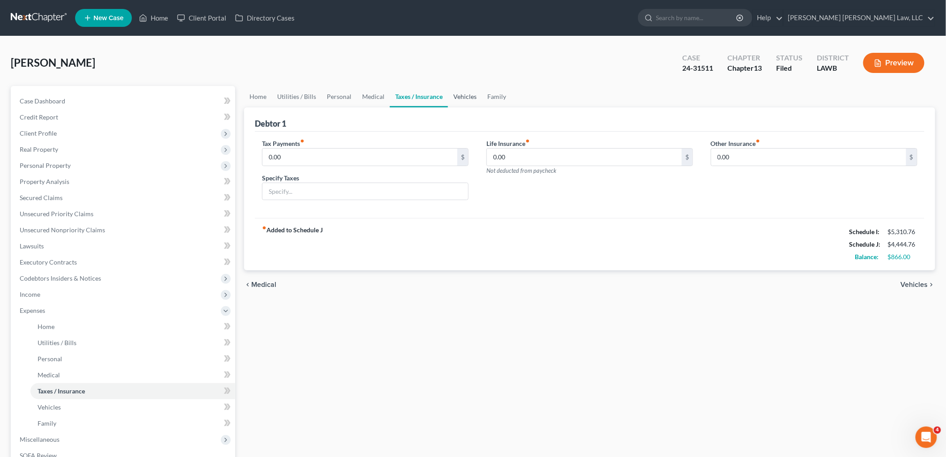
click at [459, 90] on link "Vehicles" at bounding box center [465, 96] width 34 height 21
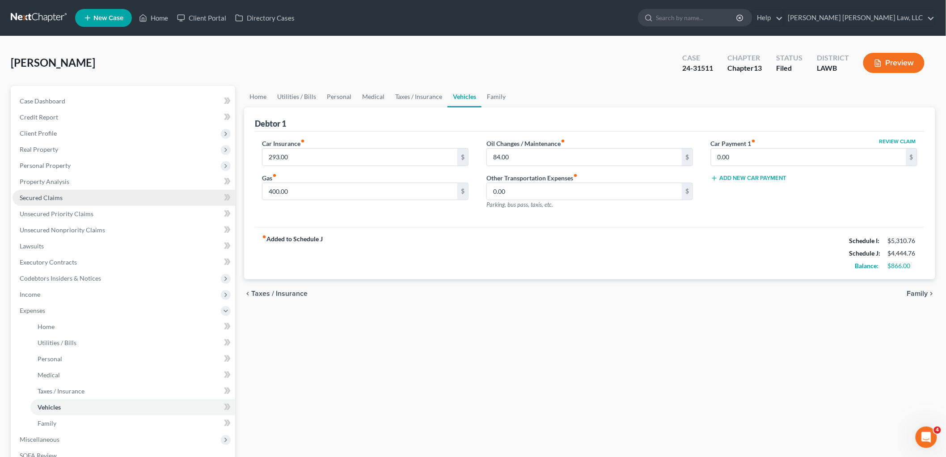
click at [59, 194] on span "Secured Claims" at bounding box center [41, 198] width 43 height 8
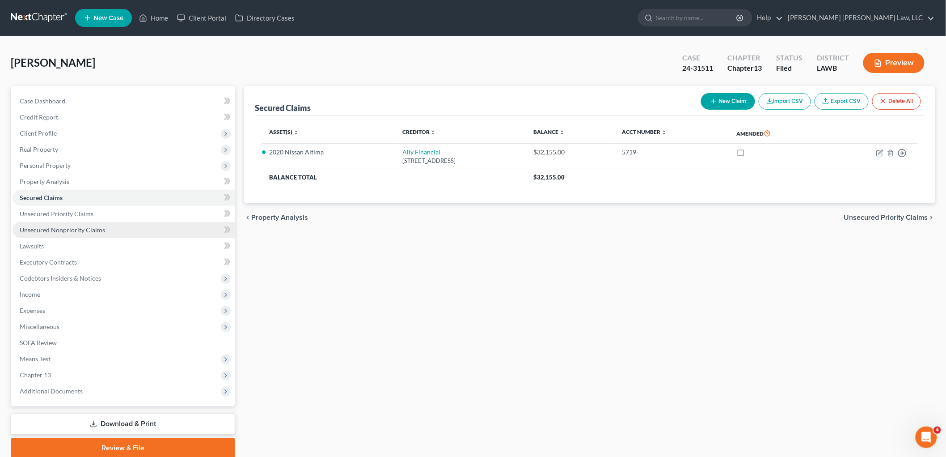
click at [100, 233] on span "Unsecured Nonpriority Claims" at bounding box center [62, 230] width 85 height 8
